Goal: Communication & Community: Answer question/provide support

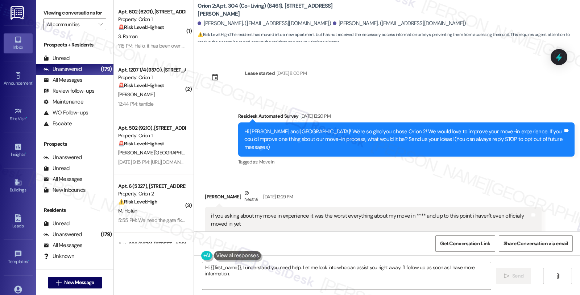
scroll to position [2120, 0]
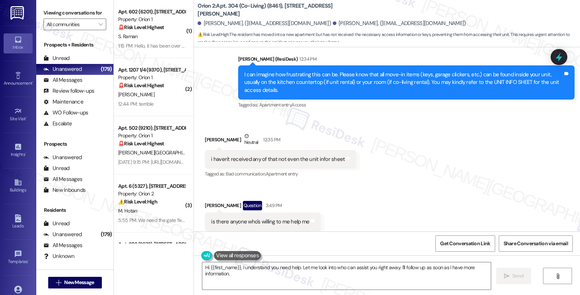
click at [497, 192] on div "Received via SMS Devon Peters Neutral 12:35 PM i haven't received any of that n…" at bounding box center [387, 182] width 386 height 132
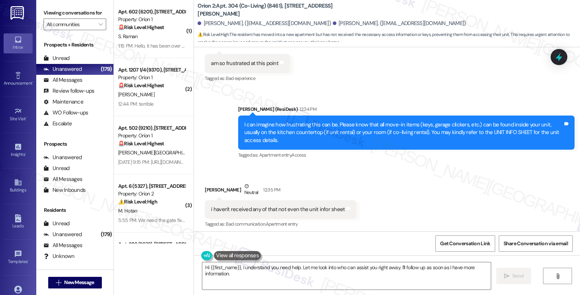
scroll to position [2040, 0]
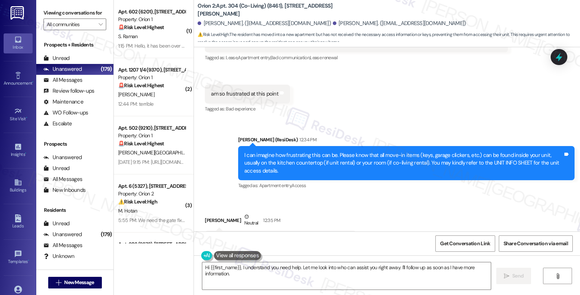
click at [491, 196] on div "Received via SMS Devon Peters Neutral 12:35 PM i haven't received any of that n…" at bounding box center [387, 262] width 386 height 132
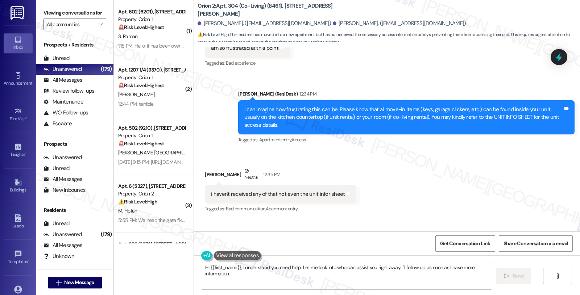
scroll to position [2120, 0]
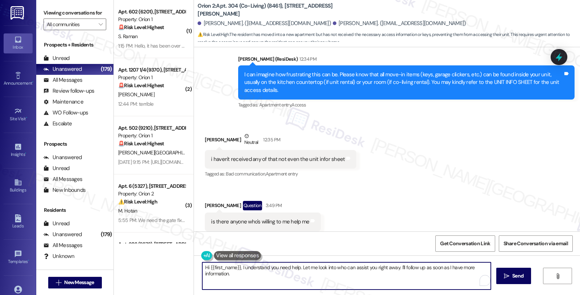
drag, startPoint x: 241, startPoint y: 275, endPoint x: 164, endPoint y: 260, distance: 78.3
click at [164, 260] on div "( 1 ) Apt. 602 (6201), 1317 W Jefferson Blvd Property: Orion 1 🚨 Risk Level: Hi…" at bounding box center [347, 147] width 467 height 295
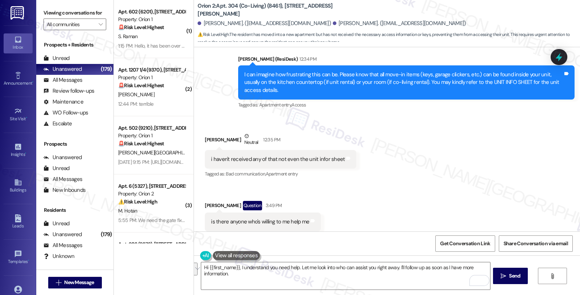
click at [465, 197] on div "Received via SMS Devon Peters Neutral 12:35 PM i haven't received any of that n…" at bounding box center [387, 182] width 386 height 132
click at [483, 165] on div "Received via SMS Devon Peters Neutral 12:35 PM i haven't received any of that n…" at bounding box center [387, 182] width 386 height 132
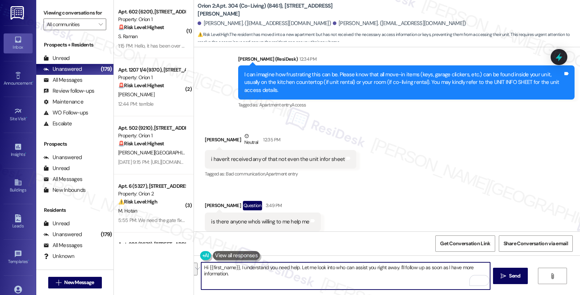
drag, startPoint x: 234, startPoint y: 279, endPoint x: 183, endPoint y: 264, distance: 53.3
click at [183, 264] on div "( 1 ) Apt. 602 (6201), 1317 W Jefferson Blvd Property: Orion 1 🚨 Risk Level: Hi…" at bounding box center [347, 147] width 467 height 295
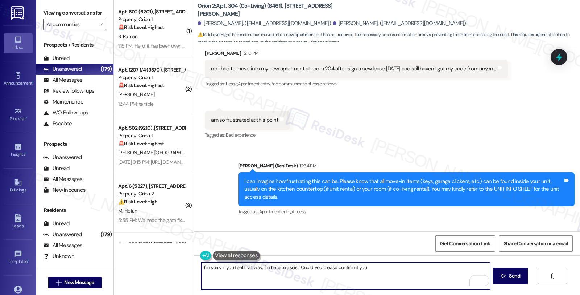
scroll to position [1999, 0]
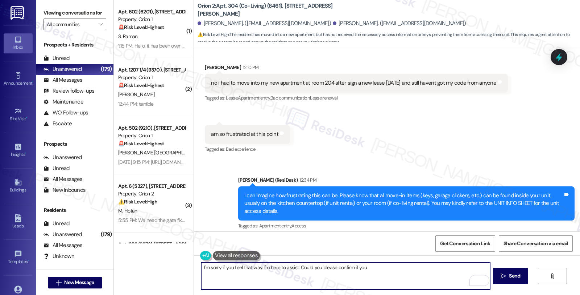
click at [370, 265] on textarea "I'm sorry if you feel that way. I'm here to assist. Could you please confirm if…" at bounding box center [345, 275] width 289 height 27
click at [411, 267] on textarea "I'm sorry if you feel that way. I'm here to assist. Could you please confirm if…" at bounding box center [345, 275] width 289 height 27
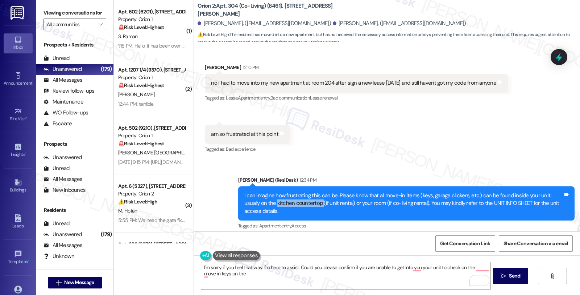
drag, startPoint x: 255, startPoint y: 185, endPoint x: 343, endPoint y: 214, distance: 93.2
click at [299, 192] on div "I can imagine how frustrating this can be. Please know that all move-in items (…" at bounding box center [404, 203] width 319 height 23
copy div "kitchen countertop"
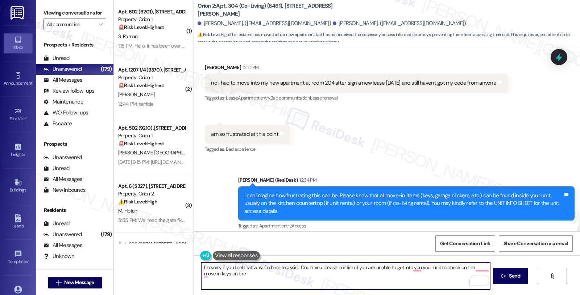
click at [279, 277] on textarea "I'm sorry if you feel that way. I'm here to assist. Could you please confirm if…" at bounding box center [345, 275] width 289 height 27
paste textarea "kitchen countertop"
click at [306, 269] on textarea "I'm sorry if you feel that way. I'm here to assist. Could you please confirm if…" at bounding box center [345, 275] width 289 height 27
click at [314, 275] on textarea "I'm sorry if you feel that way. I'm here to assist. Could you please confirm if…" at bounding box center [345, 275] width 289 height 27
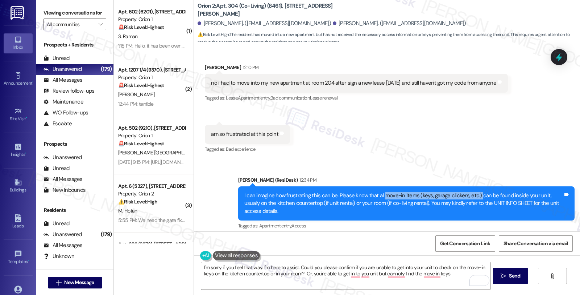
drag, startPoint x: 379, startPoint y: 182, endPoint x: 472, endPoint y: 182, distance: 93.6
click at [472, 192] on div "I can imagine how frustrating this can be. Please know that all move-in items (…" at bounding box center [404, 203] width 319 height 23
copy div "move-in items (keys, garage clickers, etc.)"
click at [397, 286] on textarea "I'm sorry if you feel that way. I'm here to assist. Could you please confirm if…" at bounding box center [345, 275] width 289 height 27
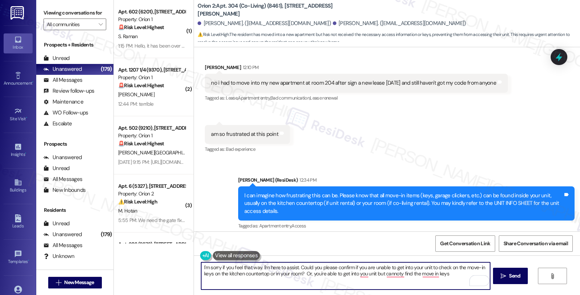
click at [361, 235] on div "Get Conversation Link Share Conversation via email" at bounding box center [387, 243] width 386 height 24
drag, startPoint x: 417, startPoint y: 274, endPoint x: 460, endPoint y: 274, distance: 42.4
click at [460, 274] on textarea "I'm sorry if you feel that way. I'm here to assist. Could you please confirm if…" at bounding box center [345, 275] width 289 height 27
paste textarea "-in items (keys, garage clickers, etc.)"
click at [264, 284] on textarea "I'm sorry if you feel that way. I'm here to assist. Could you please confirm if…" at bounding box center [345, 275] width 289 height 27
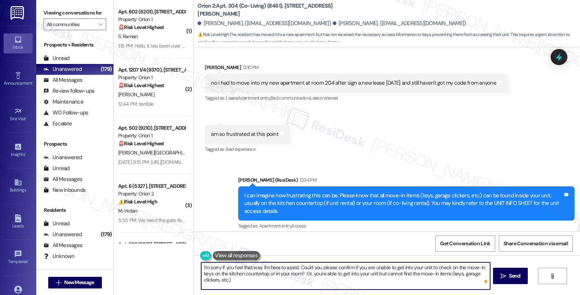
type textarea "I'm sorry if you feel that way. I'm here to assist. Could you please confirm if…"
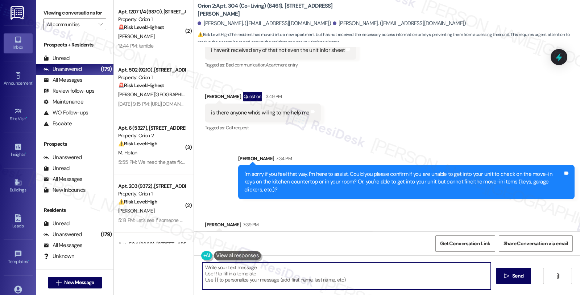
scroll to position [2229, 0]
click at [202, 266] on textarea "Hi {{first_name}}, I understand your frustration. Let me ensure you get the hel…" at bounding box center [346, 275] width 289 height 27
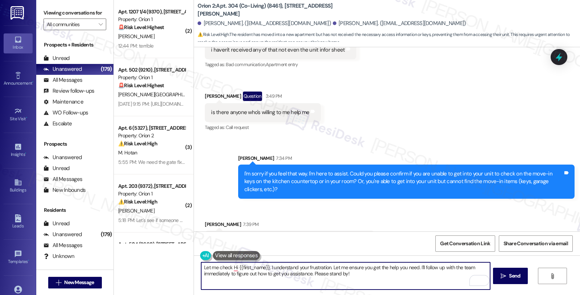
click at [201, 267] on textarea "Let me check Hi {{first_name}}, I understand your frustration. Let me ensure yo…" at bounding box center [345, 275] width 289 height 27
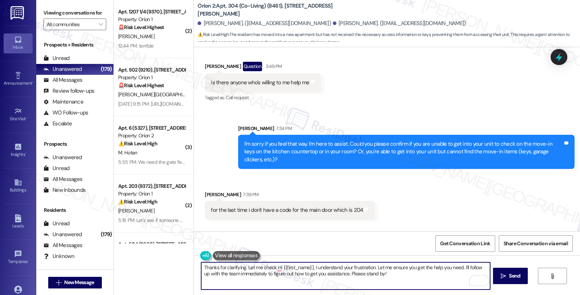
scroll to position [2280, 0]
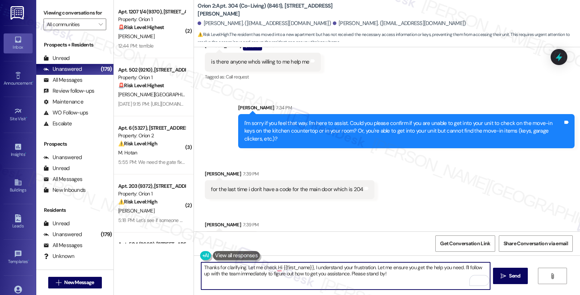
click at [392, 276] on textarea "Thanks for clarifying. Let me check Hi {{first_name}}, I understand your frustr…" at bounding box center [345, 275] width 289 height 27
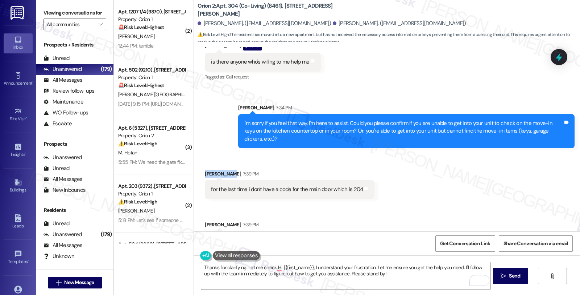
drag, startPoint x: 200, startPoint y: 149, endPoint x: 226, endPoint y: 149, distance: 26.5
click at [226, 164] on div "Received via SMS Devon Peters 7:39 PM for the last time i don't have a code for…" at bounding box center [290, 184] width 181 height 40
copy div "Devon Peter"
click at [241, 170] on div "7:39 PM" at bounding box center [249, 174] width 17 height 8
copy div "Devon Peters"
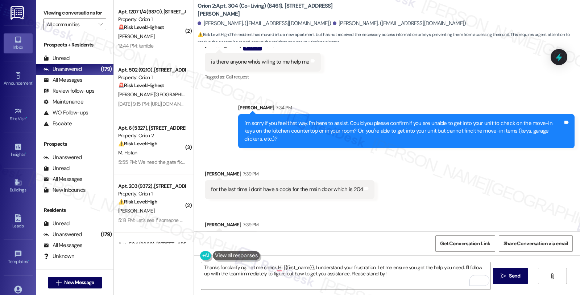
click at [393, 197] on div "Received via SMS Devon Peters 7:39 PM for the last time i don't have a code for…" at bounding box center [387, 203] width 386 height 101
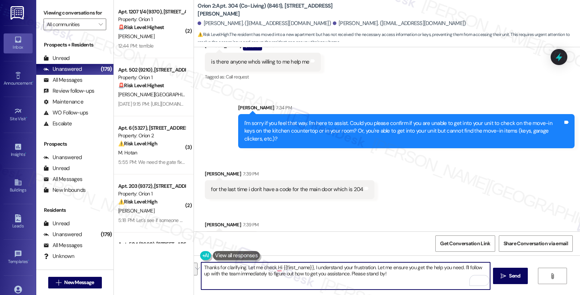
drag, startPoint x: 271, startPoint y: 265, endPoint x: 435, endPoint y: 281, distance: 165.2
click at [435, 281] on textarea "Thanks for clarifying. Let me check Hi {{first_name}}, I understand your frustr…" at bounding box center [345, 275] width 289 height 27
click at [451, 265] on textarea "Thanks for clarifying. Let me check on this for you, and will get back to you a…" at bounding box center [345, 275] width 289 height 27
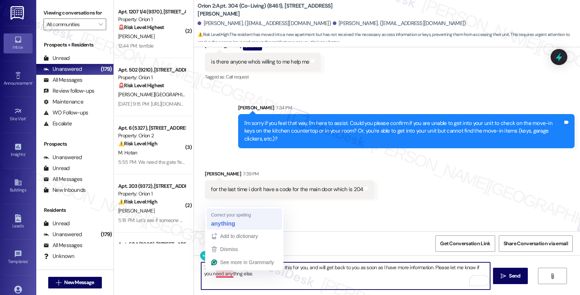
type textarea "Thanks for clarifying. Let me check on this for you, and will get back to you a…"
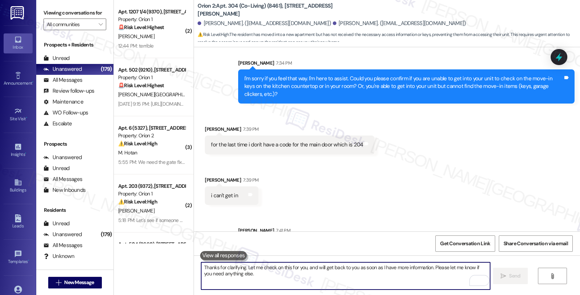
scroll to position [2338, 0]
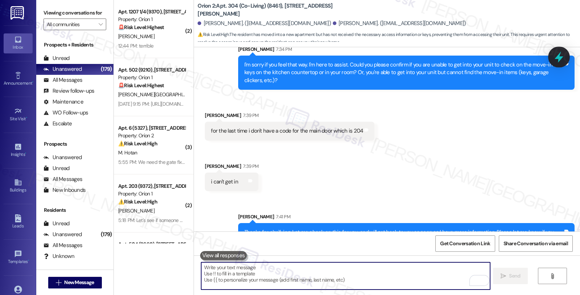
click at [554, 59] on icon at bounding box center [559, 57] width 12 height 12
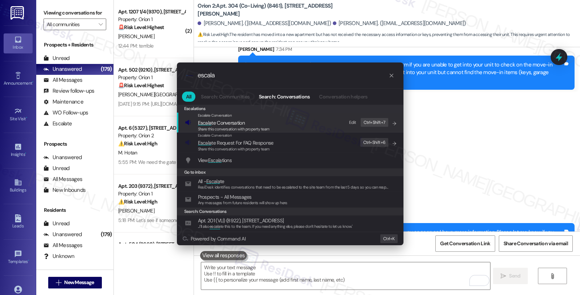
type input "escala"
click at [234, 125] on span "Escala te Conversation" at bounding box center [221, 122] width 47 height 7
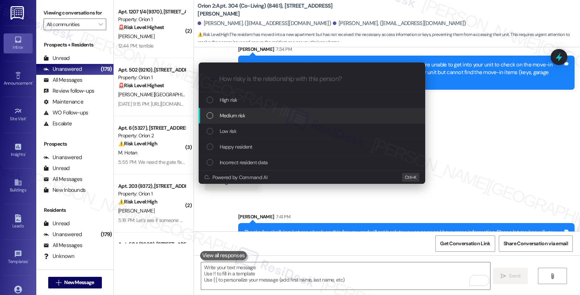
click at [237, 114] on span "Medium risk" at bounding box center [232, 115] width 25 height 8
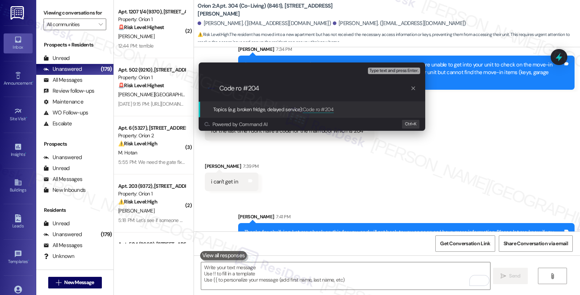
click at [240, 86] on input "Code ro #204" at bounding box center [314, 89] width 191 height 8
click at [237, 87] on input "Code ro #204" at bounding box center [314, 89] width 191 height 8
type input "Code for #204"
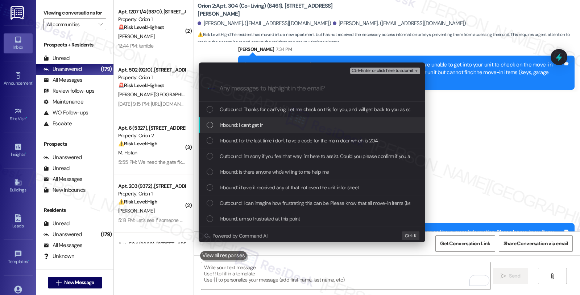
click at [244, 122] on span "Inbound: i can't get in" at bounding box center [242, 125] width 44 height 8
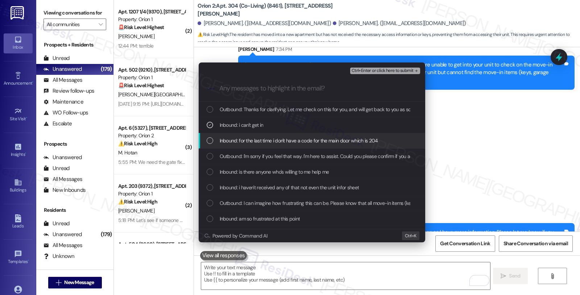
click at [243, 144] on span "Inbound: for the last time i don't have a code for the main door which is 204" at bounding box center [299, 140] width 159 height 8
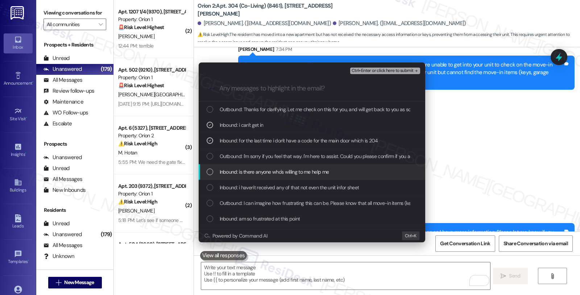
click at [242, 171] on span "Inbound: is there anyone who's willing to me help me" at bounding box center [275, 172] width 110 height 8
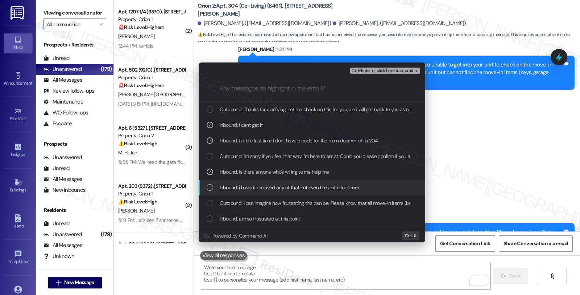
click at [241, 184] on span "Inbound: i haven't received any of that not even the unit infor sheet" at bounding box center [290, 187] width 140 height 8
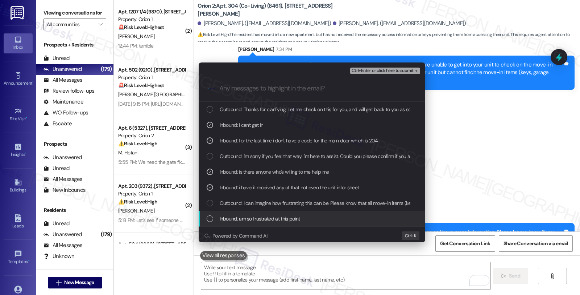
click at [243, 213] on div "Inbound: am so frustrated at this point" at bounding box center [312, 219] width 227 height 16
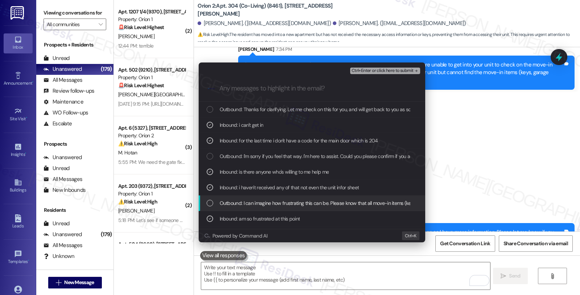
scroll to position [40, 0]
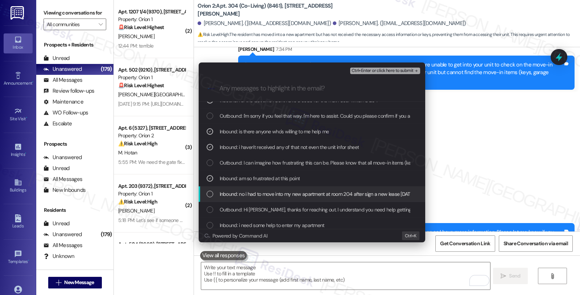
click at [281, 195] on span "Inbound: no i had to move into my new apartment at room 204 after sign a new le…" at bounding box center [361, 194] width 283 height 8
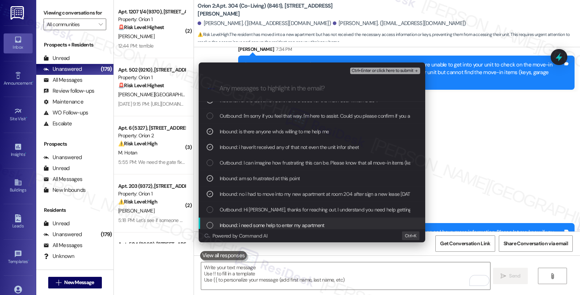
click at [303, 226] on span "Inbound: i need some help to enter my apartment" at bounding box center [272, 225] width 105 height 8
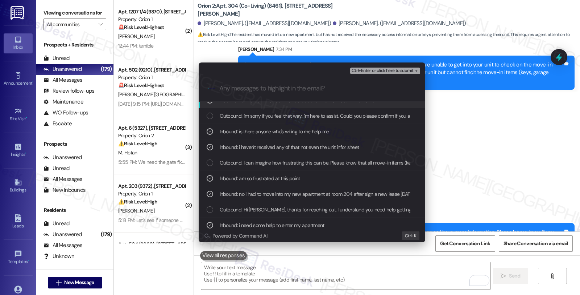
click at [387, 73] on span "Ctrl+Enter or click here to submit" at bounding box center [383, 70] width 62 height 5
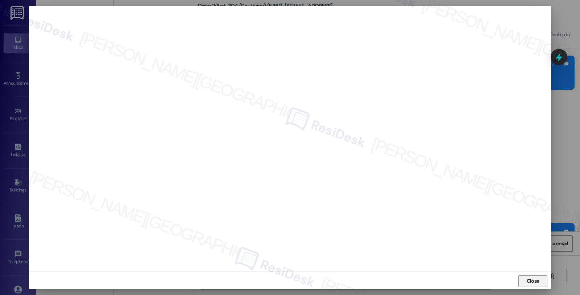
click at [526, 277] on span "Close" at bounding box center [534, 281] width 16 height 8
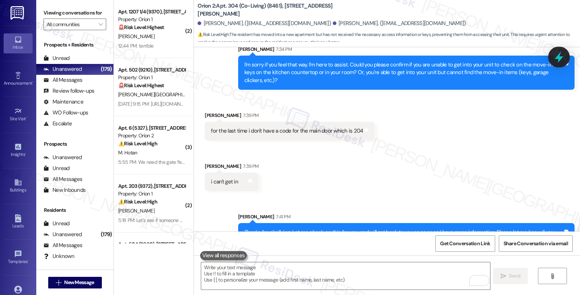
click at [562, 54] on icon at bounding box center [559, 57] width 12 height 12
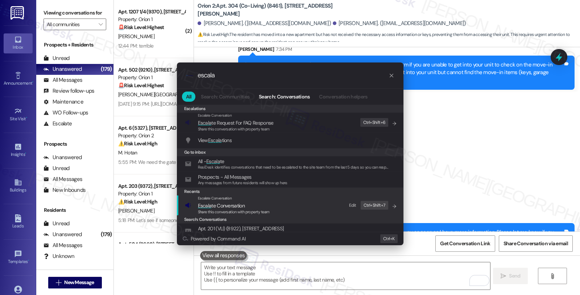
type input "escala"
click at [219, 205] on span "Escala te Conversation" at bounding box center [221, 205] width 47 height 7
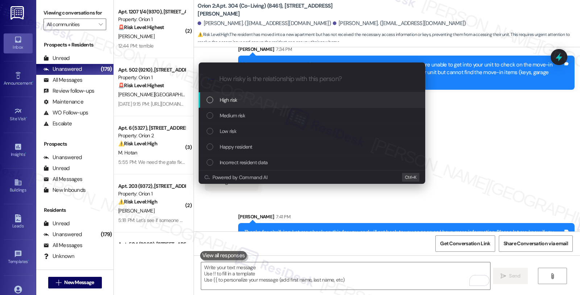
click at [227, 102] on span "High risk" at bounding box center [229, 100] width 18 height 8
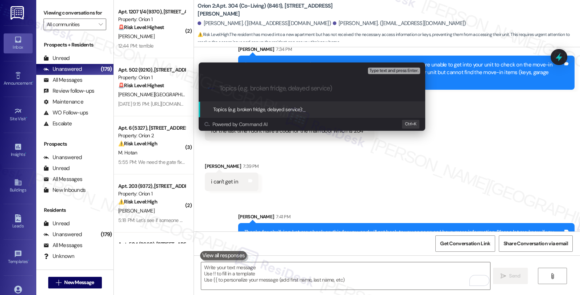
paste input "Code for #204"
type input "Code for #204"
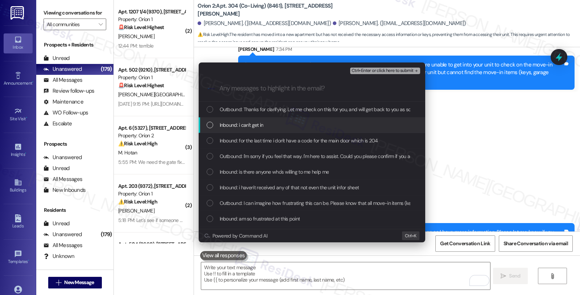
click at [229, 125] on span "Inbound: i can't get in" at bounding box center [242, 125] width 44 height 8
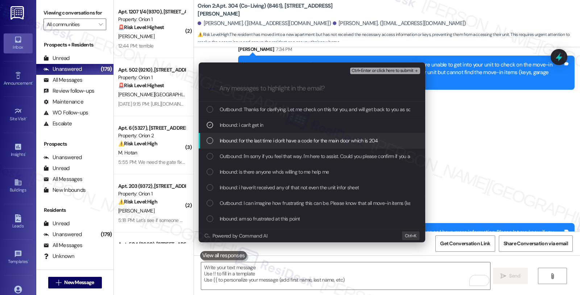
click at [230, 142] on span "Inbound: for the last time i don't have a code for the main door which is 204" at bounding box center [299, 140] width 159 height 8
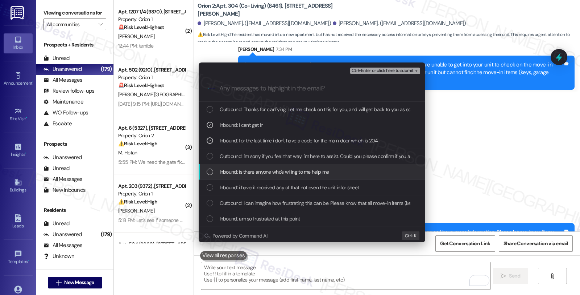
click at [229, 176] on div "Inbound: is there anyone who's willing to me help me" at bounding box center [312, 172] width 227 height 16
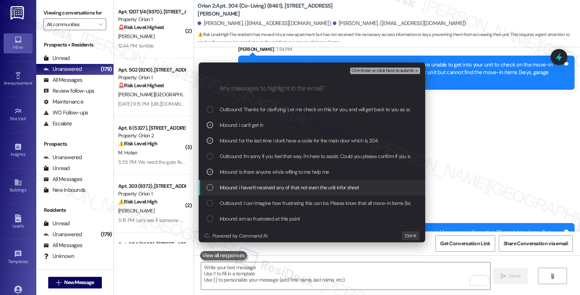
click at [230, 187] on span "Inbound: i haven't received any of that not even the unit infor sheet" at bounding box center [290, 187] width 140 height 8
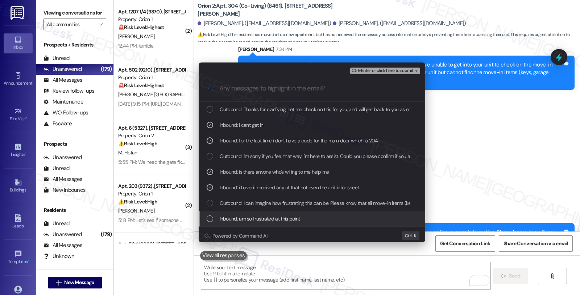
click at [239, 213] on div "Inbound: am so frustrated at this point" at bounding box center [312, 219] width 227 height 16
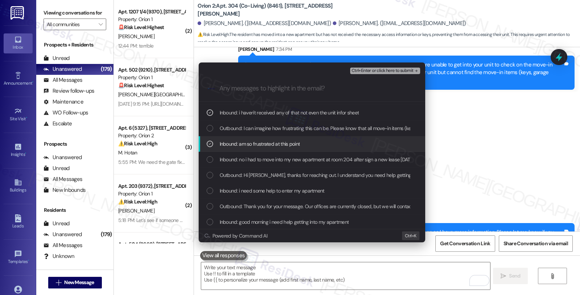
scroll to position [81, 0]
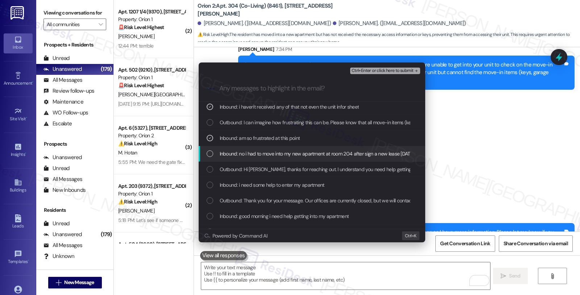
click at [241, 154] on span "Inbound: no i had to move into my new apartment at room 204 after sign a new le…" at bounding box center [361, 153] width 283 height 8
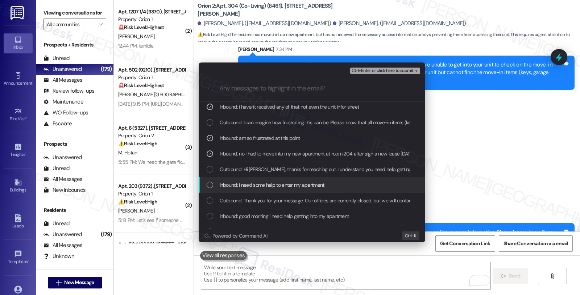
click at [241, 180] on div "Inbound: i need some help to enter my apartment" at bounding box center [312, 185] width 227 height 16
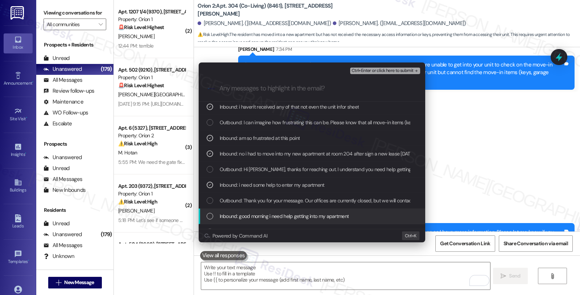
click at [300, 218] on span "Inbound: good morning i need help getting into my apartment" at bounding box center [285, 216] width 130 height 8
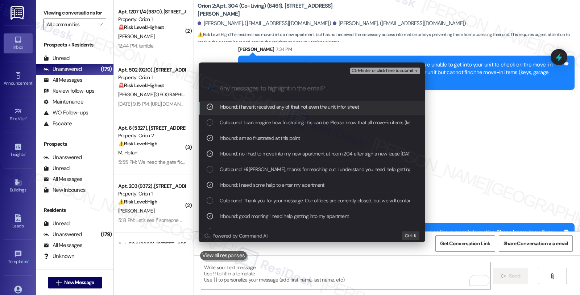
click at [379, 72] on span "Ctrl+Enter or click here to submit" at bounding box center [383, 70] width 62 height 5
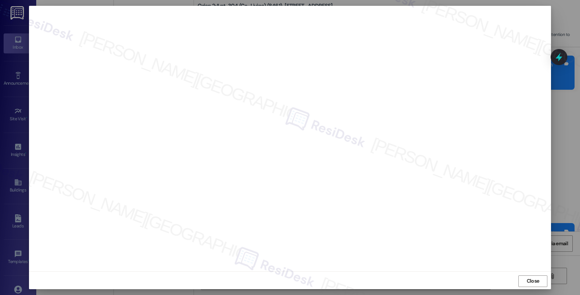
scroll to position [1, 0]
click at [519, 277] on button "Close" at bounding box center [533, 280] width 29 height 12
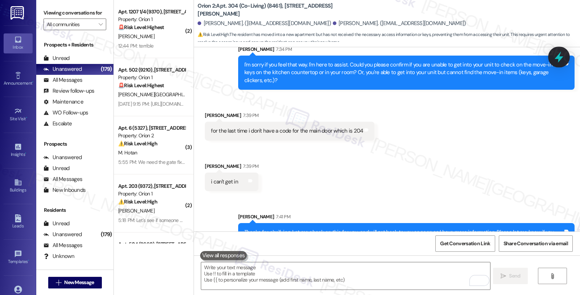
click at [561, 58] on icon at bounding box center [559, 57] width 9 height 11
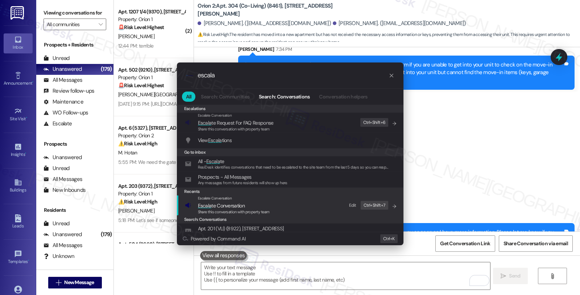
type input "escala"
click at [243, 204] on span "Escala te Conversation" at bounding box center [221, 205] width 47 height 7
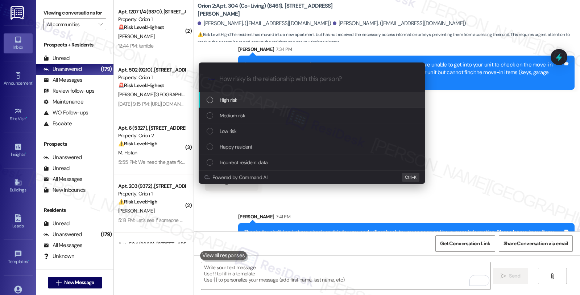
click at [244, 102] on div "High risk" at bounding box center [313, 100] width 212 height 8
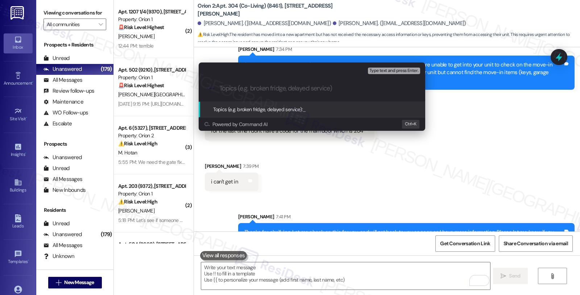
paste input "Code for #204"
type input "Code for #204"
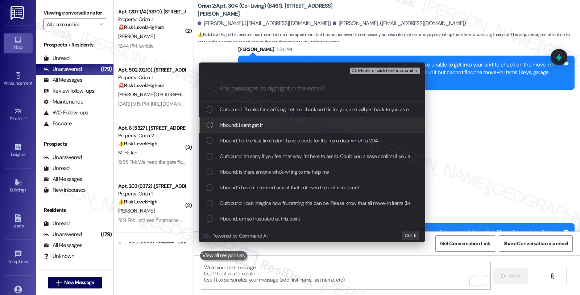
click at [234, 132] on div "Inbound: i can't get in" at bounding box center [312, 125] width 227 height 16
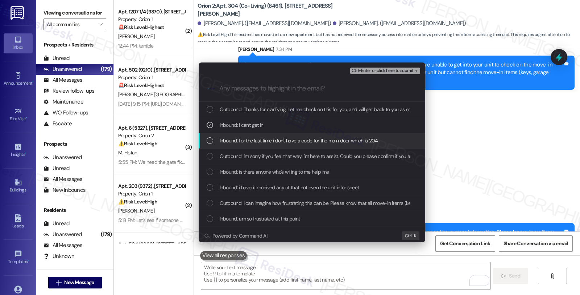
click at [234, 141] on span "Inbound: for the last time i don't have a code for the main door which is 204" at bounding box center [299, 140] width 159 height 8
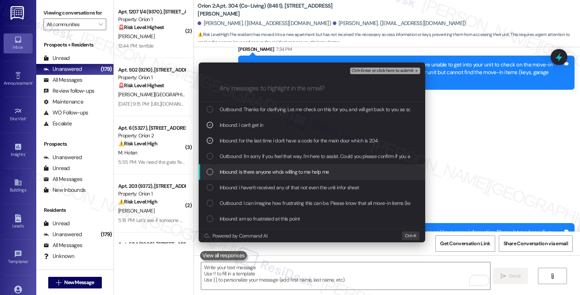
click at [231, 165] on div "Inbound: is there anyone who's willing to me help me" at bounding box center [312, 172] width 227 height 16
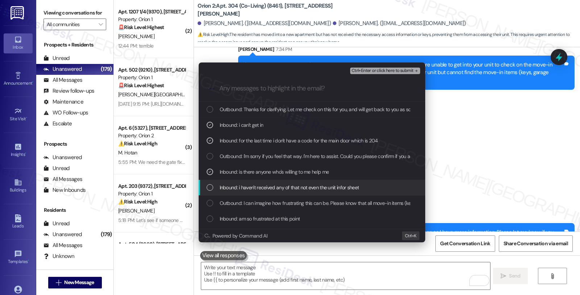
click at [231, 184] on span "Inbound: i haven't received any of that not even the unit infor sheet" at bounding box center [290, 187] width 140 height 8
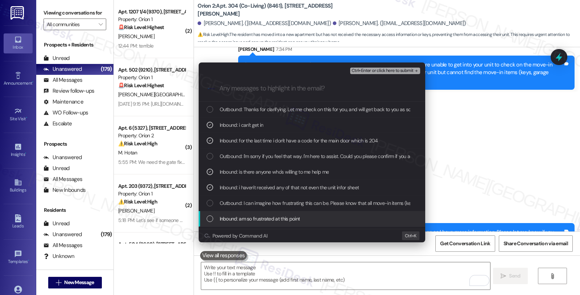
click at [234, 217] on span "Inbound: am so frustrated at this point" at bounding box center [260, 218] width 81 height 8
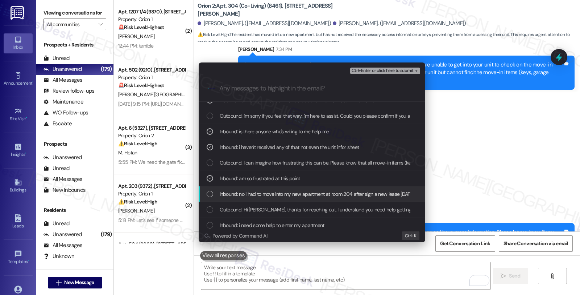
click at [253, 196] on span "Inbound: no i had to move into my new apartment at room 204 after sign a new le…" at bounding box center [361, 194] width 283 height 8
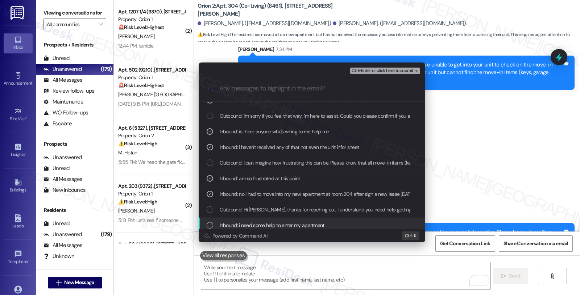
click at [252, 218] on div "Inbound: i need some help to enter my apartment" at bounding box center [312, 225] width 227 height 16
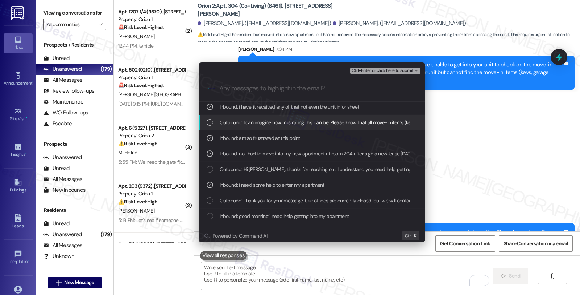
click at [387, 71] on span "Ctrl+Enter or click here to submit" at bounding box center [383, 70] width 62 height 5
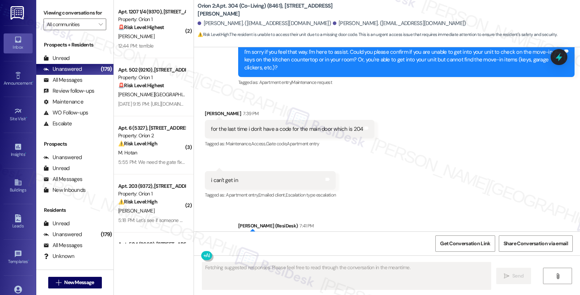
scroll to position [2371, 0]
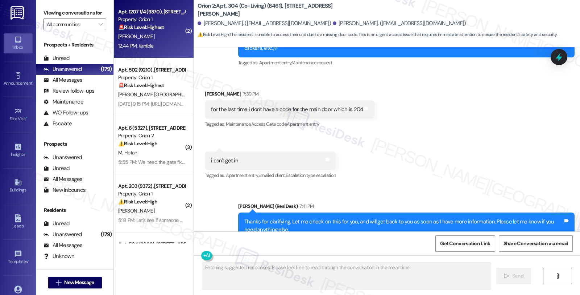
click at [152, 19] on div "Property: Orion 1" at bounding box center [151, 20] width 67 height 8
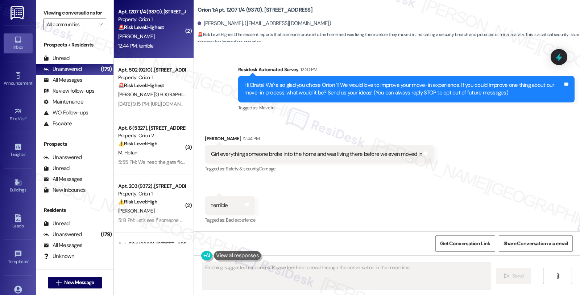
scroll to position [46, 0]
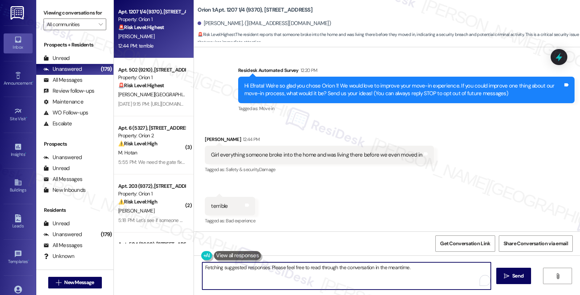
drag, startPoint x: 427, startPoint y: 267, endPoint x: 436, endPoint y: 276, distance: 13.4
click at [436, 276] on textarea "Hi {{first_name}}, I understand your concern. I'm very sorry to hear about the …" at bounding box center [346, 275] width 289 height 27
click at [237, 268] on textarea "Hi {{first_name}}, I understand your concern. I'm very sorry to hear about the …" at bounding box center [345, 275] width 289 height 27
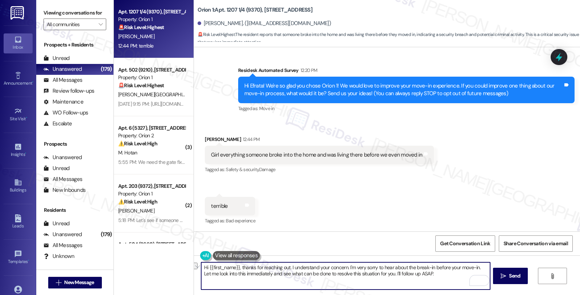
drag, startPoint x: 286, startPoint y: 266, endPoint x: 343, endPoint y: 267, distance: 57.3
click at [343, 267] on textarea "Hi {{first_name}}, thanks for reaching out. I understand your concern. I'm very…" at bounding box center [345, 275] width 289 height 27
click at [420, 266] on textarea "Hi {{first_name}}, thanks for reaching out. I'm very sorry to hear about the br…" at bounding box center [345, 275] width 289 height 27
click at [418, 267] on textarea "Hi {{first_name}}, thanks for reaching out. I'm very sorry to hear about the br…" at bounding box center [345, 275] width 289 height 27
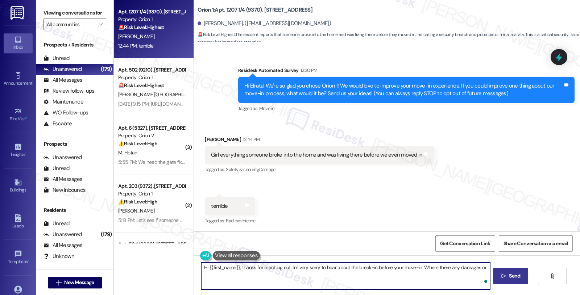
type textarea "Hi {{first_name}}, thanks for reaching out. I'm very sorry to hear about the br…"
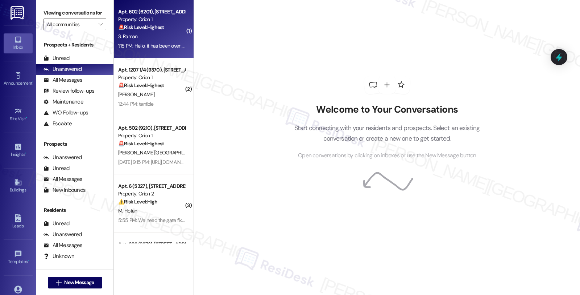
click at [167, 33] on div "S. Raman" at bounding box center [152, 36] width 69 height 9
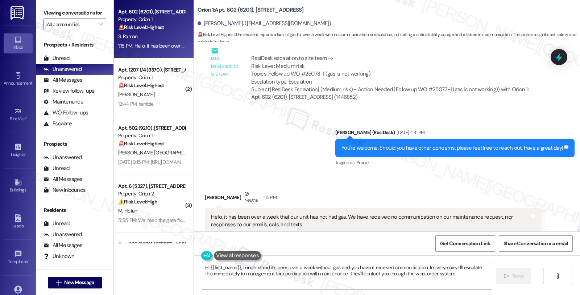
scroll to position [628, 0]
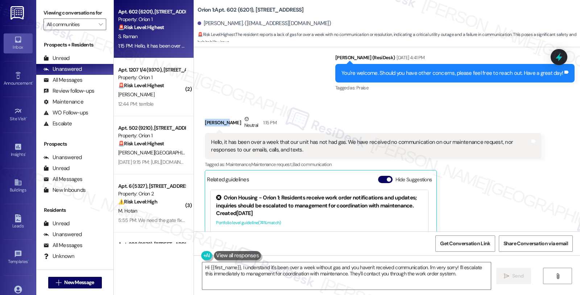
drag, startPoint x: 200, startPoint y: 122, endPoint x: 223, endPoint y: 120, distance: 23.7
click at [223, 120] on div "Seva Raman Neutral 1:15 PM" at bounding box center [373, 124] width 337 height 18
click at [226, 122] on div "Seva Raman Neutral 1:15 PM" at bounding box center [373, 124] width 337 height 18
copy div "Seva Raman"
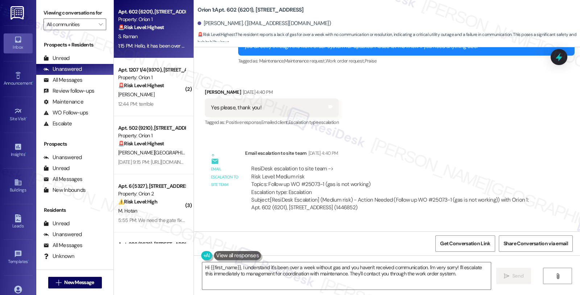
scroll to position [426, 0]
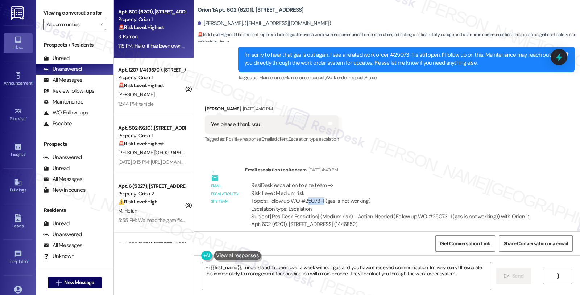
drag, startPoint x: 301, startPoint y: 200, endPoint x: 318, endPoint y: 198, distance: 17.1
click at [318, 198] on div "ResiDesk escalation to site team -> Risk Level: Medium risk Topics: Follow up W…" at bounding box center [393, 196] width 284 height 31
drag, startPoint x: 300, startPoint y: 200, endPoint x: 318, endPoint y: 198, distance: 18.2
click at [318, 198] on div "ResiDesk escalation to site team -> Risk Level: Medium risk Topics: Follow up W…" at bounding box center [393, 196] width 284 height 31
copy div "25073-1"
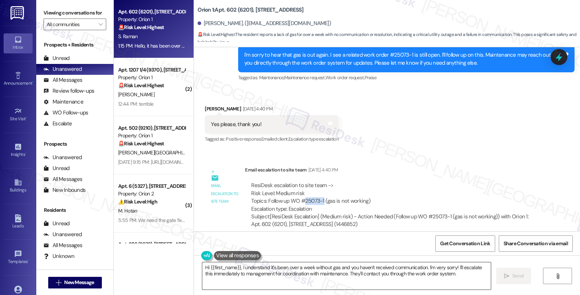
click at [451, 266] on textarea "Hi {{first_name}}, I understand it's been over a week without gas and you haven…" at bounding box center [346, 275] width 289 height 27
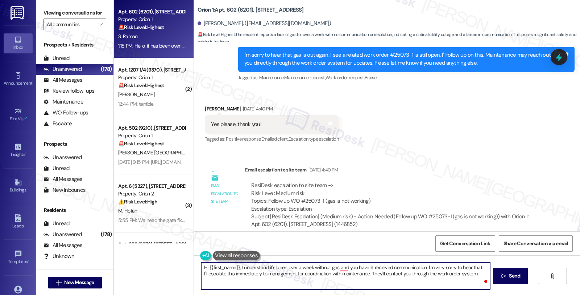
click at [484, 267] on textarea "Hi {{first_name}}, I understand it's been over a week without gas and you haven…" at bounding box center [345, 275] width 289 height 27
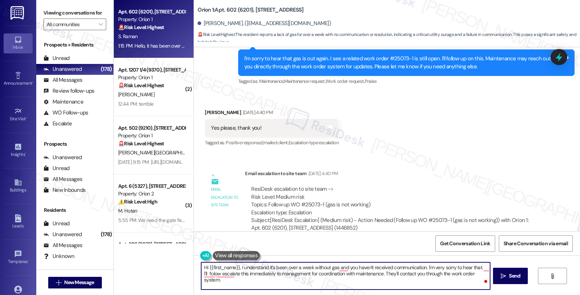
scroll to position [443, 0]
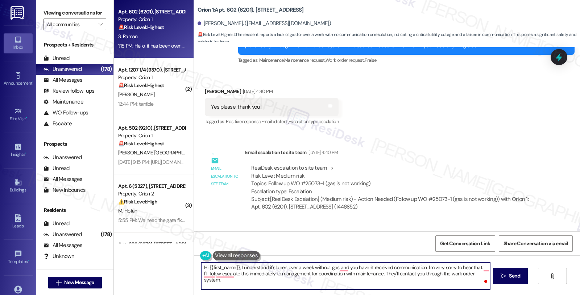
click at [201, 275] on textarea "Hi {{first_name}}, I understand it's been over a week without gas and you haven…" at bounding box center [345, 275] width 289 height 27
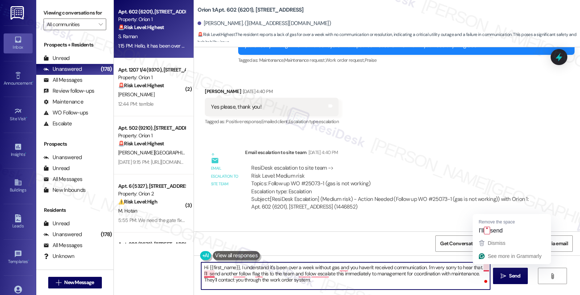
click at [487, 265] on textarea "Hi {{first_name}}, I understand it's been over a week without gas and you haven…" at bounding box center [345, 275] width 289 height 27
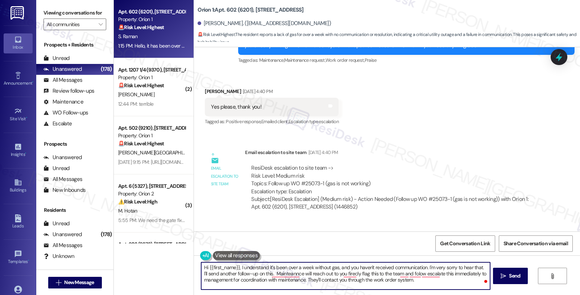
click at [263, 274] on textarea "Hi {{first_name}}, I understand it's been over a week without gas, and you have…" at bounding box center [345, 275] width 289 height 27
drag, startPoint x: 283, startPoint y: 282, endPoint x: 444, endPoint y: 287, distance: 161.2
click at [444, 287] on textarea "Hi {{first_name}}, I understand it's been over a week without gas, and you have…" at bounding box center [345, 275] width 289 height 27
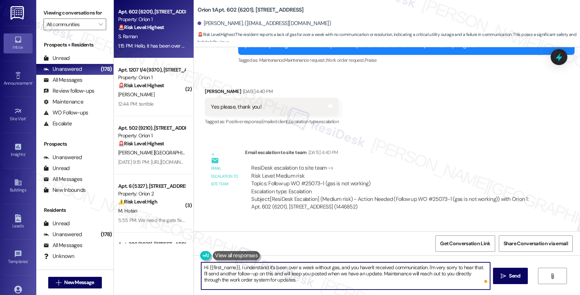
click at [287, 278] on textarea "Hi {{first_name}}, I understand it's been over a week without gas, and you have…" at bounding box center [345, 275] width 289 height 27
type textarea "Hi {{first_name}}, I understand it's been over a week without gas, and you have…"
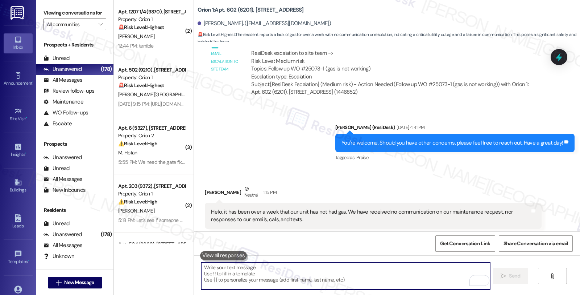
scroll to position [506, 0]
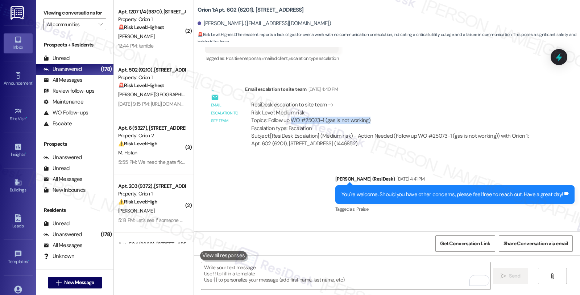
drag, startPoint x: 287, startPoint y: 120, endPoint x: 370, endPoint y: 120, distance: 83.1
click at [370, 120] on div "ResiDesk escalation to site team -> Risk Level: Medium risk Topics: Follow up W…" at bounding box center [393, 116] width 284 height 31
copy div "WO #25073-1 (gas is not working)"
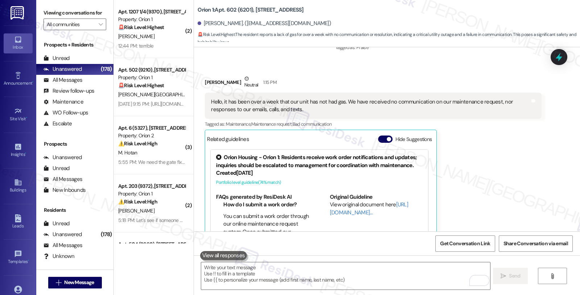
scroll to position [774, 0]
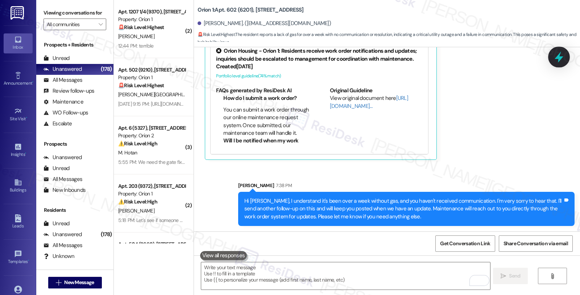
click at [556, 58] on icon at bounding box center [559, 57] width 9 height 11
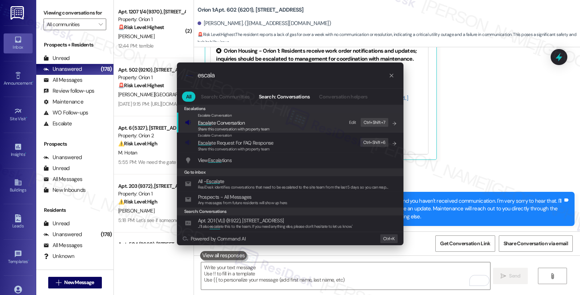
type input "escala"
click at [215, 126] on div "Share this conversation with property team" at bounding box center [234, 129] width 72 height 7
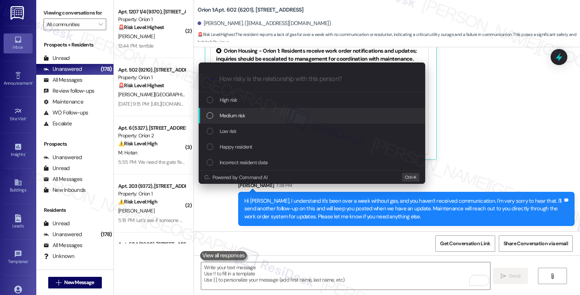
click at [225, 114] on span "Medium risk" at bounding box center [232, 115] width 25 height 8
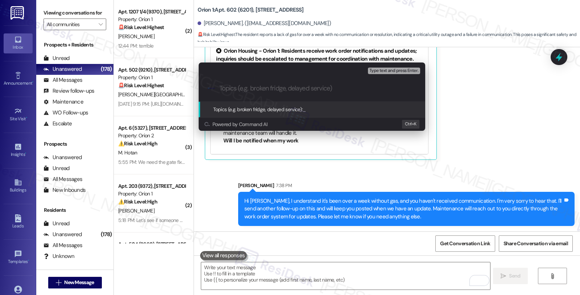
paste input "WO #25073-1 (gas is not working)"
type input "WO #25073-1 (gas is not working)"
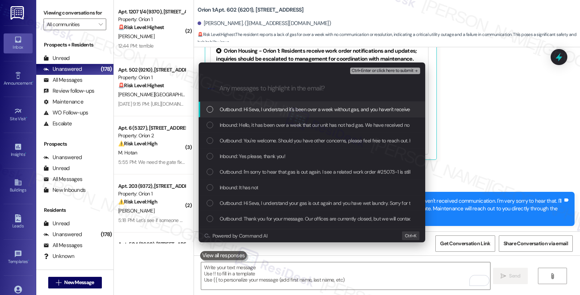
click at [281, 124] on span "Inbound: Hello, it has been over a week that our unit has not had gas. We have …" at bounding box center [409, 125] width 379 height 8
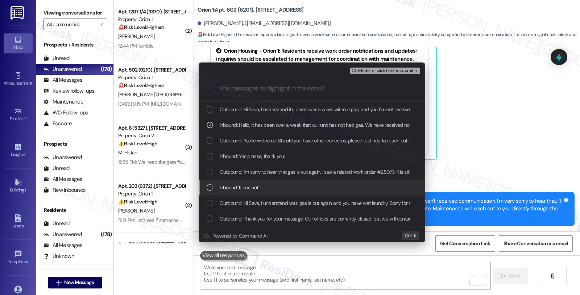
click at [260, 191] on div "Inbound: It has not" at bounding box center [313, 187] width 212 height 8
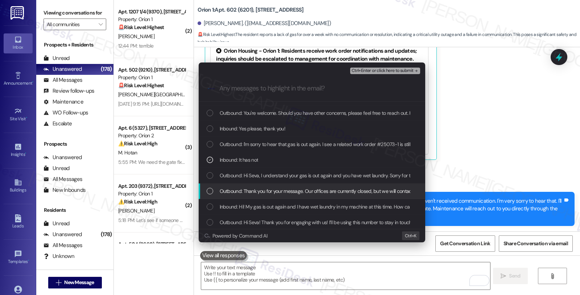
scroll to position [29, 0]
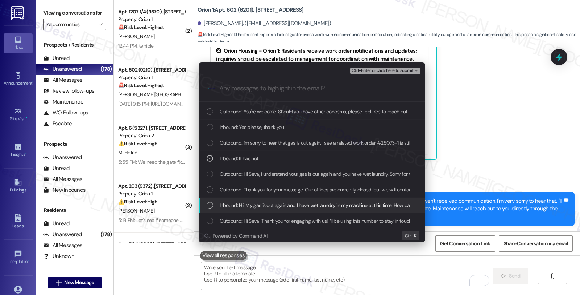
click at [278, 208] on span "Inbound: Hi! My gas is out again and I have wet laundry in my machine at this t…" at bounding box center [356, 205] width 273 height 8
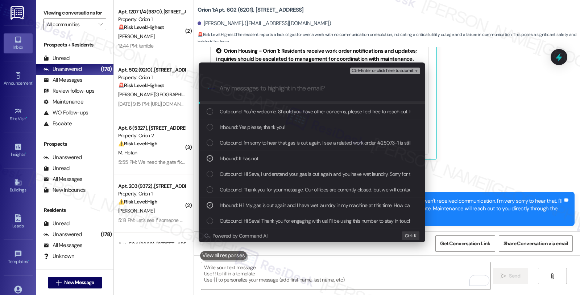
click at [372, 68] on span "Ctrl+Enter or click here to submit" at bounding box center [383, 70] width 62 height 5
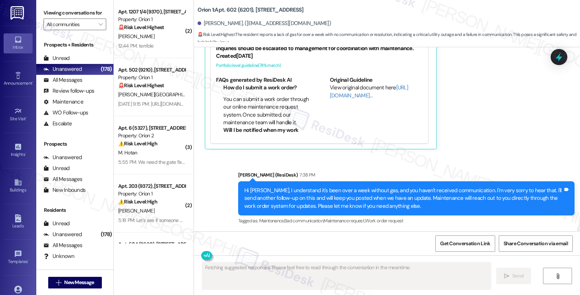
scroll to position [785, 0]
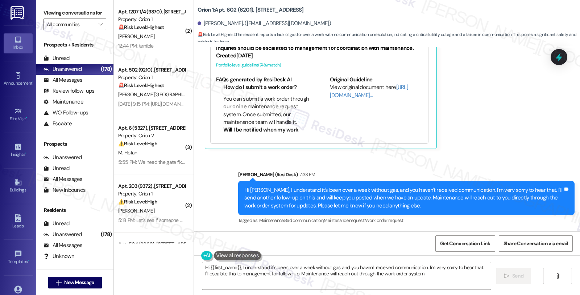
type textarea "Hi {{first_name}}, I understand it's been over a week without gas and you haven…"
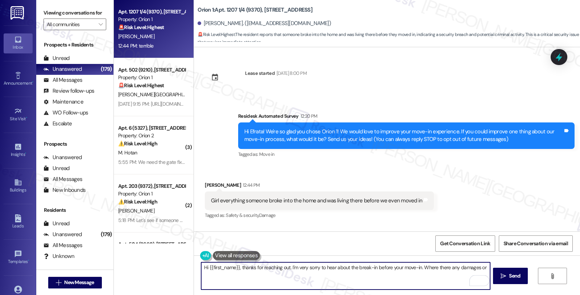
scroll to position [46, 0]
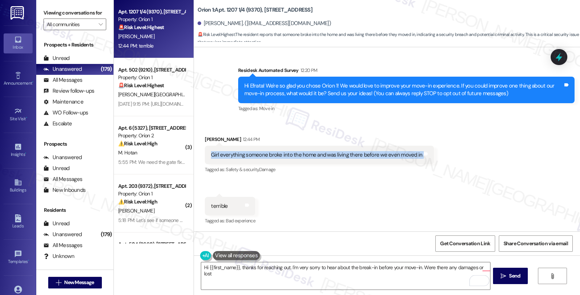
drag, startPoint x: 237, startPoint y: 153, endPoint x: 419, endPoint y: 157, distance: 181.4
click at [419, 157] on div "Girl everything someone broke into the home and was living there before we even…" at bounding box center [319, 154] width 229 height 19
copy div "Girl everything someone broke into the home and was living there before we even…"
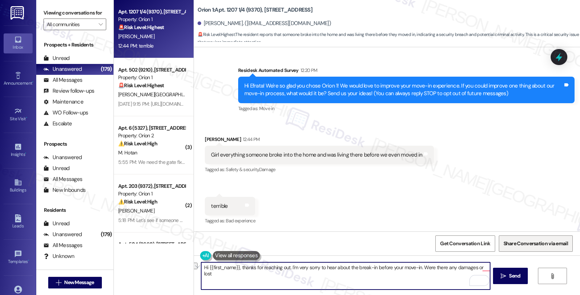
drag, startPoint x: 420, startPoint y: 266, endPoint x: 560, endPoint y: 249, distance: 140.8
click at [560, 249] on div "Lease started Aug 31, 2025 at 8:00 PM Survey, sent via SMS Residesk Automated S…" at bounding box center [387, 194] width 386 height 295
click at [286, 267] on textarea "Hi {{first_name}}, thanks for reaching out. I'm very sorry to hear about the br…" at bounding box center [345, 275] width 289 height 27
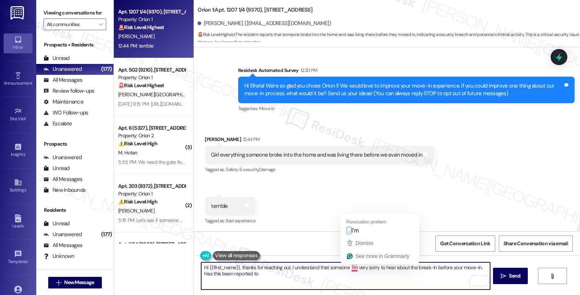
click at [345, 265] on textarea "Hi {{first_name}}, thanks for reaching out. I understand that someone I'm very …" at bounding box center [345, 275] width 289 height 27
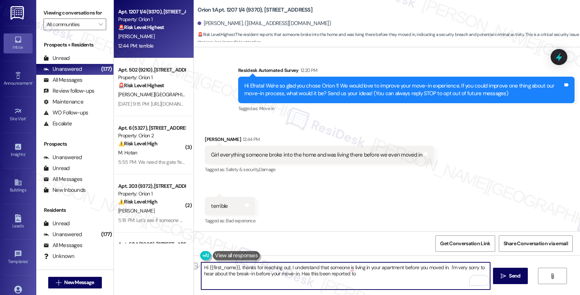
drag, startPoint x: 208, startPoint y: 272, endPoint x: 415, endPoint y: 278, distance: 207.2
click at [415, 278] on textarea "Hi {{first_name}}, thanks for reaching out. I understand that someone is living…" at bounding box center [345, 275] width 289 height 27
click at [227, 272] on textarea "Hi {{first_name}}, thanks for reaching out. I understand that someone is living…" at bounding box center [345, 275] width 289 height 27
click at [353, 284] on textarea "Hi {{first_name}}, thanks for reaching out. I understand that someone was livin…" at bounding box center [345, 275] width 289 height 27
type textarea "Hi {{first_name}}, thanks for reaching out. I understand that someone was livin…"
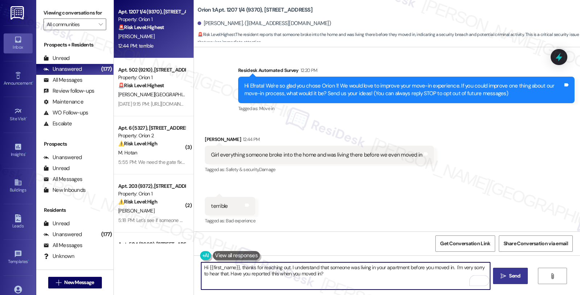
click at [506, 279] on span " Send" at bounding box center [511, 276] width 23 height 8
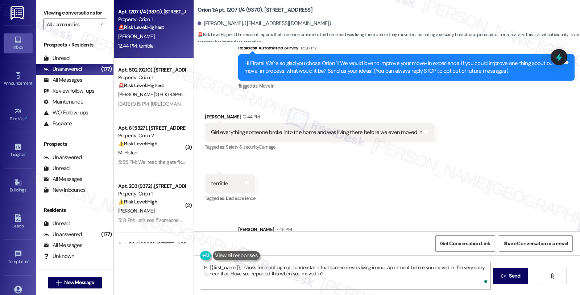
scroll to position [104, 0]
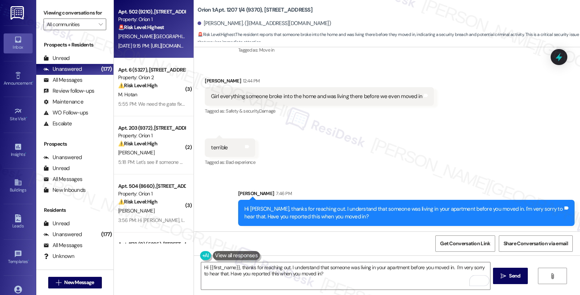
click at [176, 27] on div "🚨 Risk Level: Highest The resident is reporting a mold issue, and the link prov…" at bounding box center [151, 28] width 67 height 8
type textarea "Fetching suggested responses. Please feel free to read through the conversation…"
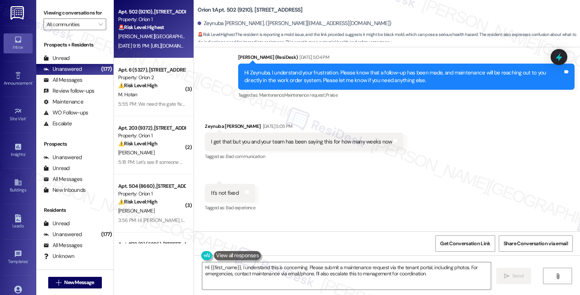
scroll to position [3438, 0]
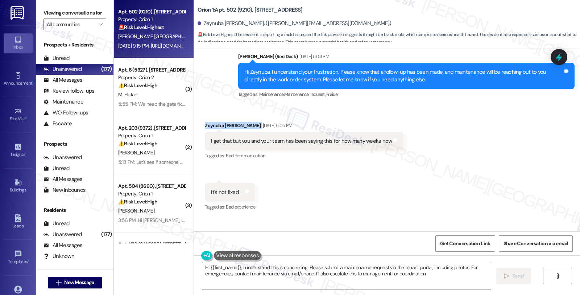
drag, startPoint x: 196, startPoint y: 126, endPoint x: 234, endPoint y: 127, distance: 37.8
click at [234, 127] on div "Received via SMS Zeynuba Oumar Sep 03, 2025 at 5:05 PM I get that but you and y…" at bounding box center [305, 141] width 210 height 50
copy div "Zeynuba Oumar"
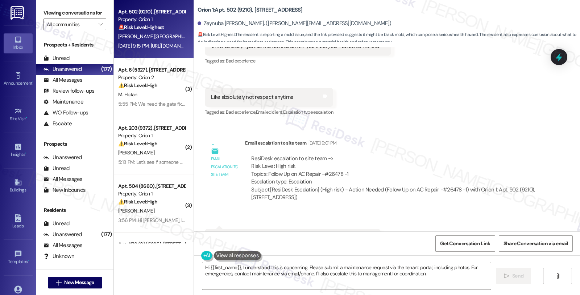
scroll to position [2672, 0]
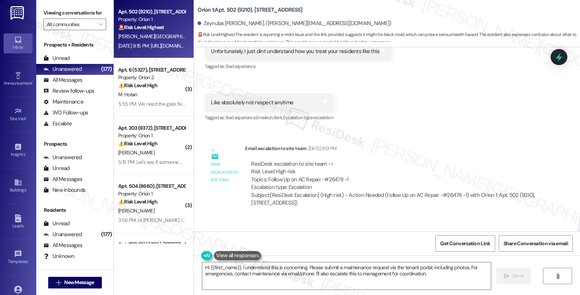
click at [325, 179] on div "ResiDesk escalation to site team -> Risk Level: High risk Topics: Follow Up on …" at bounding box center [393, 175] width 284 height 31
copy div "26478"
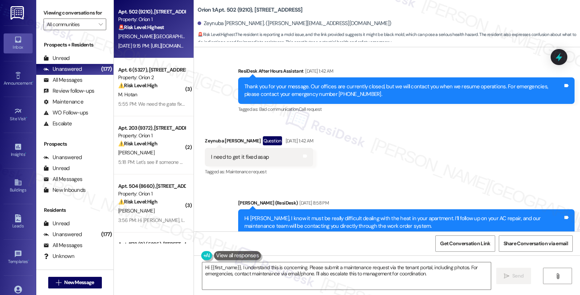
scroll to position [2309, 0]
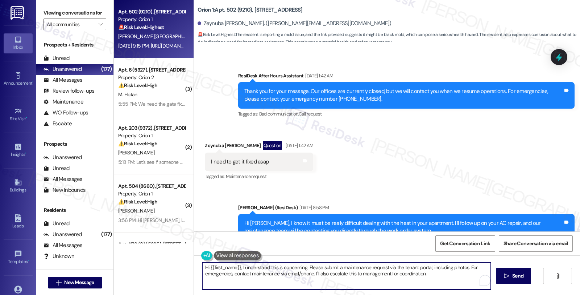
drag, startPoint x: 305, startPoint y: 265, endPoint x: 447, endPoint y: 281, distance: 142.7
click at [447, 281] on textarea "Hi {{first_name}}, I understand this is concerning. Please submit a maintenance…" at bounding box center [346, 275] width 289 height 27
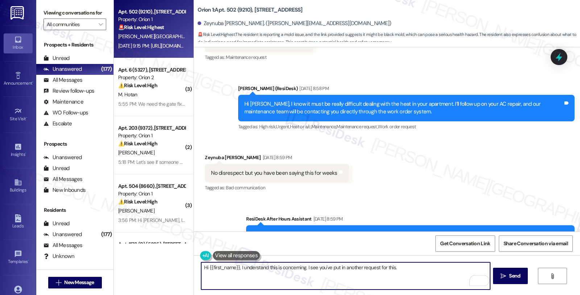
scroll to position [2511, 0]
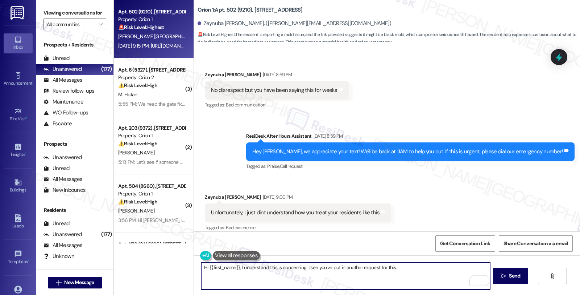
click at [238, 255] on button at bounding box center [236, 255] width 47 height 9
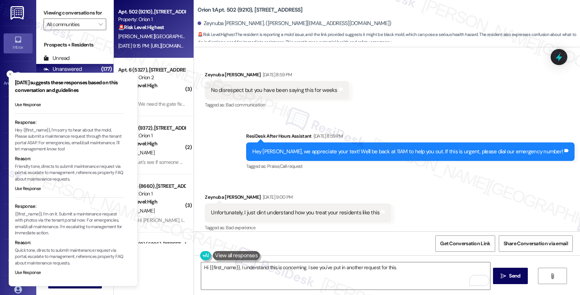
scroll to position [84, 0]
click at [428, 270] on textarea "Hi {{first_name}}, I understand this is concerning. I see you've put in another…" at bounding box center [345, 275] width 289 height 27
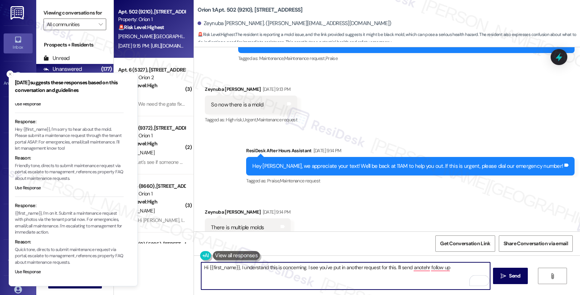
scroll to position [3801, 0]
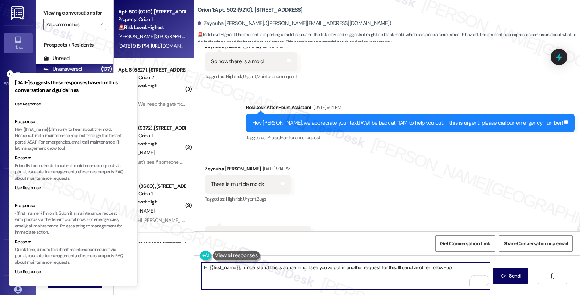
click at [303, 266] on textarea "Hi {{first_name}}, I understand this is concerning. I see you've put in another…" at bounding box center [345, 275] width 289 height 27
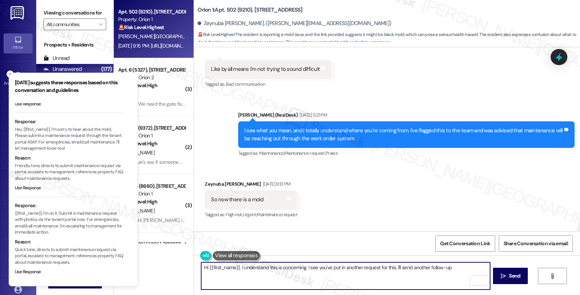
scroll to position [3761, 0]
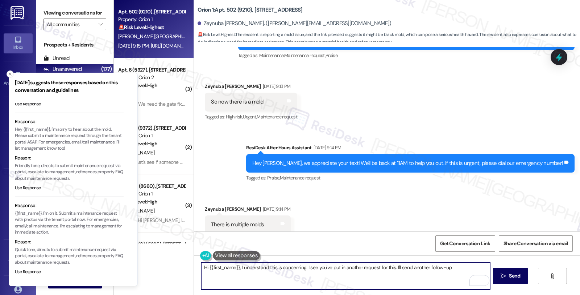
click at [454, 268] on textarea "Hi {{first_name}}, I understand this is concerning. I see you've put in another…" at bounding box center [345, 275] width 289 height 27
click at [454, 263] on textarea "Hi {{first_name}}, I understand this is concerning. I see you've put in another…" at bounding box center [345, 275] width 289 height 27
click at [411, 271] on textarea "Hi {{first_name}}, I understand this is concerning. I see you've put in another…" at bounding box center [345, 275] width 289 height 27
type textarea "Hi {{first_name}}, I understand this is concerning. I see you've put in another…"
click at [512, 274] on span "Send" at bounding box center [514, 276] width 11 height 8
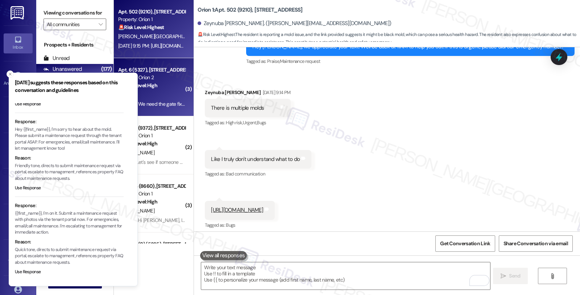
scroll to position [3881, 0]
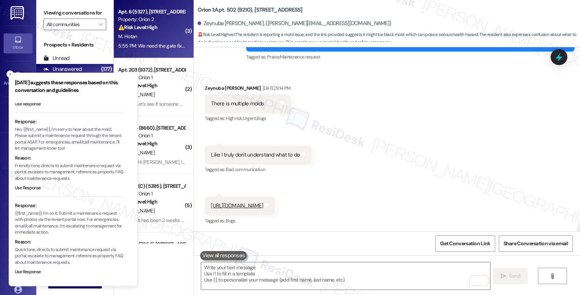
click at [164, 37] on div "M. Hotan" at bounding box center [152, 36] width 69 height 9
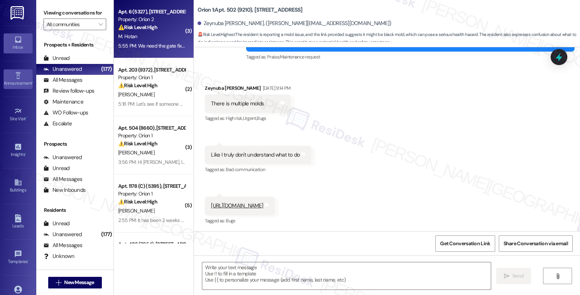
type textarea "Fetching suggested responses. Please feel free to read through the conversation…"
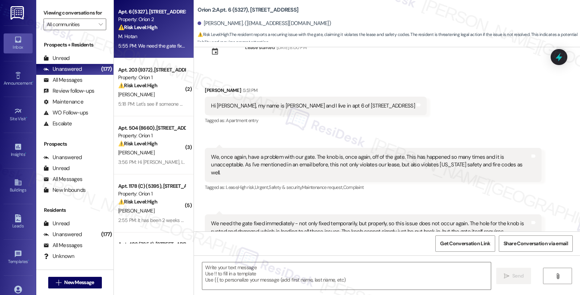
scroll to position [11, 0]
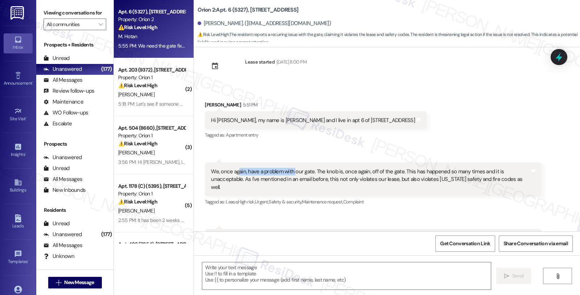
drag, startPoint x: 234, startPoint y: 172, endPoint x: 289, endPoint y: 175, distance: 55.2
click at [289, 175] on div "We, once again, have a problem with our gate. The knob is, once again, off of t…" at bounding box center [370, 179] width 319 height 23
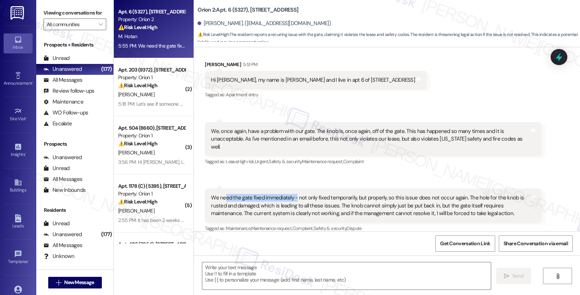
drag, startPoint x: 222, startPoint y: 189, endPoint x: 292, endPoint y: 191, distance: 70.0
click at [292, 194] on div "We need the gate fixed immediately - not only fixed temporarily, but properly, …" at bounding box center [370, 205] width 319 height 23
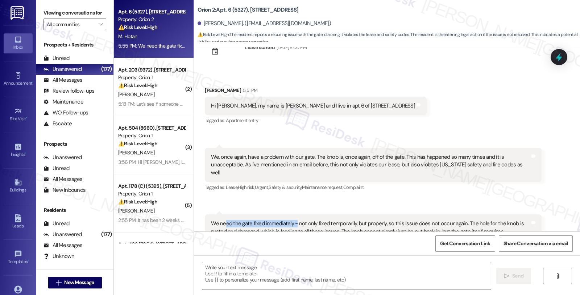
scroll to position [11, 0]
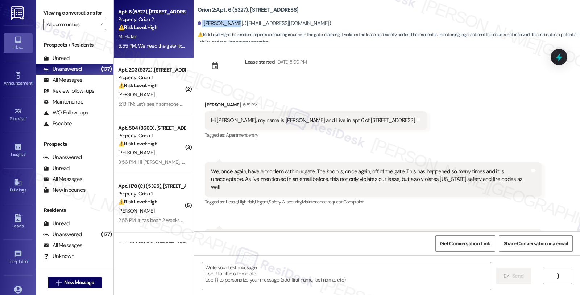
drag, startPoint x: 197, startPoint y: 22, endPoint x: 226, endPoint y: 25, distance: 28.9
click at [226, 25] on div "Malia Hotan. (mhotan@usc.edu)" at bounding box center [265, 24] width 134 height 8
copy div "Malia Hotan."
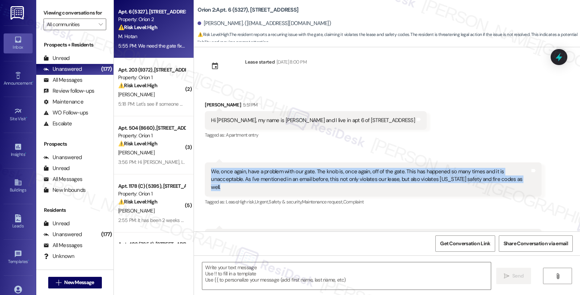
drag, startPoint x: 204, startPoint y: 172, endPoint x: 488, endPoint y: 179, distance: 284.5
click at [488, 179] on div "We, once again, have a problem with our gate. The knob is, once again, off of t…" at bounding box center [373, 179] width 337 height 34
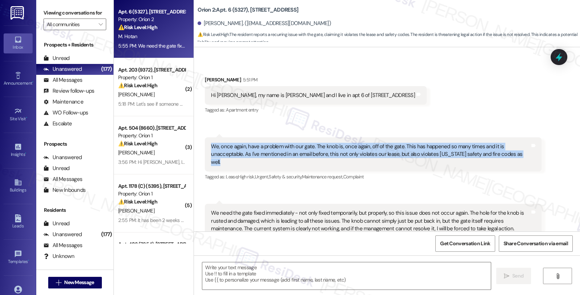
scroll to position [52, 0]
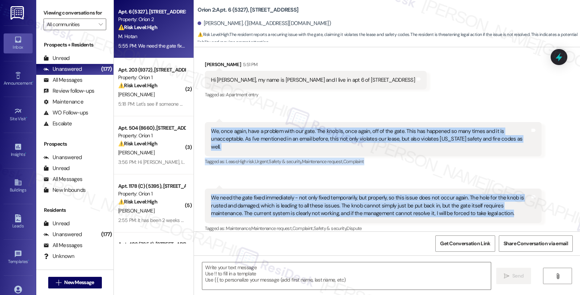
click at [479, 206] on div "We need the gate fixed immediately - not only fixed temporarily, but properly, …" at bounding box center [370, 205] width 319 height 23
copy div "We, once again, have a problem with our gate. The knob is, once again, off of t…"
click at [289, 282] on textarea at bounding box center [346, 275] width 289 height 27
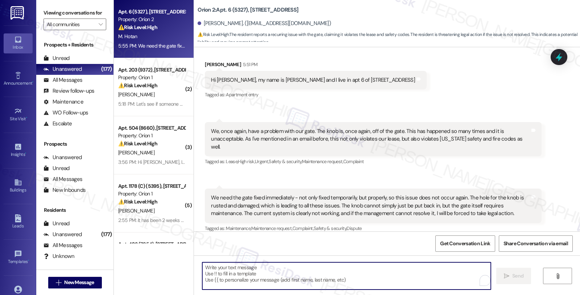
click at [205, 62] on div "Malia Hotan 5:51 PM" at bounding box center [316, 66] width 222 height 10
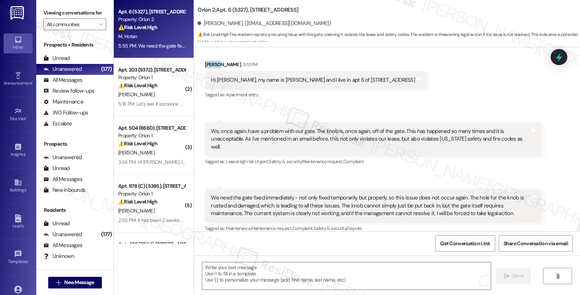
click at [205, 62] on div "Malia Hotan 5:51 PM" at bounding box center [316, 66] width 222 height 10
copy div "Malia"
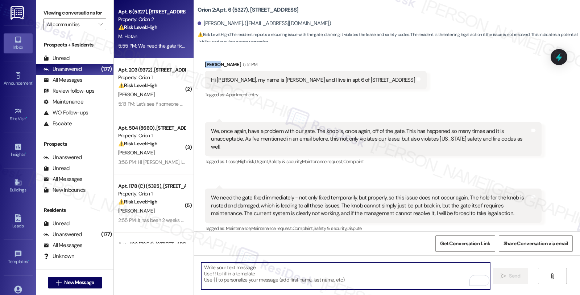
click at [236, 282] on textarea "To enrich screen reader interactions, please activate Accessibility in Grammarl…" at bounding box center [345, 275] width 289 height 27
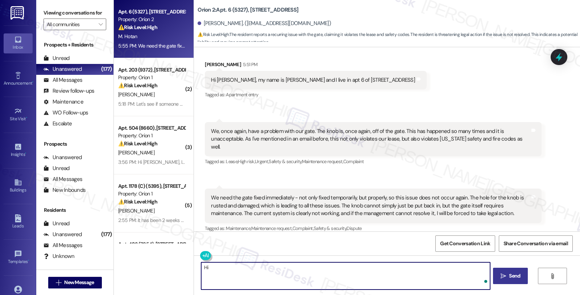
paste textarea "Malia"
paste textarea "thank you for bringing this to our attention. I’m really sorry you’re dealing w…"
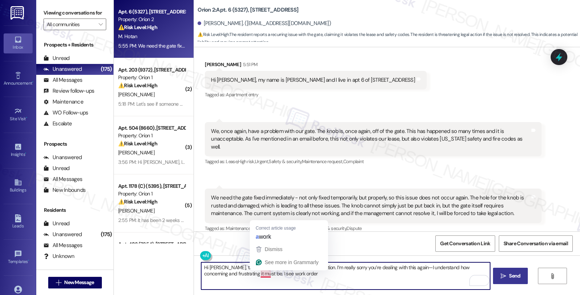
click at [254, 271] on textarea "Hi Malia, thank you for bringing this to our attention. I’m really sorry you’re…" at bounding box center [345, 275] width 289 height 27
click at [303, 271] on textarea "Hi Malia, thank you for bringing this to our attention. I’m really sorry you’re…" at bounding box center [345, 275] width 289 height 27
paste textarea "25394-1"
click at [266, 234] on div "Get Conversation Link Share Conversation via email" at bounding box center [387, 243] width 386 height 24
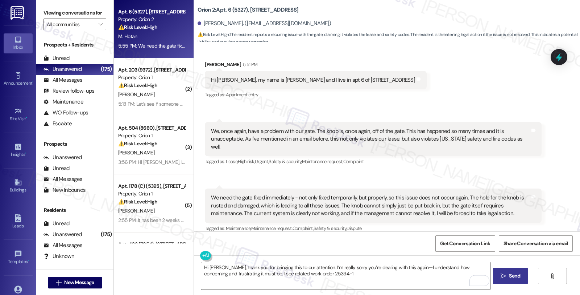
click at [327, 280] on textarea "Hi Malia, thank you for bringing this to our attention. I’m really sorry you’re…" at bounding box center [345, 275] width 289 height 27
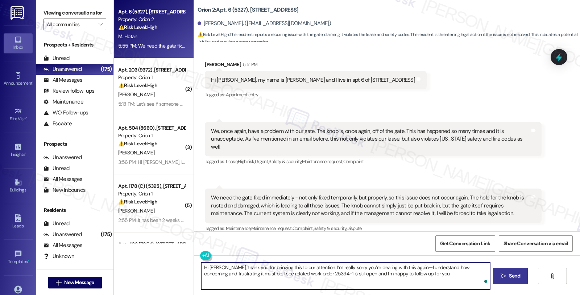
type textarea "Hi Malia, thank you for bringing this to our attention. I’m really sorry you’re…"
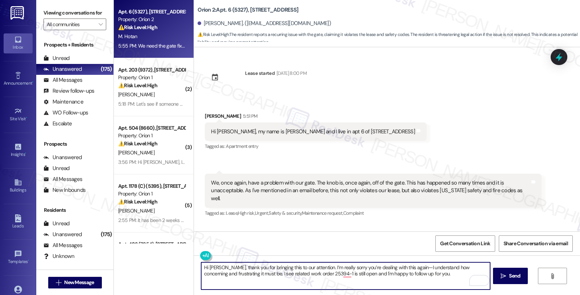
scroll to position [52, 0]
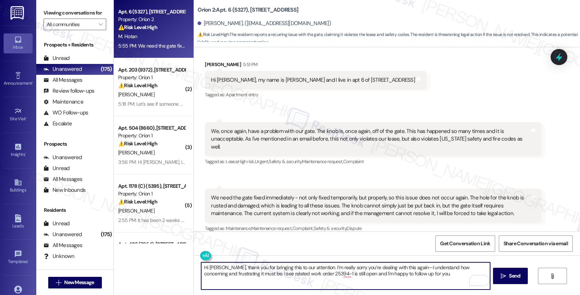
paste textarea "Your safety is very important to us,"
paste textarea "Just to confirm, is the gate currently unable to be secured, or is it still clo…"
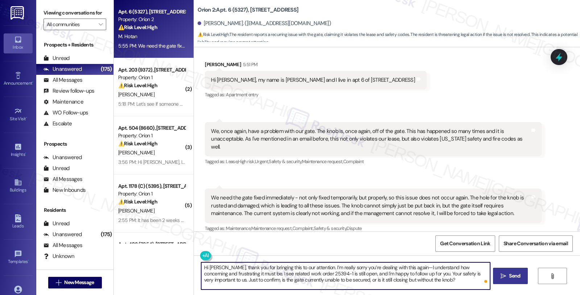
type textarea "Hi [PERSON_NAME], thank you for bringing this to our attention. I’m really sorr…"
click at [512, 275] on span "Send" at bounding box center [514, 276] width 11 height 8
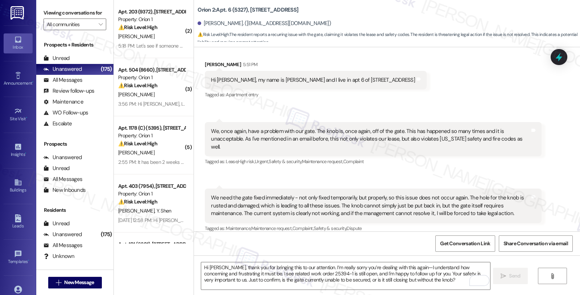
scroll to position [118, 0]
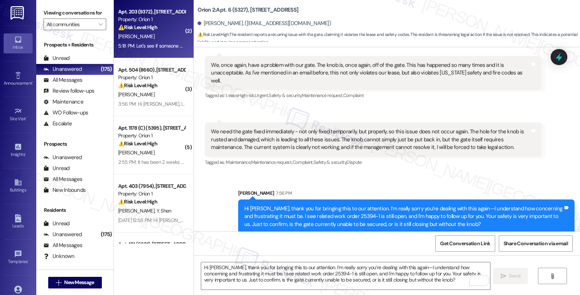
click at [136, 35] on span "[PERSON_NAME]" at bounding box center [136, 36] width 36 height 7
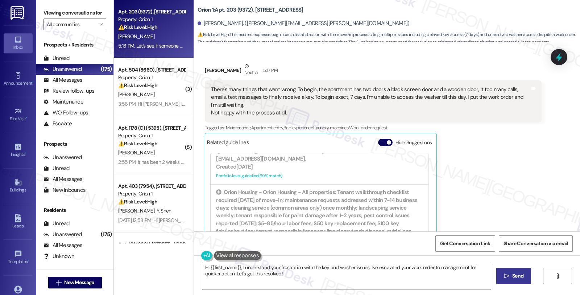
scroll to position [93, 0]
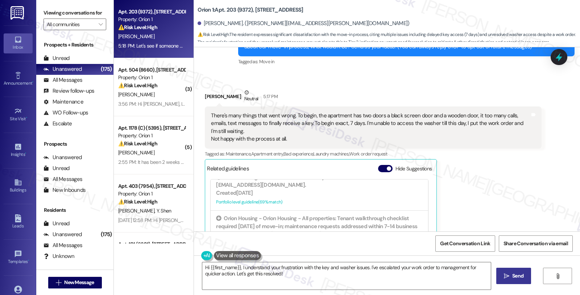
drag, startPoint x: 200, startPoint y: 94, endPoint x: 236, endPoint y: 94, distance: 36.3
click at [236, 94] on div "[PERSON_NAME] Neutral 5:17 PM" at bounding box center [373, 98] width 337 height 18
copy div "[PERSON_NAME]"
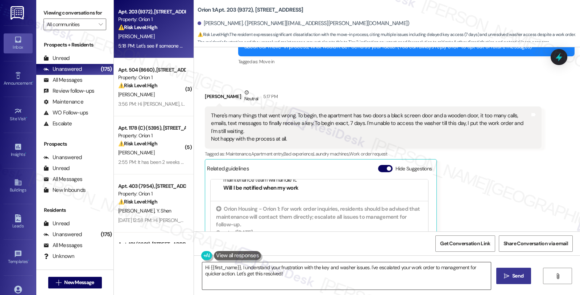
click at [238, 267] on textarea "Hi {{first_name}}, I understand your frustration with the key and washer issues…" at bounding box center [346, 275] width 289 height 27
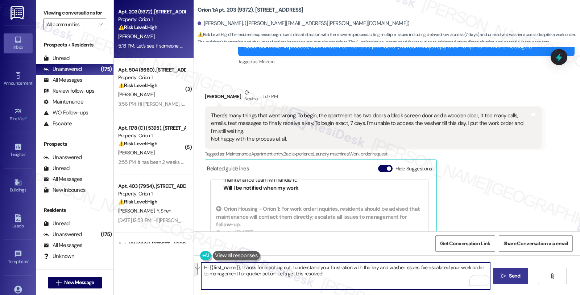
drag, startPoint x: 415, startPoint y: 265, endPoint x: 428, endPoint y: 274, distance: 16.0
click at [428, 274] on textarea "Hi {{first_name}}, thanks for reaching out. I understand your frustration with …" at bounding box center [345, 275] width 289 height 27
click at [483, 268] on textarea "Hi {{first_name}}, thanks for reaching out. I understand your frustration with …" at bounding box center [345, 275] width 289 height 27
click at [242, 272] on textarea "Hi {{first_name}}, thanks for reaching out. I understand your frustration with …" at bounding box center [345, 275] width 289 height 27
paste textarea "26968-1"
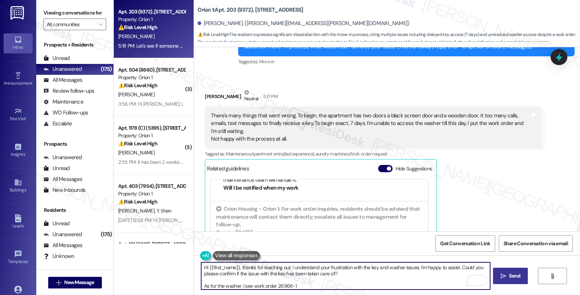
click at [273, 284] on textarea "Hi {{first_name}}, thanks for reaching out. I understand your frustration with …" at bounding box center [345, 275] width 289 height 27
click at [316, 284] on textarea "Hi {{first_name}}, thanks for reaching out. I understand your frustration with …" at bounding box center [345, 275] width 289 height 27
click at [402, 284] on textarea "Hi {{first_name}}, thanks for reaching out. I understand your frustration with …" at bounding box center [345, 275] width 289 height 27
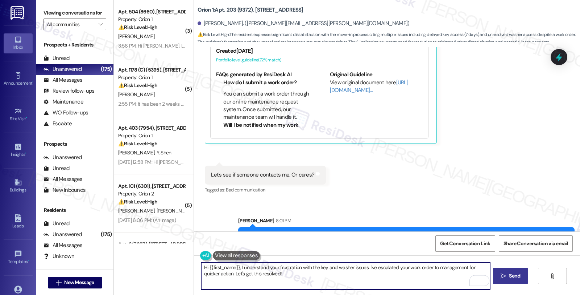
scroll to position [295, 0]
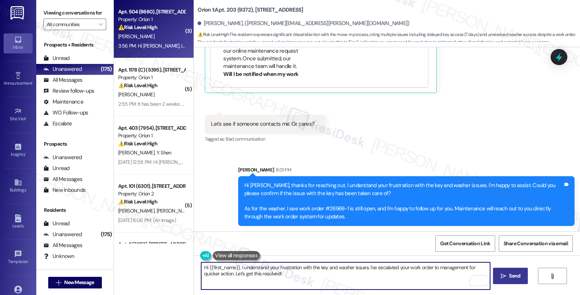
type textarea "Hi {{first_name}}, I understand your frustration with the key and washer issues…"
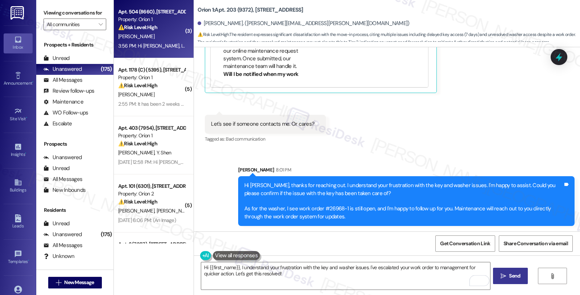
click at [178, 30] on div "⚠️ Risk Level: High The resident is expressing significant frustration over a l…" at bounding box center [151, 28] width 67 height 8
type textarea "Fetching suggested responses. Please feel free to read through the conversation…"
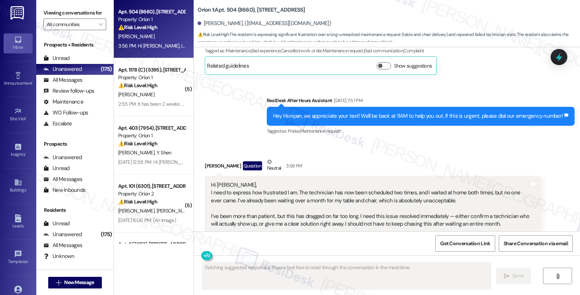
scroll to position [1222, 0]
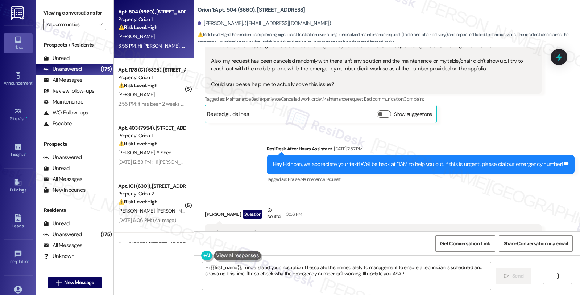
type textarea "Hi {{first_name}}, I understand your frustration. I'll escalate this immediatel…"
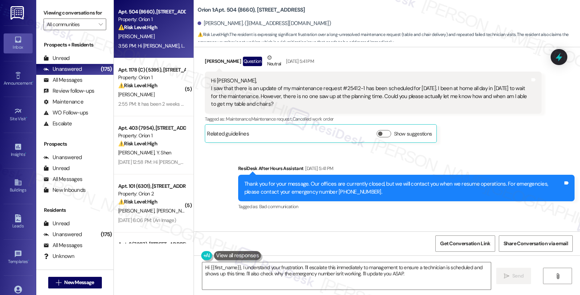
scroll to position [698, 0]
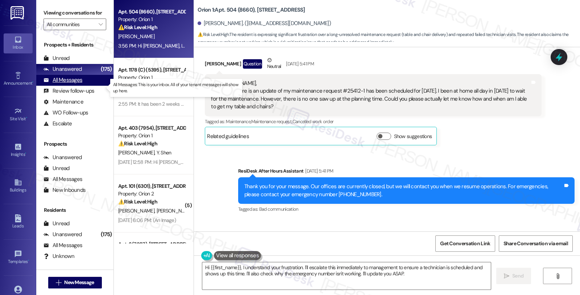
click at [67, 84] on div "All Messages" at bounding box center [63, 80] width 39 height 8
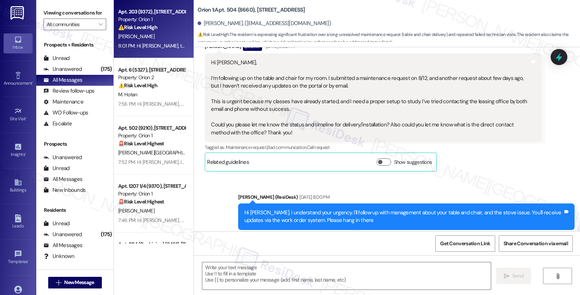
click at [159, 24] on div "⚠️ Risk Level: High The resident expresses significant dissatisfaction with the…" at bounding box center [151, 28] width 67 height 8
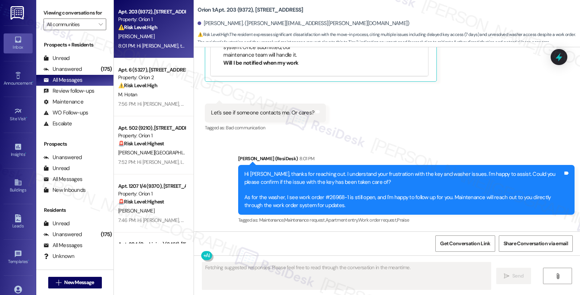
scroll to position [306, 0]
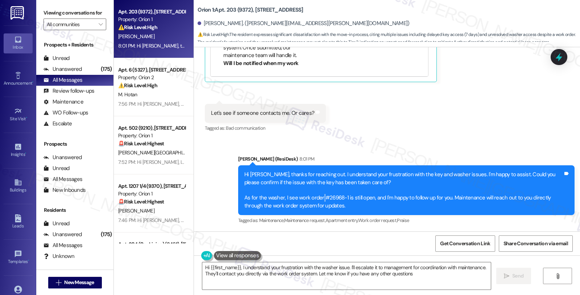
type textarea "Hi {{first_name}}, I understand your frustration with the washer issue. I'll es…"
drag, startPoint x: 321, startPoint y: 197, endPoint x: 342, endPoint y: 196, distance: 21.4
click at [342, 196] on div "Hi Norma, thanks for reaching out. I understand your frustration with the key a…" at bounding box center [404, 190] width 319 height 39
copy div "#26968-1"
click at [557, 53] on icon at bounding box center [559, 57] width 12 height 12
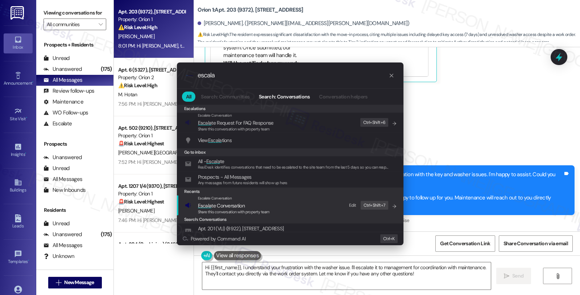
type input "escala"
click at [255, 202] on span "Escala te Conversation" at bounding box center [234, 205] width 72 height 8
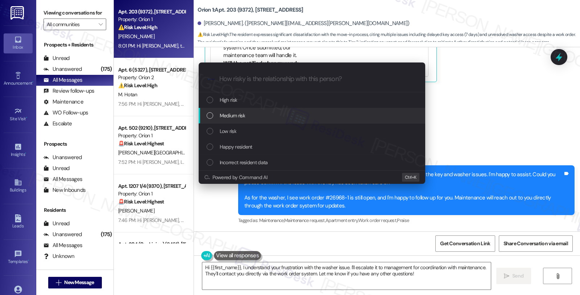
click at [255, 115] on div "Medium risk" at bounding box center [313, 115] width 212 height 8
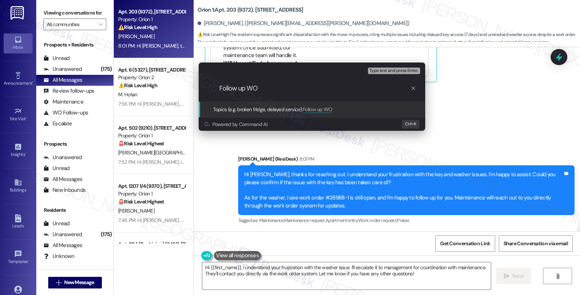
paste input "#26968-1"
click at [262, 90] on input "Follow up WO #26968-1" at bounding box center [314, 89] width 191 height 8
click at [318, 89] on input "Follow up WO #26968-1" at bounding box center [314, 89] width 191 height 8
type input "Follow up WO #26968-1 (washer)"
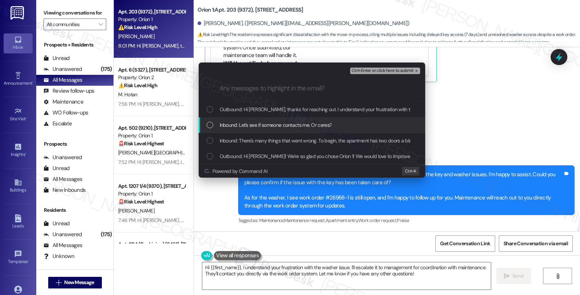
click at [280, 123] on span "Inbound: Let's see if someone contacts me. Or cares?" at bounding box center [276, 125] width 112 height 8
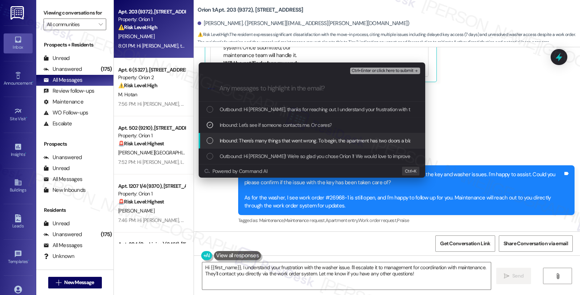
click at [272, 146] on div "Inbound: There's many things that went wrong. To begin, the apartment has two d…" at bounding box center [312, 141] width 227 height 16
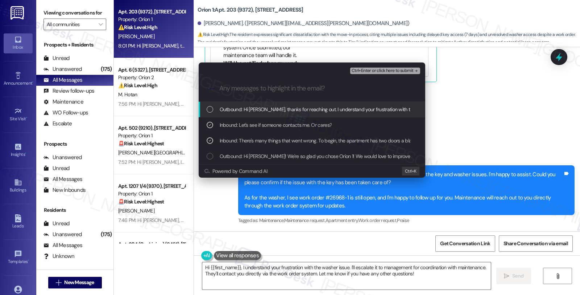
click at [387, 73] on button "Ctrl+Enter or click here to submit" at bounding box center [385, 70] width 70 height 7
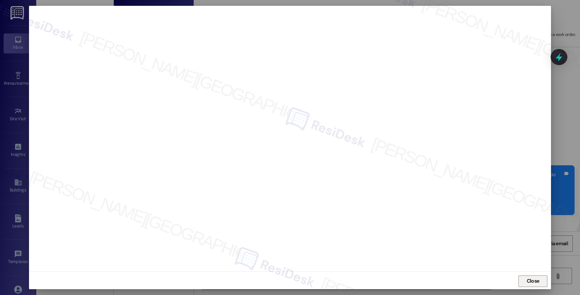
click at [526, 279] on span "Close" at bounding box center [534, 281] width 16 height 8
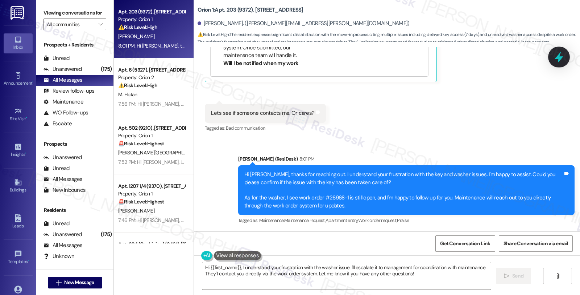
click at [559, 62] on icon at bounding box center [559, 57] width 9 height 11
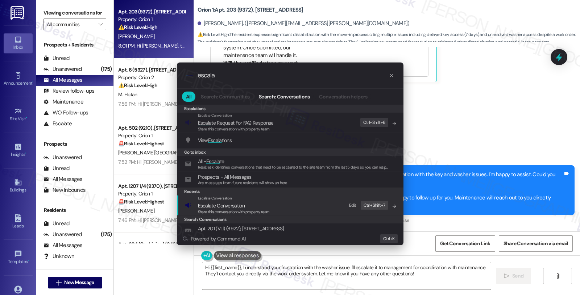
type input "escala"
click at [227, 204] on span "Escala te Conversation" at bounding box center [221, 205] width 47 height 7
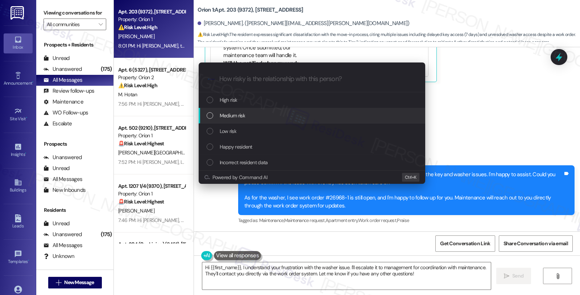
click at [249, 120] on div "Medium risk" at bounding box center [312, 116] width 227 height 16
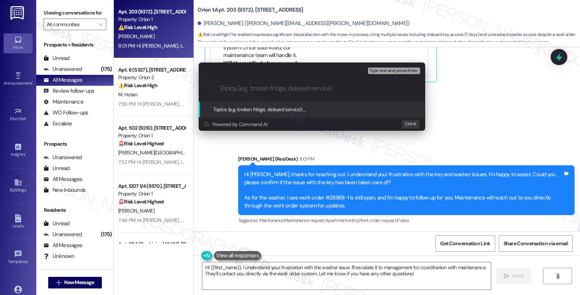
paste input "Follow up WO #26968-1 (washer)"
type input "Follow up WO #26968-1 (washer)"
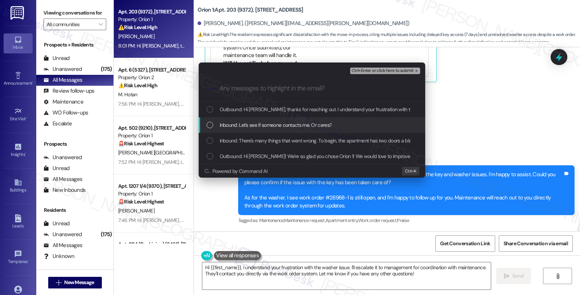
click at [256, 126] on span "Inbound: Let's see if someone contacts me. Or cares?" at bounding box center [276, 125] width 112 height 8
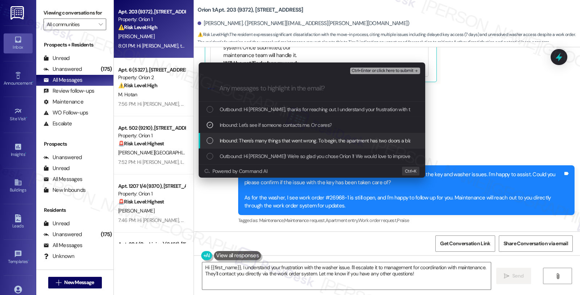
click at [254, 141] on span "Inbound: There's many things that went wrong. To begin, the apartment has two d…" at bounding box center [568, 140] width 696 height 8
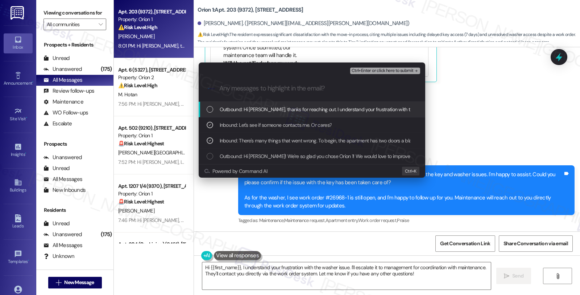
click at [380, 68] on span "Ctrl+Enter or click here to submit" at bounding box center [383, 70] width 62 height 5
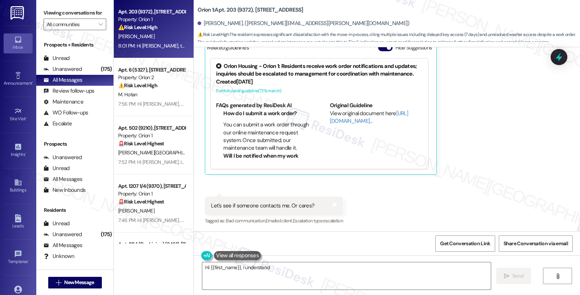
scroll to position [213, 0]
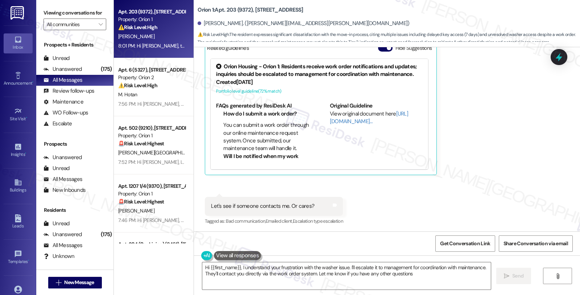
type textarea "Hi {{first_name}}, I understand your frustration with the washer issue. I'll es…"
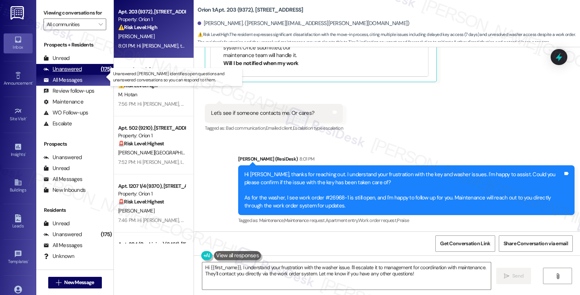
click at [84, 75] on div "Unanswered (175)" at bounding box center [74, 69] width 77 height 11
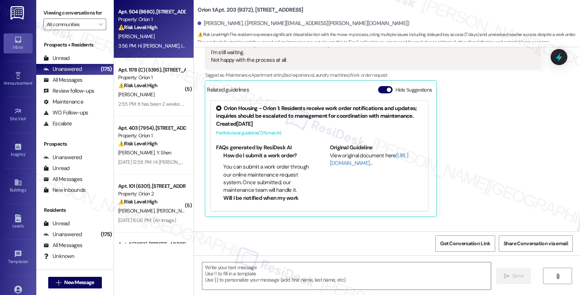
type textarea "Fetching suggested responses. Please feel free to read through the conversation…"
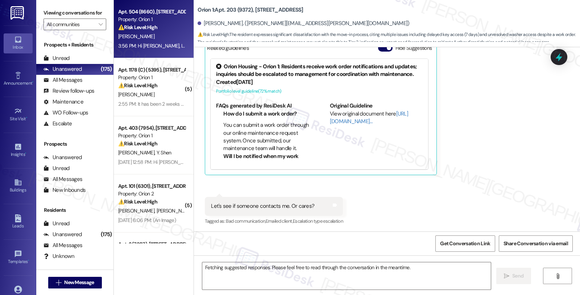
click at [177, 39] on div "[PERSON_NAME]" at bounding box center [152, 36] width 69 height 9
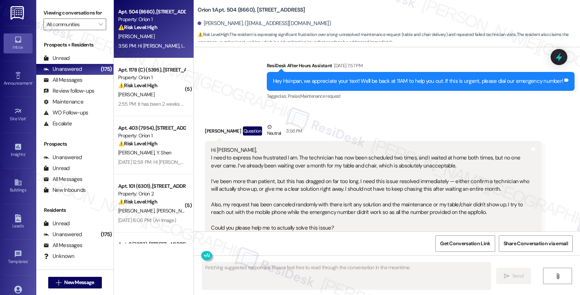
scroll to position [1302, 0]
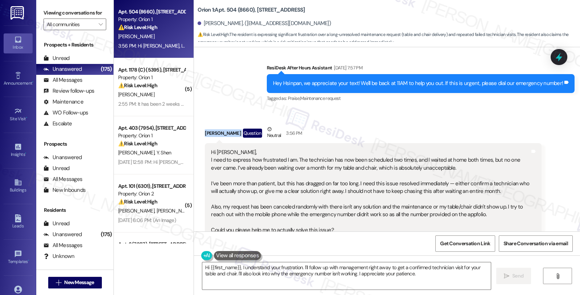
drag, startPoint x: 198, startPoint y: 132, endPoint x: 230, endPoint y: 138, distance: 32.2
click at [230, 138] on div "Received via SMS Hsinpan Chen Question Neutral 3:56 PM Hi Sarah, I need to expr…" at bounding box center [374, 256] width 348 height 272
copy div "[PERSON_NAME]"
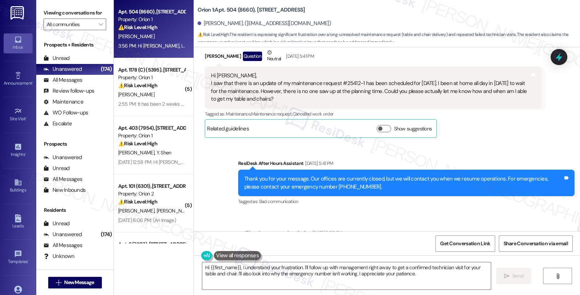
scroll to position [698, 0]
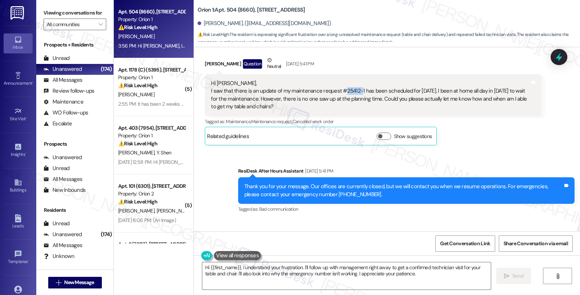
drag, startPoint x: 339, startPoint y: 90, endPoint x: 355, endPoint y: 91, distance: 16.4
click at [355, 91] on div "Hi Sara, I saw that there is an update of my maintenance request #25412-1 has b…" at bounding box center [370, 94] width 319 height 31
copy div "25412-"
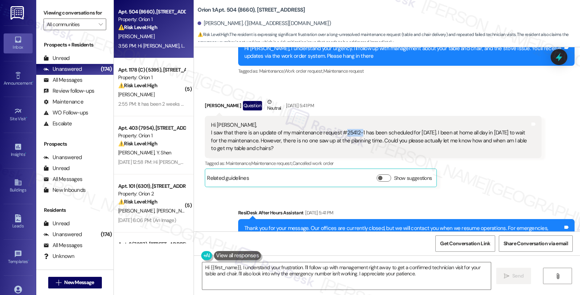
scroll to position [657, 0]
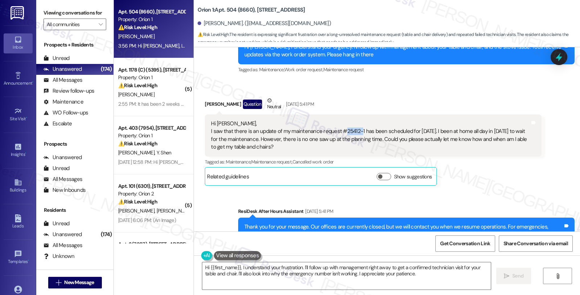
drag, startPoint x: 241, startPoint y: 138, endPoint x: 353, endPoint y: 149, distance: 111.9
click at [353, 149] on div "Hi Sara, I saw that there is an update of my maintenance request #25412-1 has b…" at bounding box center [370, 135] width 319 height 31
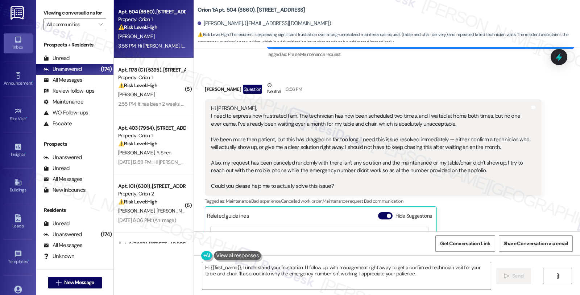
scroll to position [1302, 0]
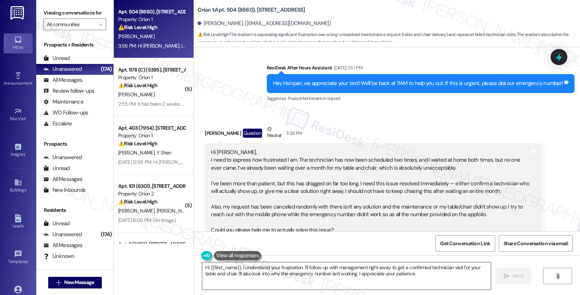
click at [404, 276] on textarea "Hi {{first_name}}, I understand your frustration. I'll follow up with managemen…" at bounding box center [346, 275] width 289 height 27
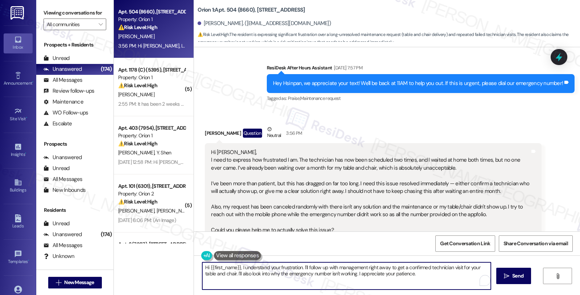
paste textarea "25690-1"
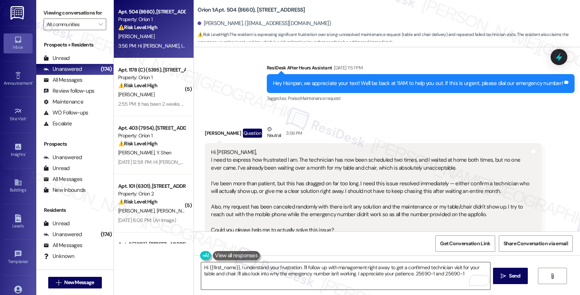
click at [269, 282] on textarea "Hi {{first_name}}, I understand your frustration. I'll follow up with managemen…" at bounding box center [345, 275] width 289 height 27
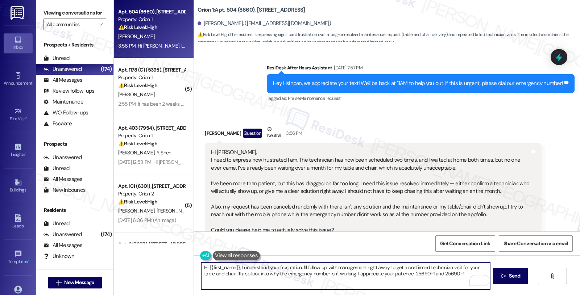
click at [298, 267] on textarea "Hi {{first_name}}, I understand your frustration. I'll follow up with managemen…" at bounding box center [345, 275] width 289 height 27
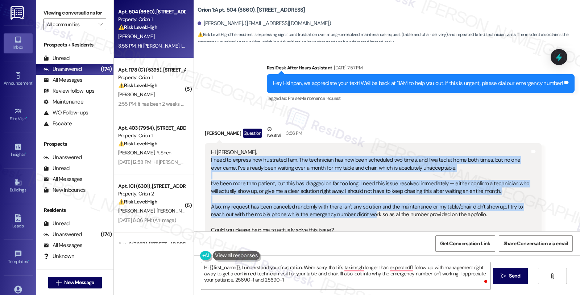
drag, startPoint x: 204, startPoint y: 159, endPoint x: 355, endPoint y: 215, distance: 161.3
click at [355, 215] on div "Hi Sarah, I need to express how frustrated I am. The technician has now been sc…" at bounding box center [373, 191] width 337 height 97
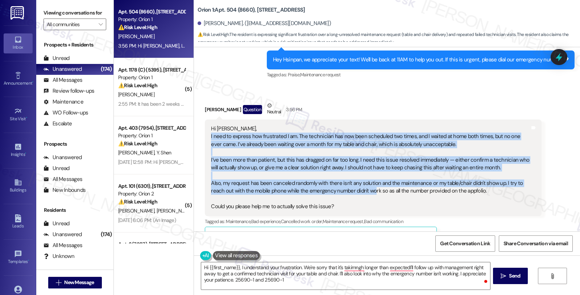
scroll to position [1343, 0]
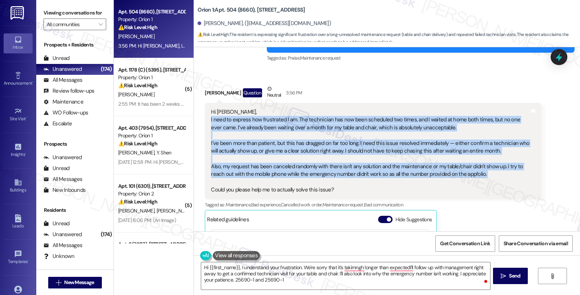
click at [357, 183] on div "Hi Sarah, I need to express how frustrated I am. The technician has now been sc…" at bounding box center [370, 151] width 319 height 86
click at [353, 195] on div "Hi Sarah, I need to express how frustrated I am. The technician has now been sc…" at bounding box center [373, 151] width 337 height 97
copy div "I need to express how frustrated I am. The technician has now been scheduled tw…"
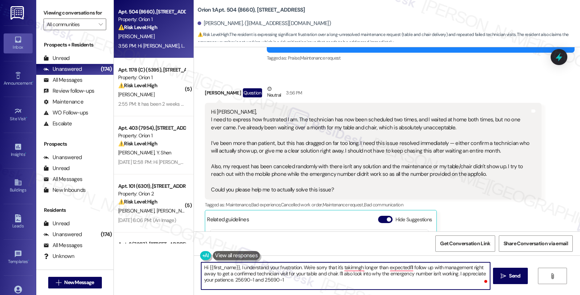
click at [237, 267] on textarea "Hi {{first_name}}, I understand your frustration. We're sorry that it's takimng…" at bounding box center [345, 275] width 289 height 27
paste textarea "’m so sorry you’ve had to go through all of this—I completely understand how fr…"
click at [262, 267] on textarea "Hi {{first_name}}, I’m so sorry you’ve had to go through all of this—I complete…" at bounding box center [345, 275] width 289 height 27
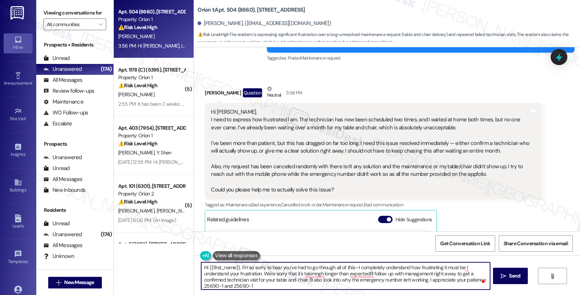
click at [350, 266] on textarea "Hi {{first_name}}, I’m so sorry to hear you’ve had to go through all of this—I …" at bounding box center [345, 275] width 289 height 27
click at [459, 267] on textarea "Hi {{first_name}}, I’m so sorry to hear you’ve had to go through all of this. I…" at bounding box center [345, 275] width 289 height 27
type textarea "Hi {{first_name}}, I’m so sorry to hear you’ve had to go through all of this. I…"
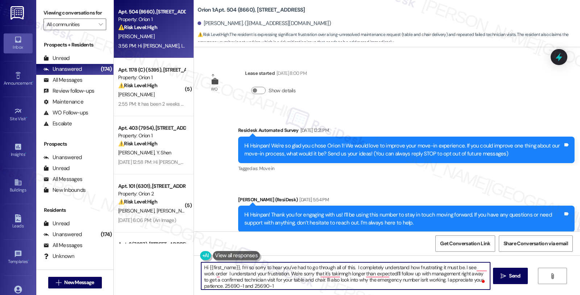
scroll to position [1343, 0]
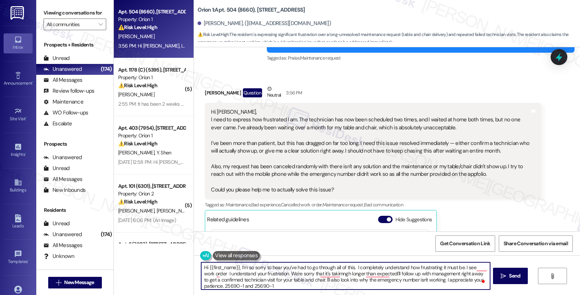
click at [248, 286] on textarea "Hi {{first_name}}, I’m so sorry to hear you’ve had to go through all of this. I…" at bounding box center [345, 275] width 289 height 27
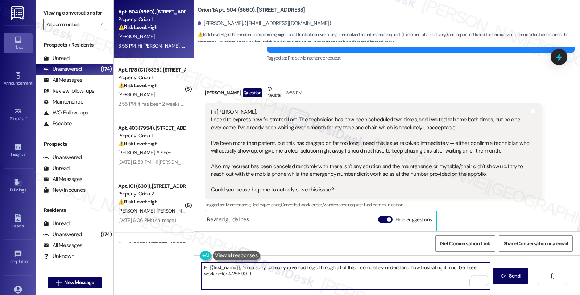
click at [282, 280] on textarea "Hi {{first_name}}, I’m so sorry to hear you’ve had to go through all of this. I…" at bounding box center [345, 275] width 289 height 27
click at [279, 274] on textarea "Hi {{first_name}}, I’m so sorry to hear you’ve had to go through all of this. I…" at bounding box center [345, 275] width 289 height 27
paste textarea "[DATE]"
click at [264, 280] on textarea "Hi {{first_name}}, I’m so sorry to hear you’ve had to go through all of this. I…" at bounding box center [345, 275] width 289 height 27
click at [298, 277] on textarea "Hi {{first_name}}, I’m so sorry to hear you’ve had to go through all of this. I…" at bounding box center [345, 275] width 289 height 27
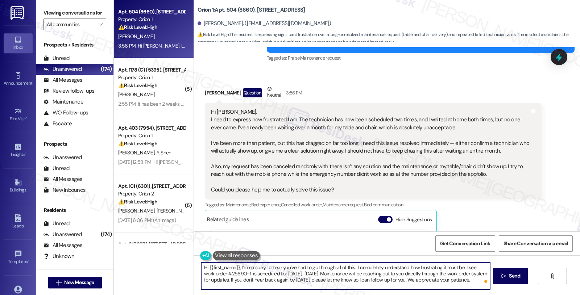
type textarea "Hi {{first_name}}, I’m so sorry to hear you’ve had to go through all of this. I…"
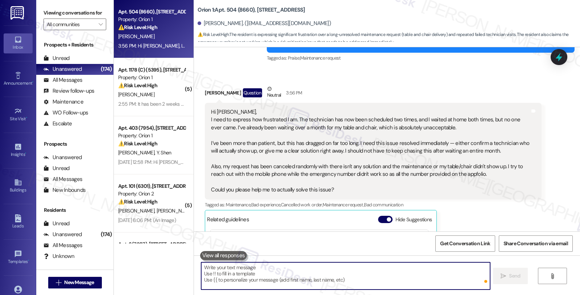
click at [359, 276] on textarea "To enrich screen reader interactions, please activate Accessibility in Grammarl…" at bounding box center [345, 275] width 289 height 27
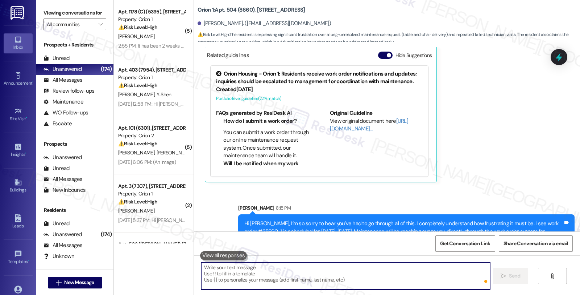
scroll to position [1530, 0]
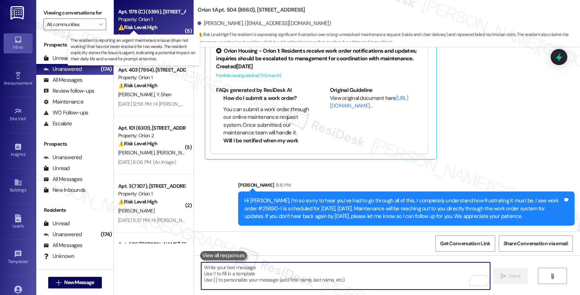
click at [138, 26] on strong "⚠️ Risk Level: High" at bounding box center [137, 27] width 39 height 7
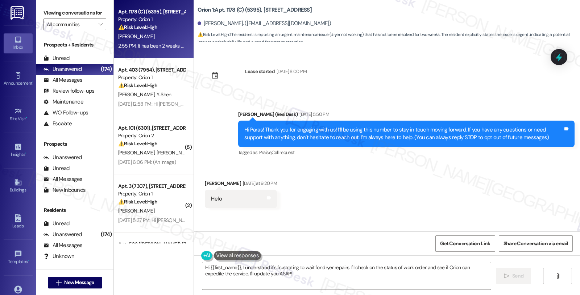
scroll to position [0, 0]
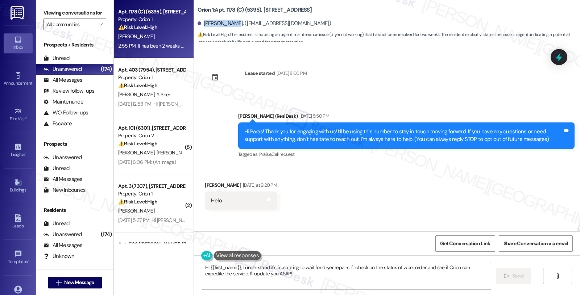
drag, startPoint x: 199, startPoint y: 24, endPoint x: 225, endPoint y: 22, distance: 26.2
click at [225, 22] on div "[PERSON_NAME]. ([EMAIL_ADDRESS][DOMAIN_NAME])" at bounding box center [265, 24] width 134 height 8
copy div "[PERSON_NAME]."
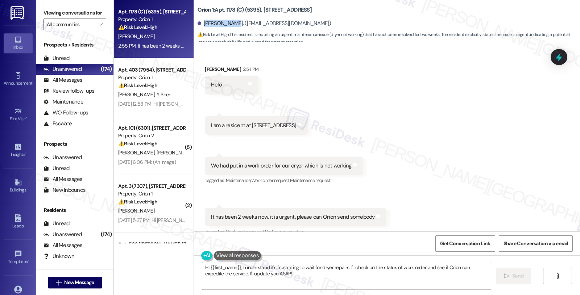
scroll to position [238, 0]
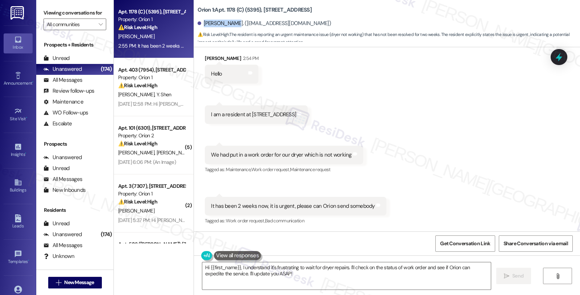
click at [541, 120] on div "Received via SMS [PERSON_NAME] 2:54 PM Hello Tags and notes Received via SMS 2:…" at bounding box center [387, 134] width 386 height 193
click at [238, 266] on textarea "Hi {{first_name}}, I understand it's frustrating to wait for dryer repairs. I'l…" at bounding box center [346, 275] width 289 height 27
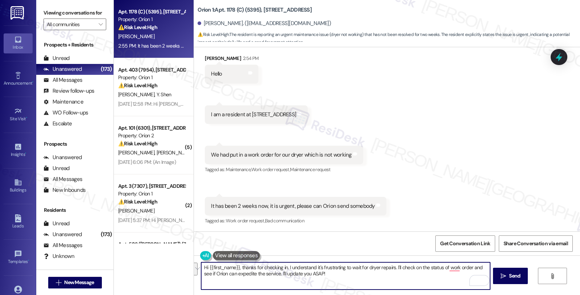
drag, startPoint x: 403, startPoint y: 270, endPoint x: 410, endPoint y: 282, distance: 14.2
click at [410, 282] on textarea "Hi {{first_name}}, thanks for checking in. I understand it's frustrating to wai…" at bounding box center [345, 275] width 289 height 27
click at [393, 271] on textarea "Hi {{first_name}}, thanks for checking in. I understand it's frustrating to wai…" at bounding box center [345, 275] width 289 height 27
drag, startPoint x: 392, startPoint y: 267, endPoint x: 407, endPoint y: 281, distance: 20.5
click at [407, 281] on textarea "Hi {{first_name}}, thanks for checking in. I understand it's frustrating to wai…" at bounding box center [345, 275] width 289 height 27
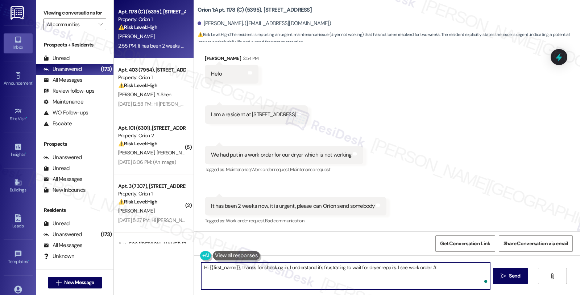
paste textarea "[PERSON_NAME]."
drag, startPoint x: 430, startPoint y: 267, endPoint x: 462, endPoint y: 267, distance: 31.9
click at [462, 267] on textarea "Hi {{first_name}}, thanks for checking in. I understand it's frustrating to wai…" at bounding box center [345, 275] width 289 height 27
drag, startPoint x: 428, startPoint y: 269, endPoint x: 470, endPoint y: 269, distance: 41.7
click at [470, 269] on textarea "Hi {{first_name}}, thanks for checking in. I understand it's frustrating to wai…" at bounding box center [345, 275] width 289 height 27
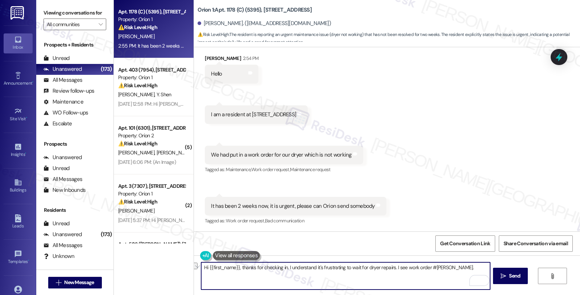
paste textarea "26224-1"
click at [258, 276] on textarea "Hi {{first_name}}, thanks for checking in. I understand it's frustrating to wai…" at bounding box center [345, 275] width 289 height 27
click at [414, 272] on textarea "Hi {{first_name}}, thanks for checking in. I understand it's frustrating to wai…" at bounding box center [345, 275] width 289 height 27
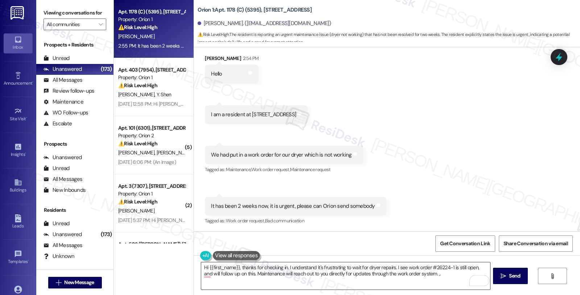
click at [418, 273] on textarea "Hi {{first_name}}, thanks for checking in. I understand it's frustrating to wai…" at bounding box center [345, 275] width 289 height 27
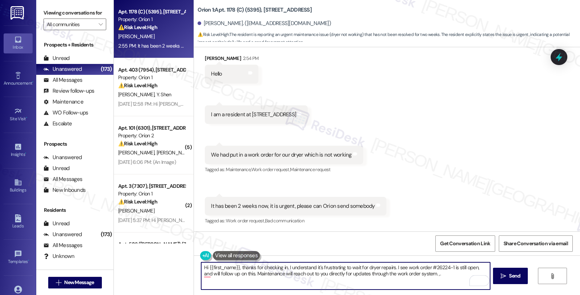
click at [418, 273] on textarea "Hi {{first_name}}, thanks for checking in. I understand it's frustrating to wai…" at bounding box center [345, 275] width 289 height 27
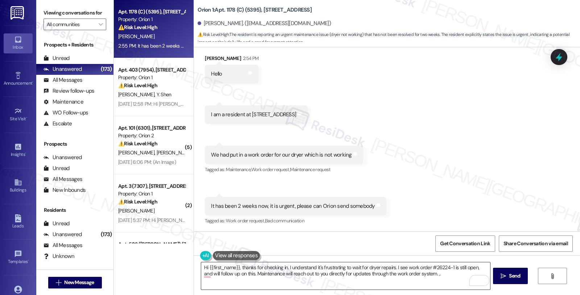
click at [413, 273] on textarea "Hi {{first_name}}, thanks for checking in. I understand it's frustrating to wai…" at bounding box center [345, 275] width 289 height 27
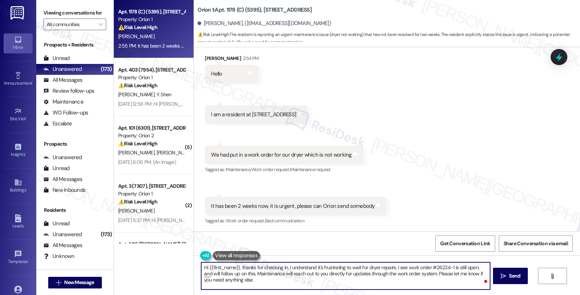
click at [262, 281] on textarea "Hi {{first_name}}, thanks for checking in. I understand it's frustrating to wai…" at bounding box center [345, 275] width 289 height 27
type textarea "Hi {{first_name}}, thanks for checking in. I understand it's frustrating to wai…"
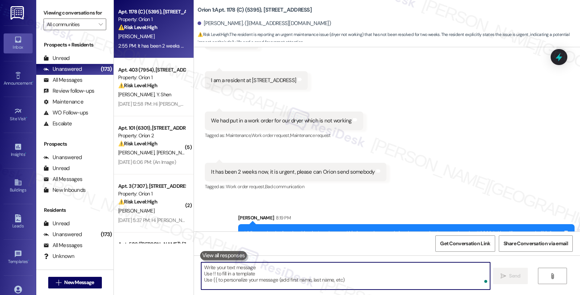
scroll to position [297, 0]
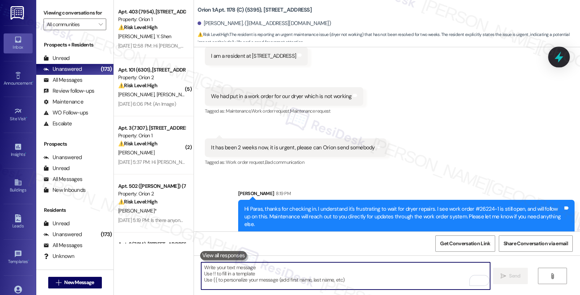
click at [559, 62] on icon at bounding box center [559, 57] width 12 height 12
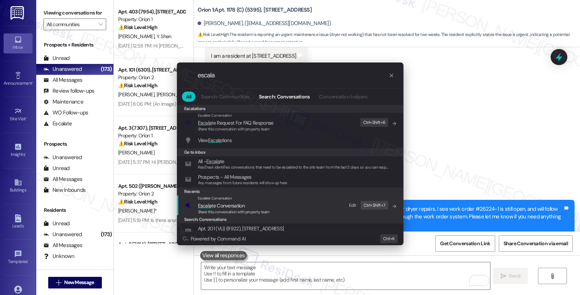
type input "escala"
click at [258, 199] on div "Escalate Conversation" at bounding box center [234, 198] width 72 height 6
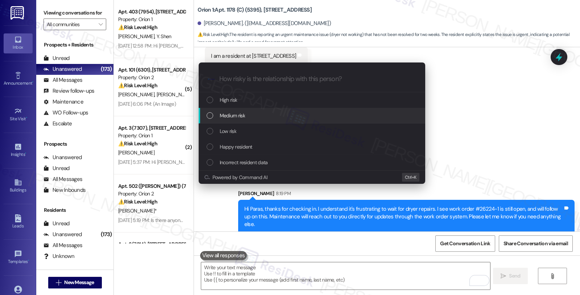
click at [255, 110] on div "Medium risk" at bounding box center [312, 116] width 227 height 16
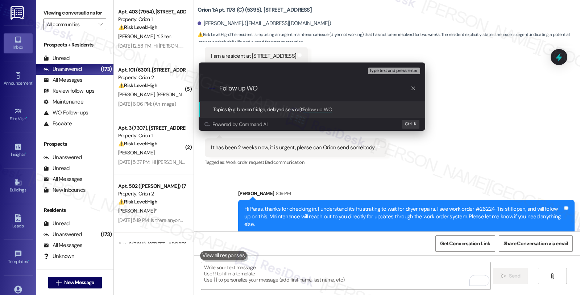
paste input "#26224-1"
type input "Follow up WO #26224-1 (dryer)"
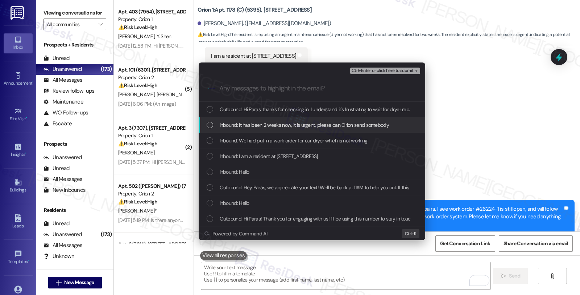
click at [249, 121] on span "Inbound: It has been 2 weeks now, it is urgent, please can Orion send somebody" at bounding box center [304, 125] width 169 height 8
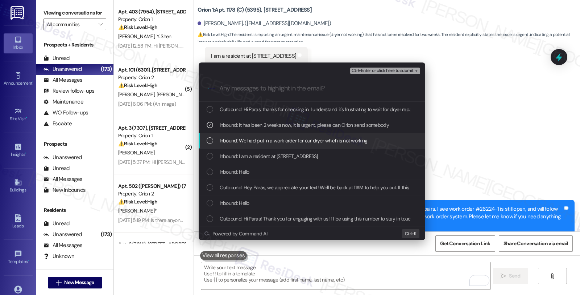
click at [249, 141] on span "Inbound: We had put in a work order for our dryer which is not working" at bounding box center [294, 140] width 148 height 8
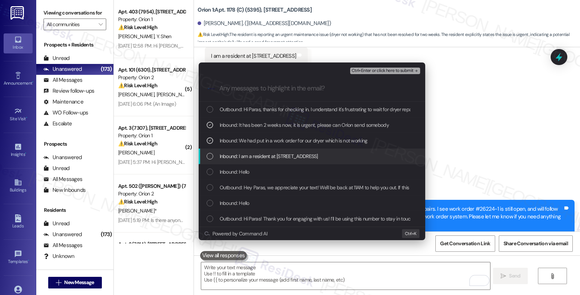
click at [249, 158] on span "Inbound: I am a resident at [STREET_ADDRESS]" at bounding box center [269, 156] width 98 height 8
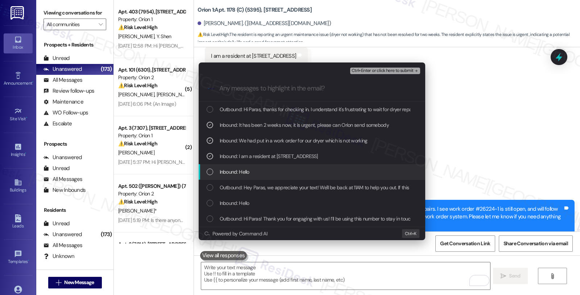
click at [246, 171] on span "Inbound: Hello" at bounding box center [235, 172] width 30 height 8
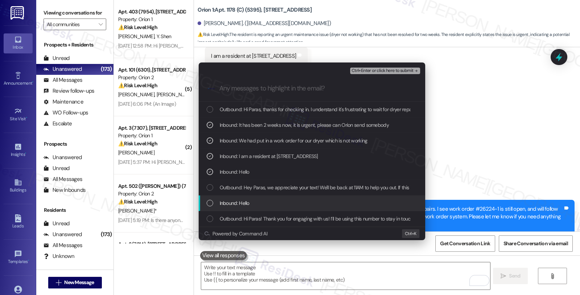
click at [247, 199] on span "Inbound: Hello" at bounding box center [235, 203] width 30 height 8
click at [242, 201] on span "Inbound: Hello" at bounding box center [235, 203] width 30 height 8
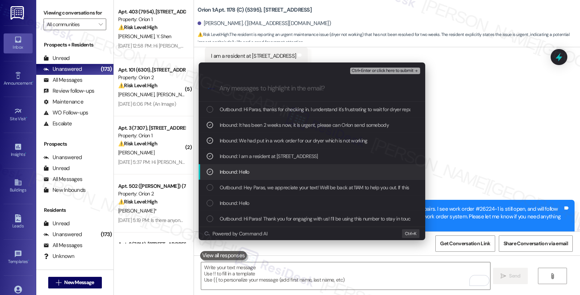
click at [237, 173] on span "Inbound: Hello" at bounding box center [235, 172] width 30 height 8
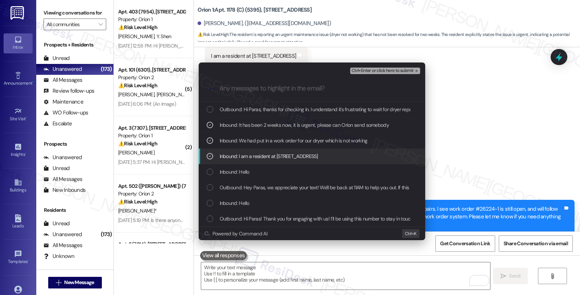
click at [241, 156] on span "Inbound: I am a resident at [STREET_ADDRESS]" at bounding box center [269, 156] width 98 height 8
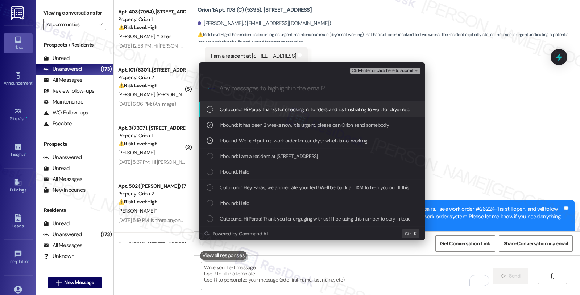
click at [397, 68] on span "Ctrl+Enter or click here to submit" at bounding box center [383, 70] width 62 height 5
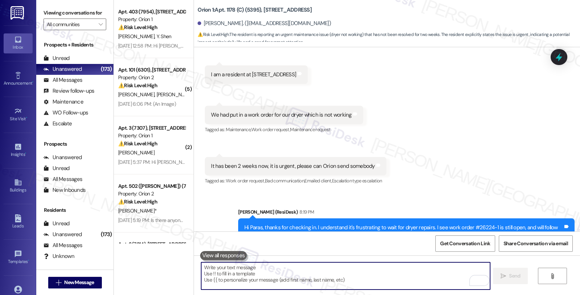
scroll to position [307, 0]
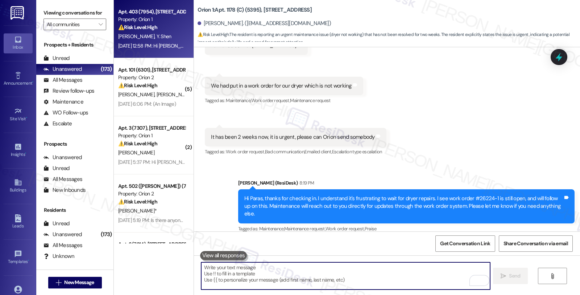
click at [144, 33] on div "[PERSON_NAME] [PERSON_NAME]" at bounding box center [152, 36] width 69 height 9
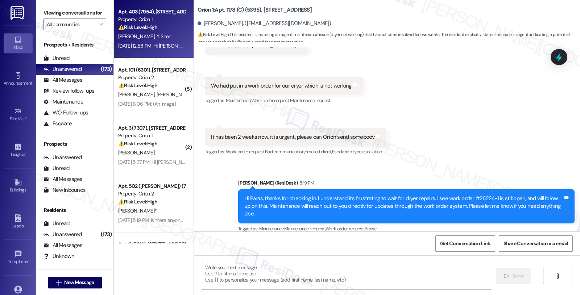
type textarea "Fetching suggested responses. Please feel free to read through the conversation…"
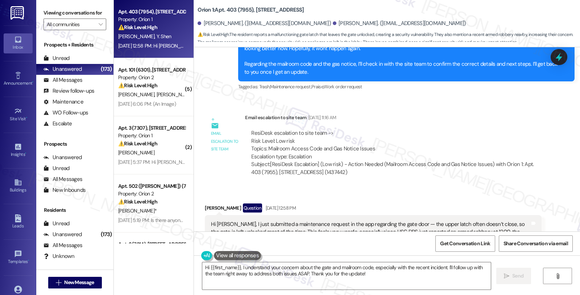
scroll to position [1025, 0]
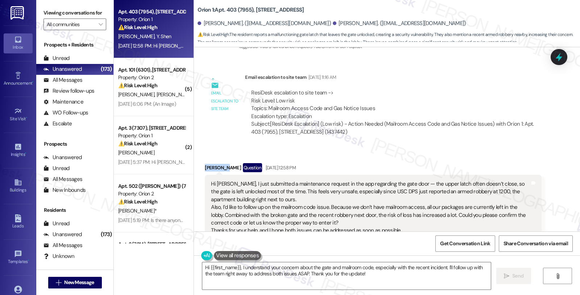
drag, startPoint x: 198, startPoint y: 168, endPoint x: 219, endPoint y: 169, distance: 21.4
click at [219, 169] on div "Received via SMS [PERSON_NAME] Question [DATE] 12:58 PM Hi [PERSON_NAME], I jus…" at bounding box center [374, 274] width 348 height 235
copy div "[PERSON_NAME]"
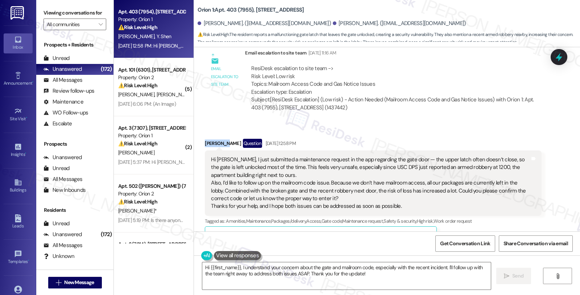
scroll to position [1065, 0]
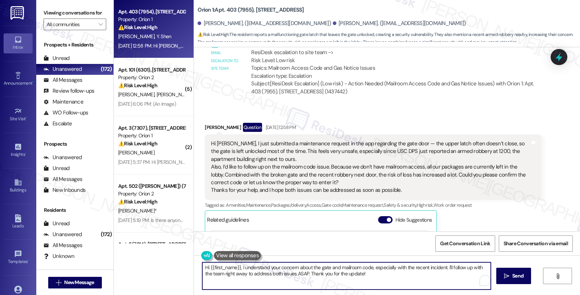
drag, startPoint x: 444, startPoint y: 267, endPoint x: 449, endPoint y: 273, distance: 7.0
click at [449, 273] on textarea "Hi {{first_name}}, I understand your concern about the gate and mailroom code, …" at bounding box center [346, 275] width 289 height 27
click at [242, 271] on textarea "Hi {{first_name}}, I understand your concern about the gate and mailroom code, …" at bounding box center [345, 275] width 289 height 27
paste textarea "#26613-1"
click at [481, 265] on textarea "Hi {{first_name}}, I understand your concern about the gate and mailroom code, …" at bounding box center [345, 275] width 289 height 27
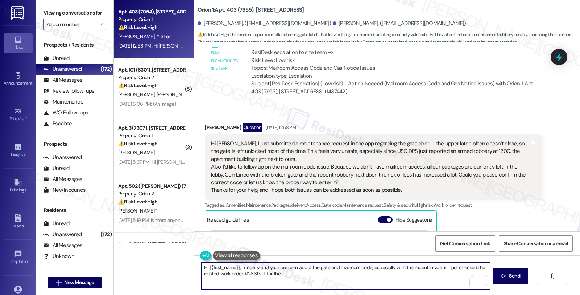
click at [283, 273] on textarea "Hi {{first_name}}, I understand your concern about the gate and mailroom code, …" at bounding box center [345, 275] width 289 height 27
click at [441, 274] on textarea "Hi {{first_name}}, I understand your concern about the gate and mailroom code, …" at bounding box center [345, 275] width 289 height 27
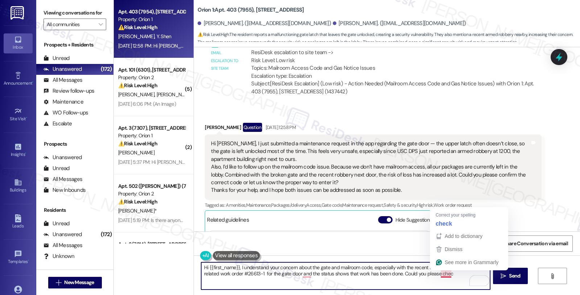
click at [441, 274] on textarea "Hi {{first_name}}, I understand your concern about the gate and mailroom code, …" at bounding box center [345, 275] width 289 height 27
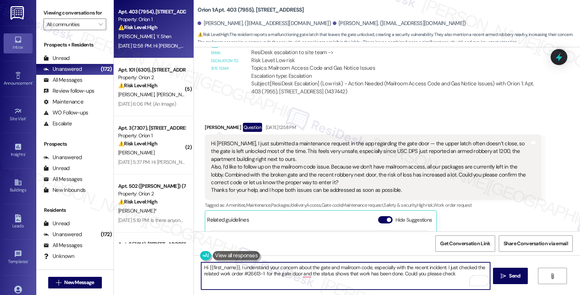
click at [443, 274] on textarea "Hi {{first_name}}, I understand your concern about the gate and mailroom code, …" at bounding box center [345, 275] width 289 height 27
click at [455, 274] on textarea "Hi {{first_name}}, I understand your concern about the gate and mailroom code, …" at bounding box center [345, 275] width 289 height 27
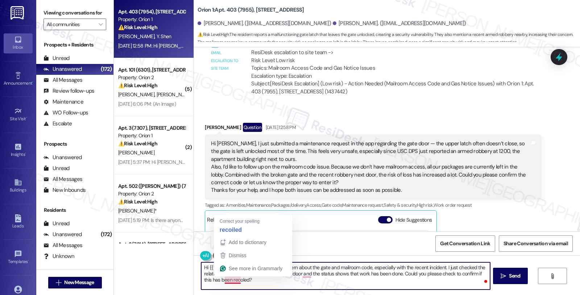
click at [230, 280] on textarea "Hi {{first_name}}, I understand your concern about the gate and mailroom code, …" at bounding box center [345, 275] width 289 height 27
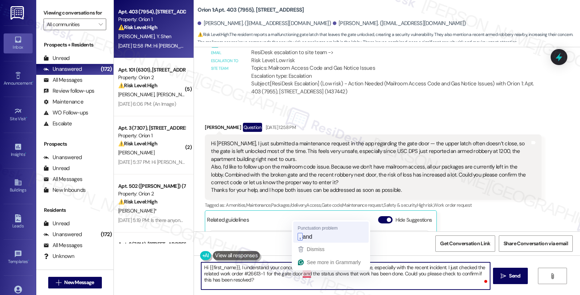
type textarea "Hi {{first_name}}, I understand your concern about the gate and mailroom code, …"
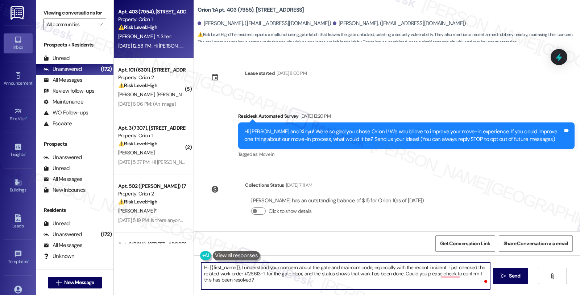
scroll to position [1065, 0]
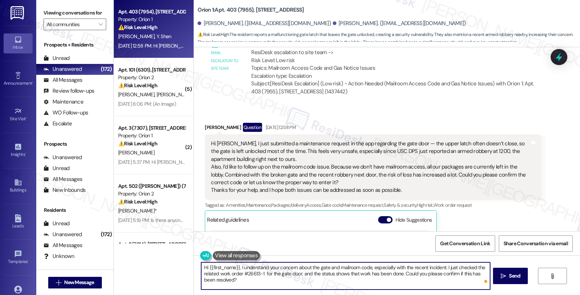
click at [236, 280] on textarea "Hi {{first_name}}, I understand your concern about the gate and mailroom code, …" at bounding box center [345, 275] width 289 height 27
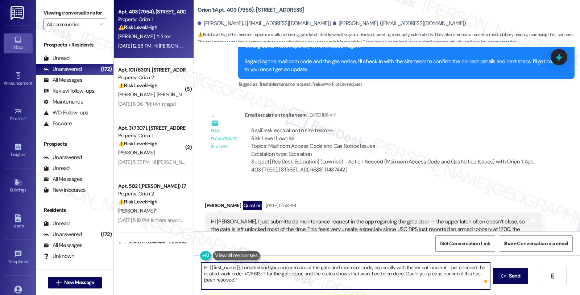
scroll to position [985, 0]
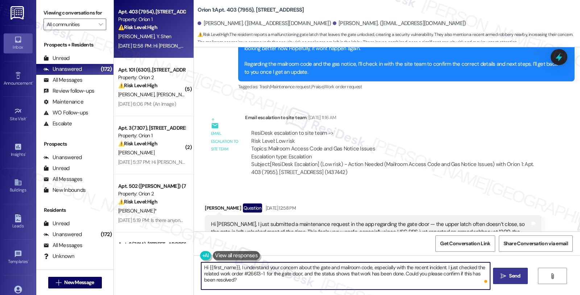
type textarea "Hi {{first_name}}, I understand your concern about the gate and mailroom code, …"
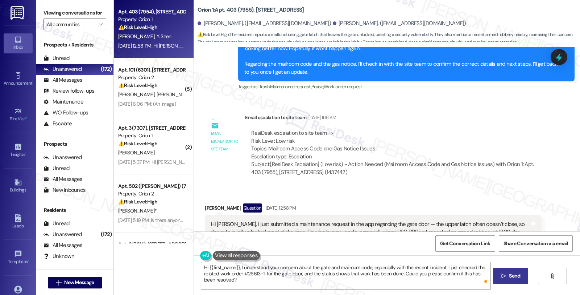
click at [516, 270] on button " Send" at bounding box center [510, 275] width 35 height 16
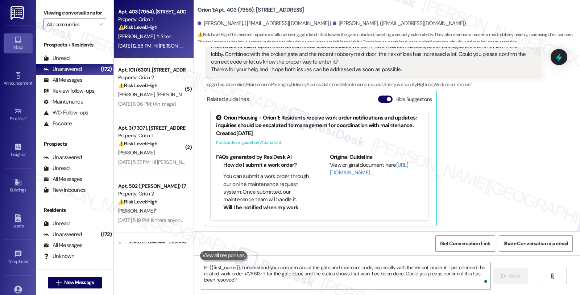
scroll to position [1186, 0]
click at [173, 30] on div "⚠️ Risk Level: High The resident is disputing a late fee charge despite paying …" at bounding box center [151, 28] width 67 height 8
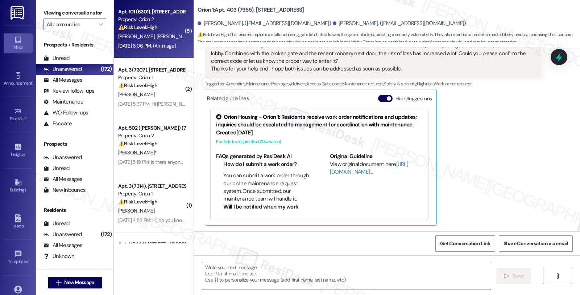
type textarea "Fetching suggested responses. Please feel free to read through the conversation…"
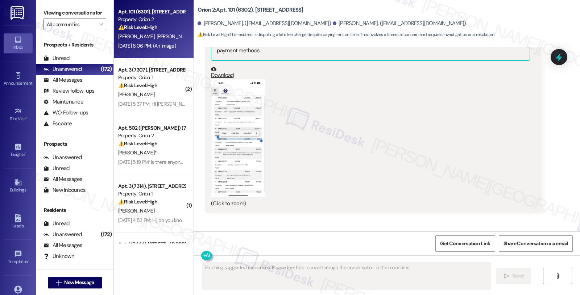
scroll to position [4453, 0]
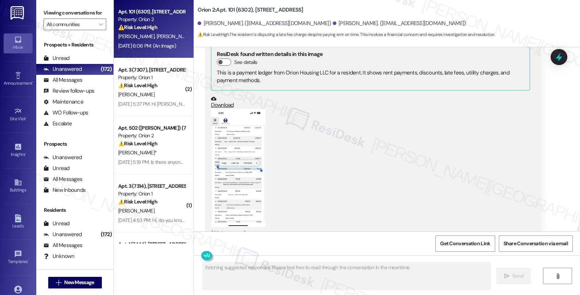
click at [229, 148] on button "Zoom image" at bounding box center [238, 168] width 54 height 118
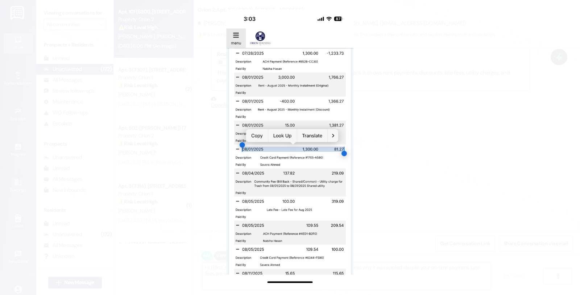
click at [386, 145] on button "Unzoom image" at bounding box center [290, 147] width 580 height 295
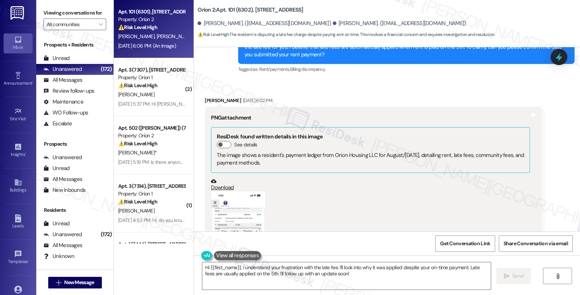
scroll to position [3929, 0]
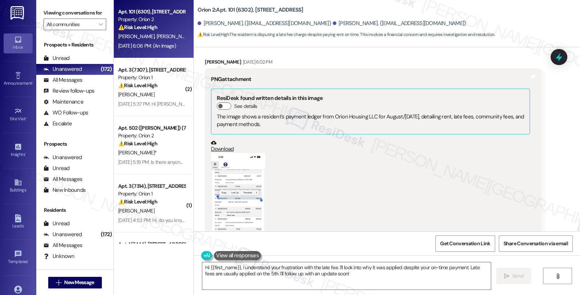
click at [250, 168] on button "Zoom image" at bounding box center [238, 212] width 54 height 118
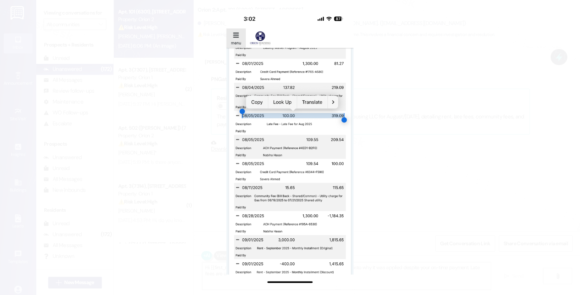
click at [397, 160] on button "Unzoom image" at bounding box center [290, 147] width 580 height 295
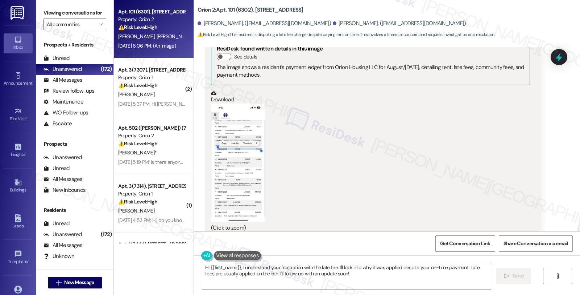
scroll to position [4131, 0]
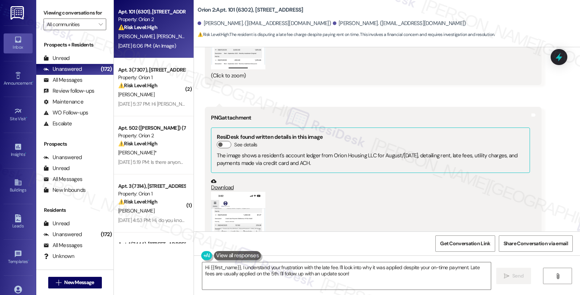
click at [241, 192] on button "Zoom image" at bounding box center [238, 251] width 54 height 118
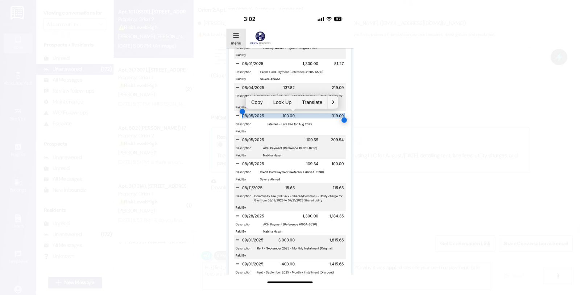
click at [396, 180] on button "Unzoom image" at bounding box center [290, 147] width 580 height 295
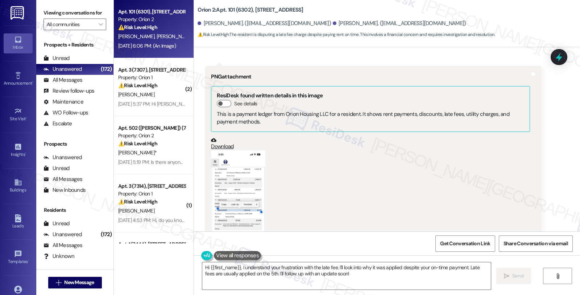
scroll to position [4413, 0]
click at [250, 186] on button "Zoom image" at bounding box center [238, 208] width 54 height 118
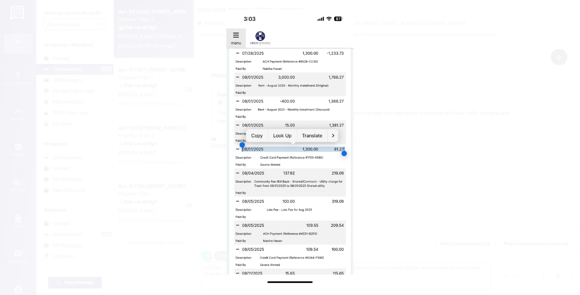
click at [378, 171] on button "Unzoom image" at bounding box center [290, 147] width 580 height 295
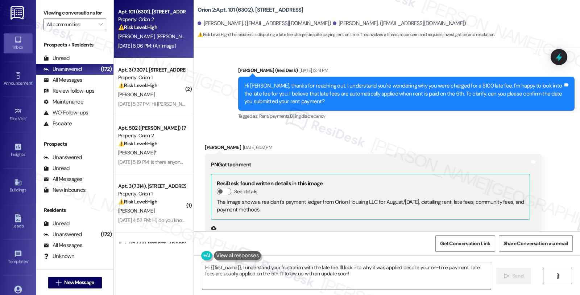
scroll to position [3835, 0]
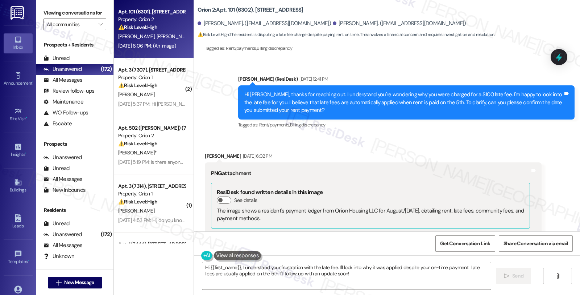
click at [211, 152] on div "[PERSON_NAME] [DATE] 6:02 PM" at bounding box center [373, 157] width 337 height 10
copy div "Nabiha"
drag, startPoint x: 206, startPoint y: 265, endPoint x: 264, endPoint y: 265, distance: 58.4
click at [206, 265] on textarea "Hi {{first_name}}, I understand your frustration with the late fee. I'll look i…" at bounding box center [346, 275] width 289 height 27
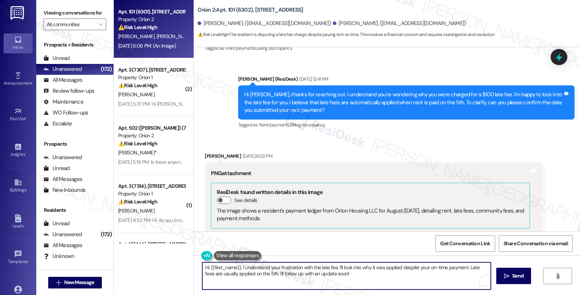
paste textarea "Nabiha"
click at [243, 266] on textarea "Hi [PERSON_NAME], I understadn {{first_name}}, I understand your frustration wi…" at bounding box center [345, 275] width 289 height 27
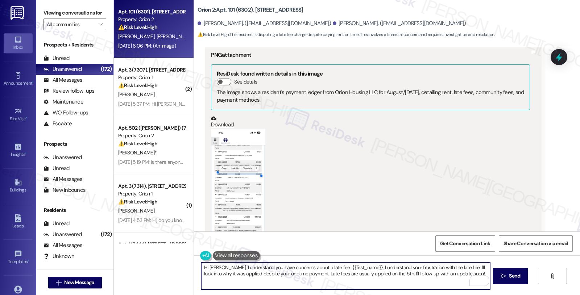
scroll to position [3956, 0]
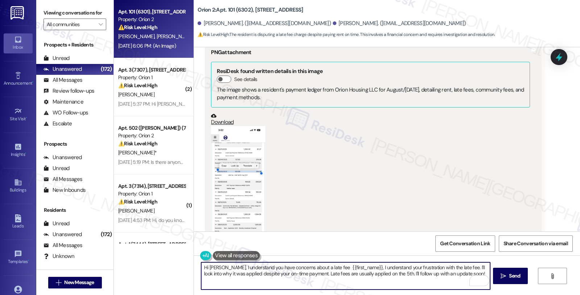
click at [249, 160] on button "Zoom image" at bounding box center [238, 185] width 54 height 118
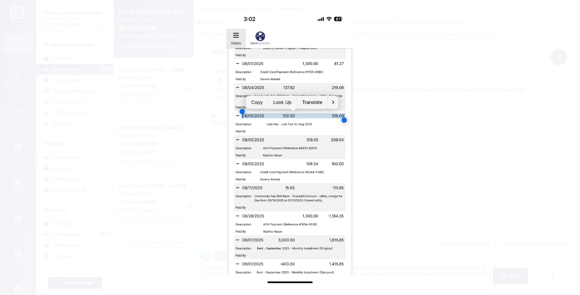
click at [386, 149] on button "Unzoom image" at bounding box center [290, 147] width 580 height 295
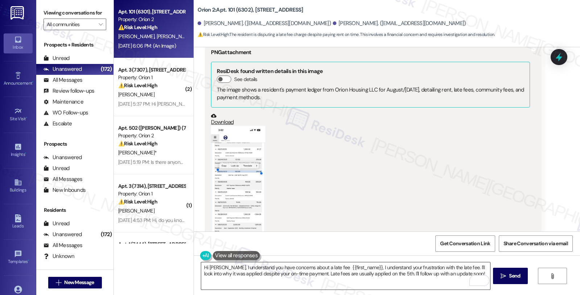
click at [322, 265] on textarea "Hi [PERSON_NAME], I understand you have concerns about a late fee {{first_name}…" at bounding box center [345, 275] width 289 height 27
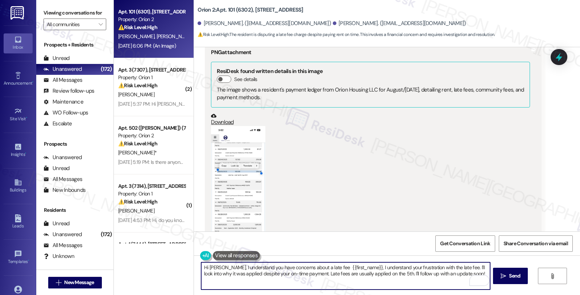
click at [234, 158] on button "Zoom image" at bounding box center [238, 185] width 54 height 118
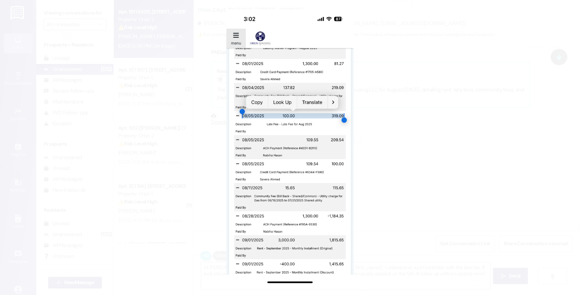
click at [372, 158] on button "Unzoom image" at bounding box center [290, 147] width 580 height 295
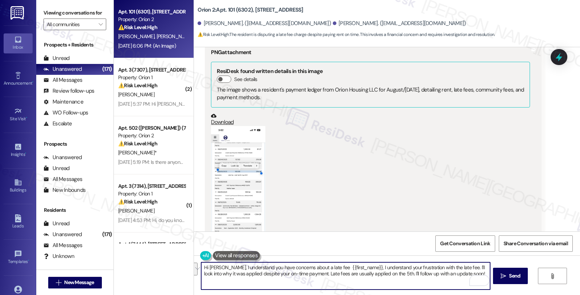
drag, startPoint x: 325, startPoint y: 267, endPoint x: 462, endPoint y: 290, distance: 139.4
click at [462, 290] on div "Hi [PERSON_NAME], I understand you have concerns about a late fee {{first_name}…" at bounding box center [387, 282] width 386 height 54
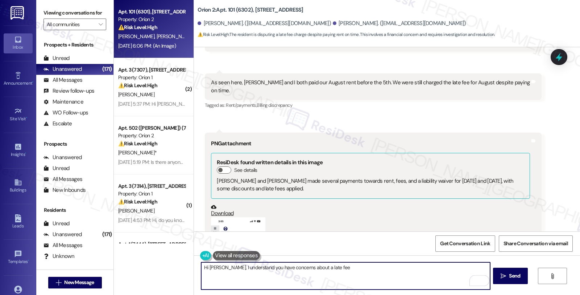
scroll to position [4641, 0]
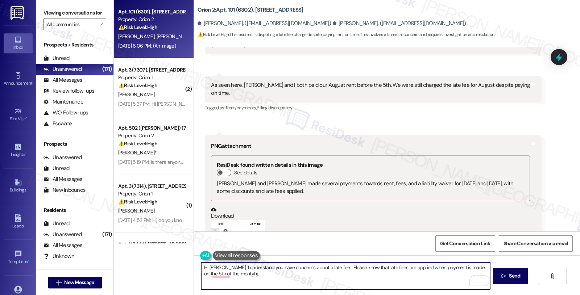
click at [266, 276] on textarea "Hi [PERSON_NAME], I understand you have concerns about a late fee. Please know …" at bounding box center [345, 275] width 289 height 27
click at [233, 276] on textarea "Hi [PERSON_NAME], I understand you have concerns about a late fee. Please know …" at bounding box center [345, 275] width 289 height 27
click at [242, 219] on button "Zoom image" at bounding box center [238, 278] width 54 height 118
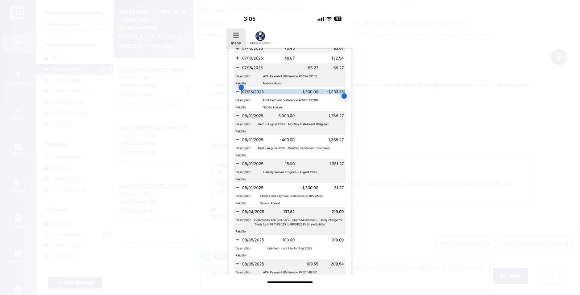
click at [403, 171] on button "Unzoom image" at bounding box center [290, 147] width 580 height 295
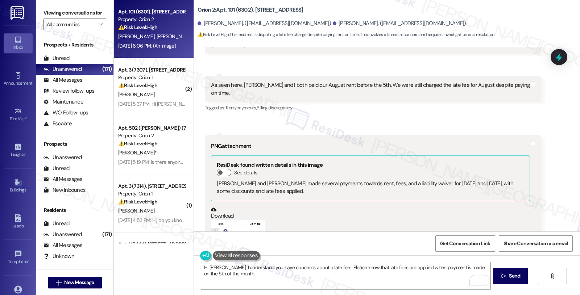
click at [241, 278] on textarea "Hi [PERSON_NAME], I understand you have concerns about a late fee. Please know …" at bounding box center [345, 275] width 289 height 27
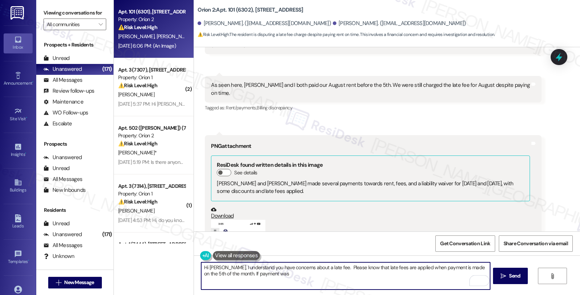
click at [237, 219] on button "Zoom image" at bounding box center [238, 278] width 54 height 118
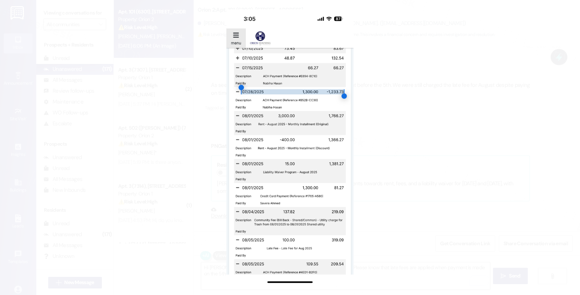
click at [543, 136] on button "Unzoom image" at bounding box center [290, 147] width 580 height 295
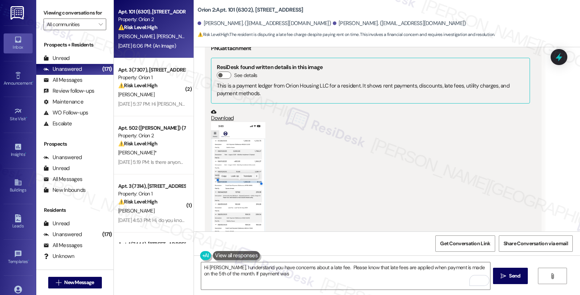
scroll to position [4440, 0]
click at [227, 124] on button "Zoom image" at bounding box center [238, 181] width 54 height 118
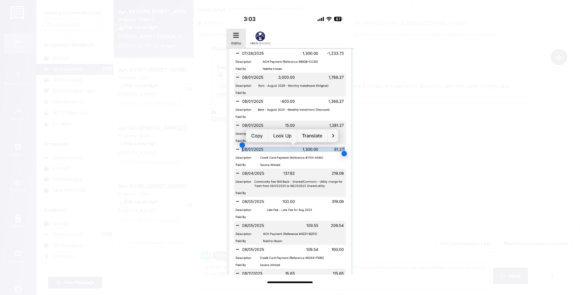
click at [579, 155] on button "Unzoom image" at bounding box center [290, 147] width 580 height 295
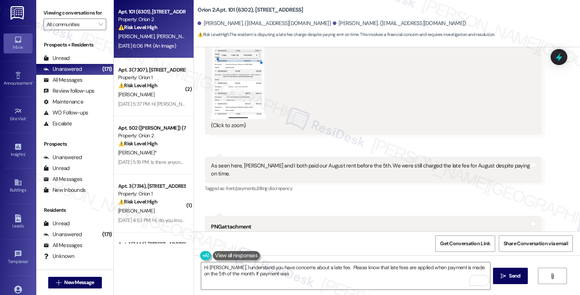
scroll to position [4682, 0]
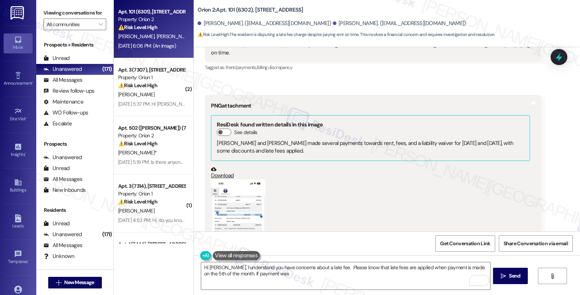
click at [247, 179] on button "Zoom image" at bounding box center [238, 238] width 54 height 118
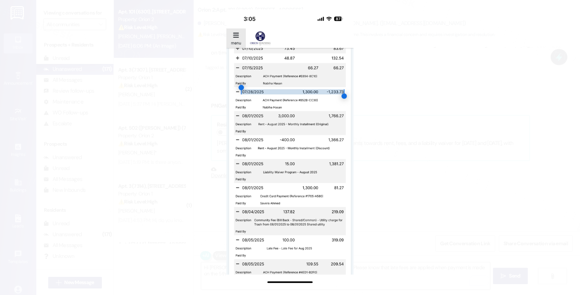
click at [381, 205] on button "Unzoom image" at bounding box center [290, 147] width 580 height 295
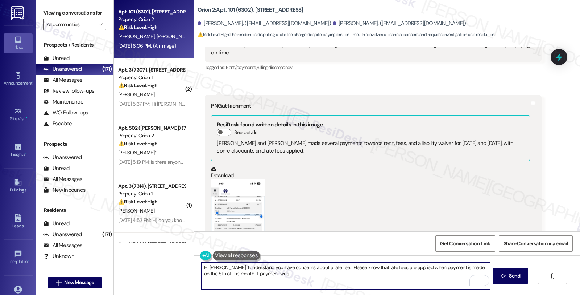
click at [272, 277] on textarea "Hi [PERSON_NAME], I understand you have concerns about a late fee. Please know …" at bounding box center [345, 275] width 289 height 27
drag, startPoint x: 222, startPoint y: 271, endPoint x: 334, endPoint y: 280, distance: 112.1
click at [334, 280] on textarea "Hi [PERSON_NAME], I understand you have concerns about a late fee. Please know …" at bounding box center [345, 275] width 289 height 27
click at [255, 179] on button "Zoom image" at bounding box center [238, 238] width 54 height 118
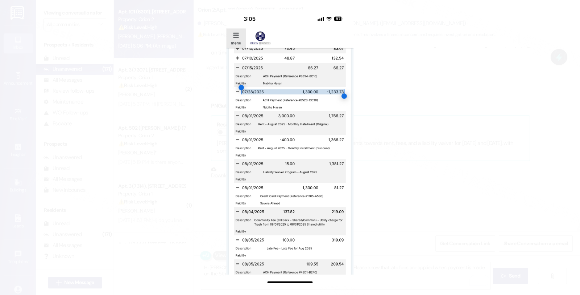
click at [501, 225] on button "Unzoom image" at bounding box center [290, 147] width 580 height 295
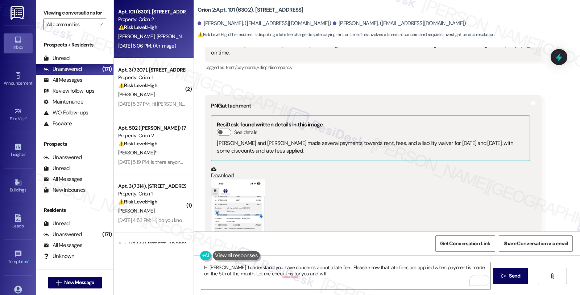
click at [309, 276] on textarea "Hi [PERSON_NAME], I understand you have concerns about a late fee. Please know …" at bounding box center [345, 275] width 289 height 27
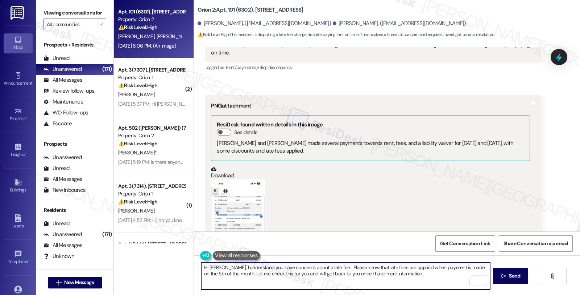
click at [419, 277] on textarea "Hi [PERSON_NAME], I understand you have concerns about a late fee. Please know …" at bounding box center [345, 275] width 289 height 27
type textarea "Hi [PERSON_NAME], I understand you have concerns about a late fee. Please know …"
click at [506, 278] on span " Send" at bounding box center [511, 276] width 23 height 8
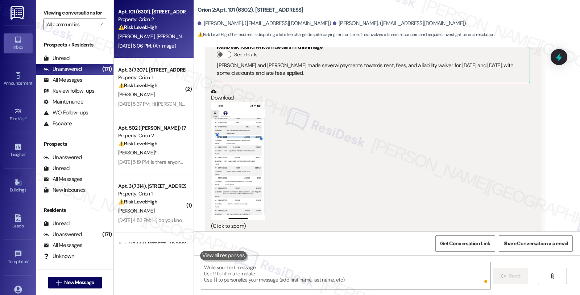
scroll to position [4780, 0]
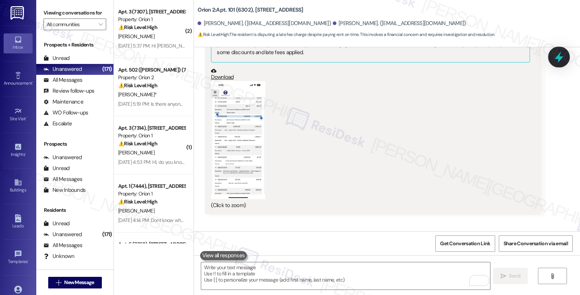
click at [559, 60] on icon at bounding box center [559, 57] width 9 height 11
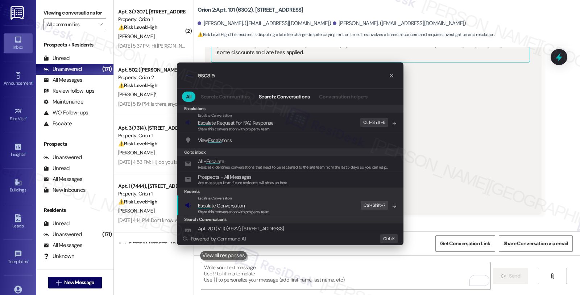
type input "escala"
click at [274, 201] on div "Escalate Conversation Escala te Conversation Share this conversation with prope…" at bounding box center [291, 205] width 212 height 20
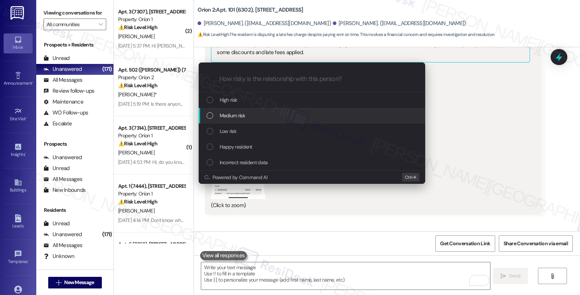
click at [250, 115] on div "Medium risk" at bounding box center [313, 115] width 212 height 8
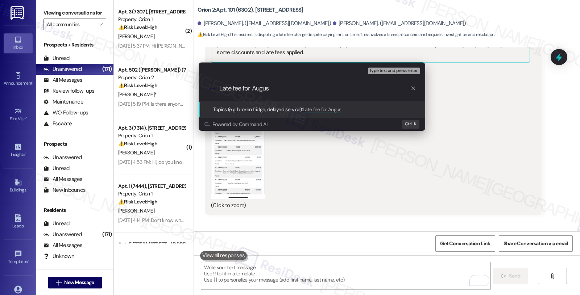
type input "Late fee for August"
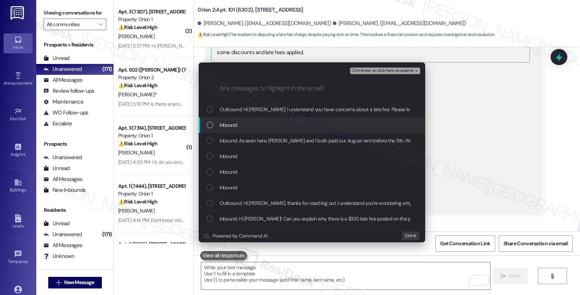
click at [236, 126] on span "Inbound:" at bounding box center [229, 125] width 18 height 8
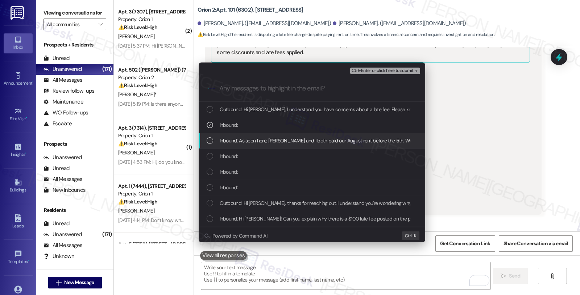
click at [235, 143] on span "Inbound: As seen here, [PERSON_NAME] and I both paid our August rent before the…" at bounding box center [385, 140] width 330 height 8
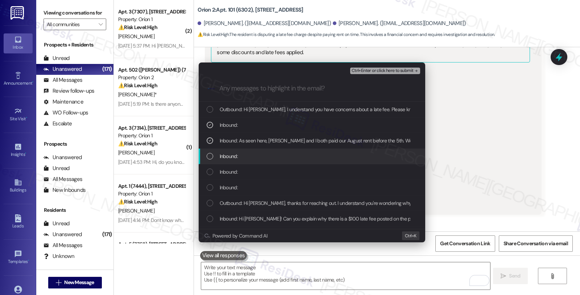
click at [230, 157] on span "Inbound:" at bounding box center [229, 156] width 18 height 8
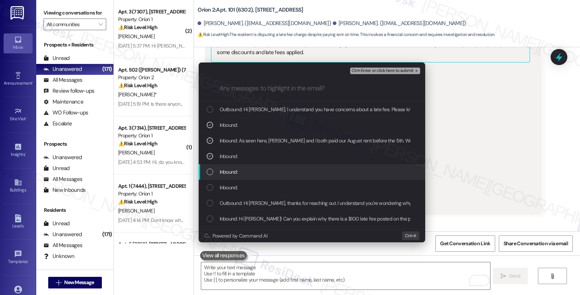
click at [231, 173] on span "Inbound:" at bounding box center [229, 172] width 18 height 8
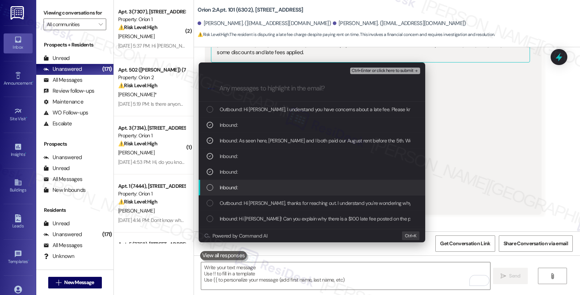
click at [231, 187] on span "Inbound:" at bounding box center [229, 187] width 18 height 8
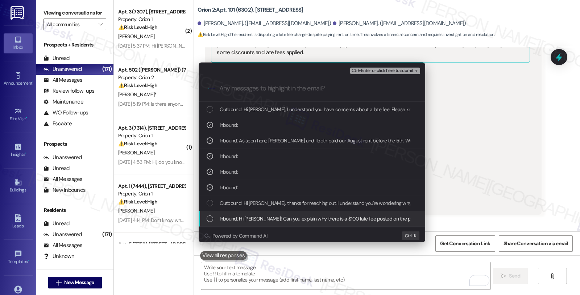
click at [340, 217] on span "Inbound: Hi [PERSON_NAME]! Can you explain why there is a $100 late fee posted …" at bounding box center [366, 218] width 293 height 8
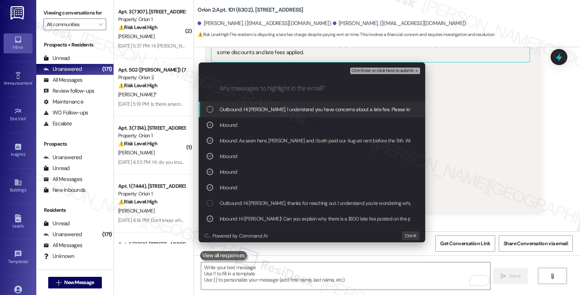
click at [387, 70] on span "Ctrl+Enter or click here to submit" at bounding box center [383, 70] width 62 height 5
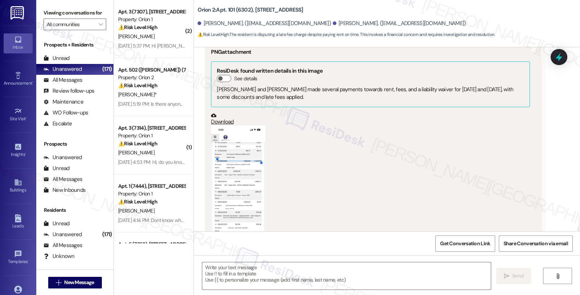
scroll to position [4732, 0]
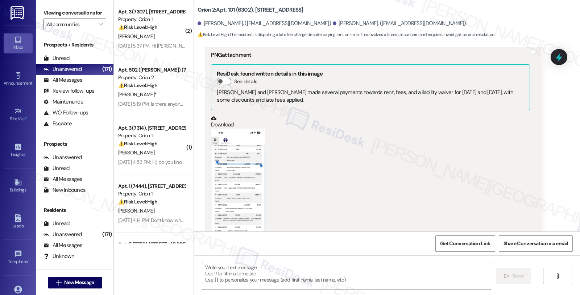
type textarea "Fetching suggested responses. Please feel free to read through the conversation…"
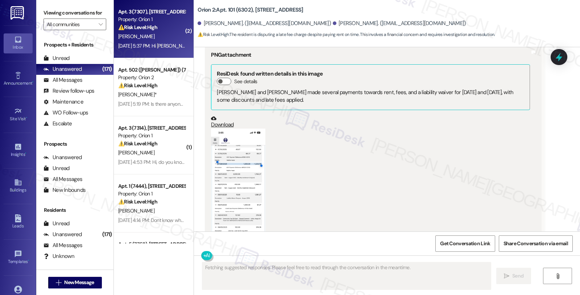
click at [161, 31] on div "Apt. 3 (7307), [STREET_ADDRESS] Property: Orion 1 ⚠️ Risk Level: High The resid…" at bounding box center [152, 19] width 69 height 25
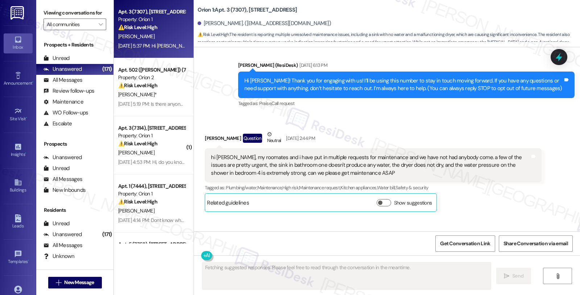
scroll to position [50, 0]
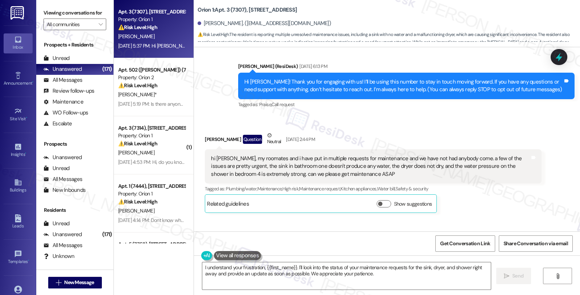
click at [328, 109] on div "Tagged as: Praise , Click to highlight conversations about Praise Call request …" at bounding box center [406, 104] width 337 height 11
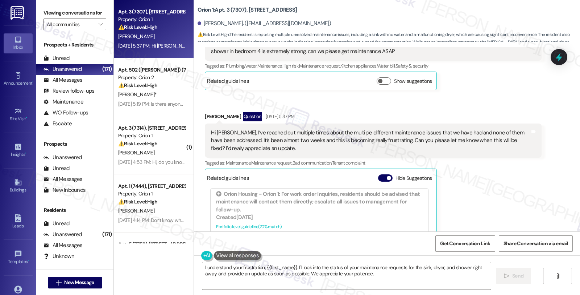
scroll to position [171, 0]
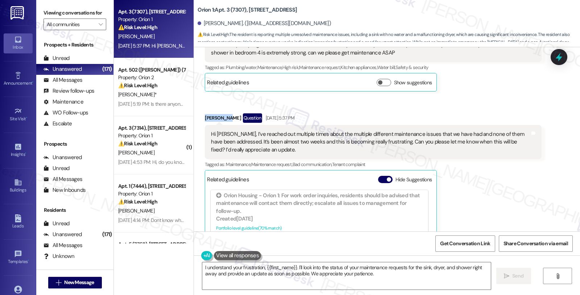
drag, startPoint x: 200, startPoint y: 117, endPoint x: 223, endPoint y: 119, distance: 23.7
click at [223, 119] on div "[PERSON_NAME] Question [DATE] 5:37 PM" at bounding box center [373, 119] width 337 height 12
copy div "[PERSON_NAME]"
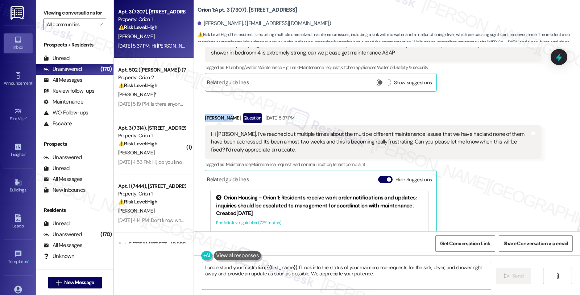
click at [205, 120] on div "[PERSON_NAME] Question [DATE] 5:37 PM" at bounding box center [373, 119] width 337 height 12
click at [202, 268] on textarea "I understand your frustration, {{first_name}}. I'll look into the status of you…" at bounding box center [346, 275] width 289 height 27
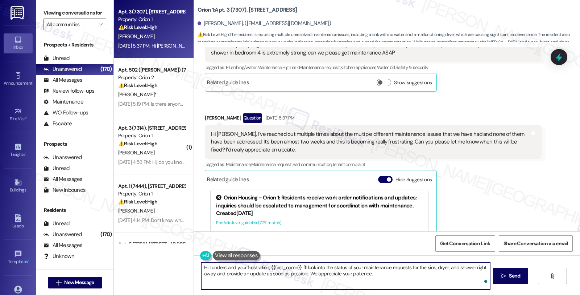
paste textarea "[PERSON_NAME]"
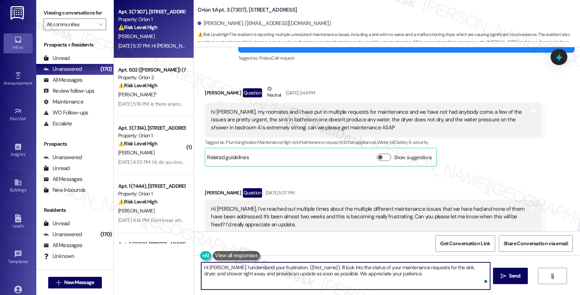
scroll to position [0, 0]
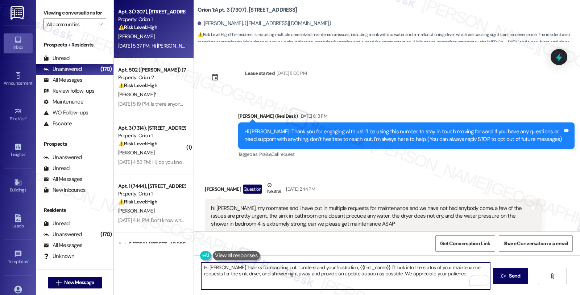
click at [328, 268] on textarea "Hi [PERSON_NAME], thanks for reaching out. I understand your frustration, {{fir…" at bounding box center [345, 275] width 289 height 27
type textarea "Hi [PERSON_NAME], thanks for reaching out. I understand your frustration about …"
click at [414, 269] on textarea "Hi Ryan, thanks for reaching out. I understand your frustration about the ongoi…" at bounding box center [345, 275] width 289 height 27
paste textarea "#26386-1"
paste textarea "Tuesday 09/09/2025"
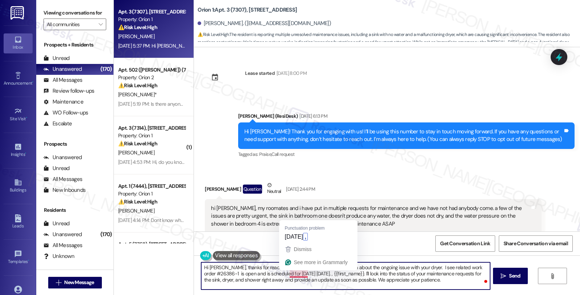
click at [296, 273] on textarea "Hi Ryan, thanks for reaching out. I understand your frustration about the ongoi…" at bounding box center [345, 275] width 289 height 27
click at [312, 274] on textarea "Hi Ryan, thanks for reaching out. I understand your frustration about the ongoi…" at bounding box center [345, 275] width 289 height 27
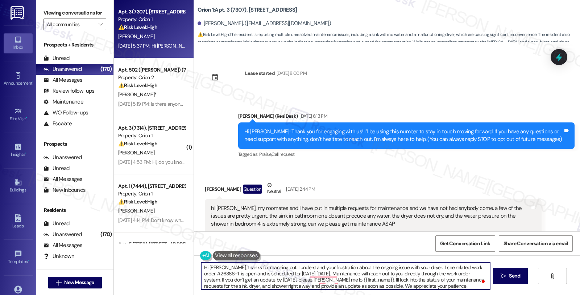
click at [436, 288] on textarea "Hi Ryan, thanks for reaching out. I understand your frustration about the ongoi…" at bounding box center [345, 275] width 289 height 27
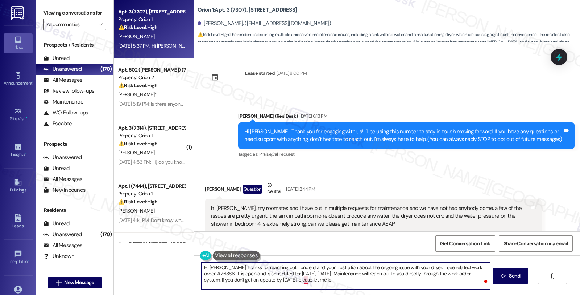
click at [300, 278] on textarea "Hi Ryan, thanks for reaching out. I understand your frustration about the ongoi…" at bounding box center [345, 275] width 289 height 27
click at [397, 277] on textarea "Hi Ryan, thanks for reaching out. I understand your frustration about the ongoi…" at bounding box center [345, 275] width 289 height 27
type textarea "Hi Ryan, thanks for reaching out. I understand your frustration about the ongoi…"
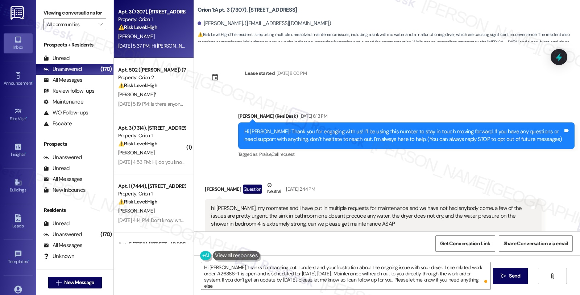
click at [390, 281] on textarea "Hi Ryan, thanks for reaching out. I understand your frustration about the ongoi…" at bounding box center [345, 275] width 289 height 27
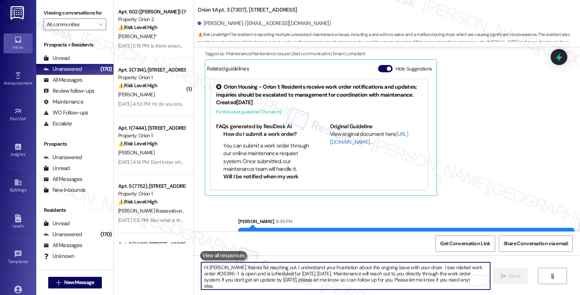
scroll to position [317, 0]
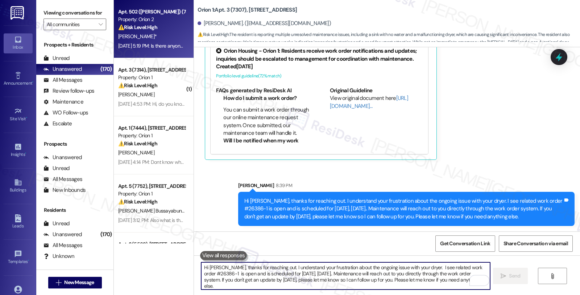
click at [167, 29] on div "⚠️ Risk Level: High The resident is reporting ongoing issues with the AC and ov…" at bounding box center [151, 28] width 67 height 8
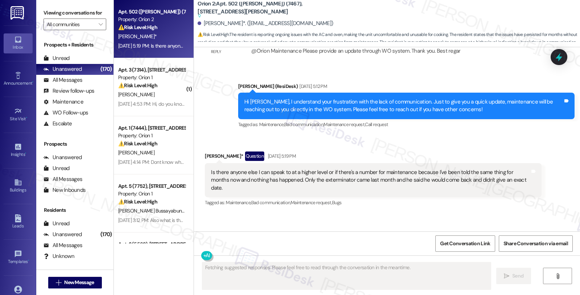
scroll to position [2219, 0]
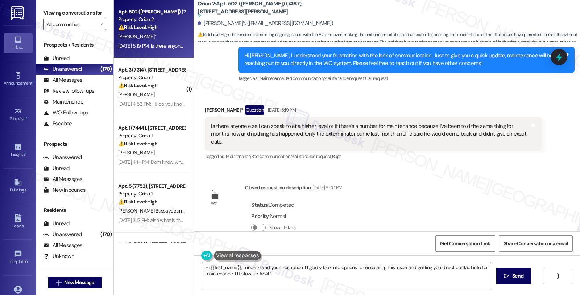
type textarea "Hi {{first_name}}, I understand your frustration. I'll gladly look into options…"
